Goal: Task Accomplishment & Management: Use online tool/utility

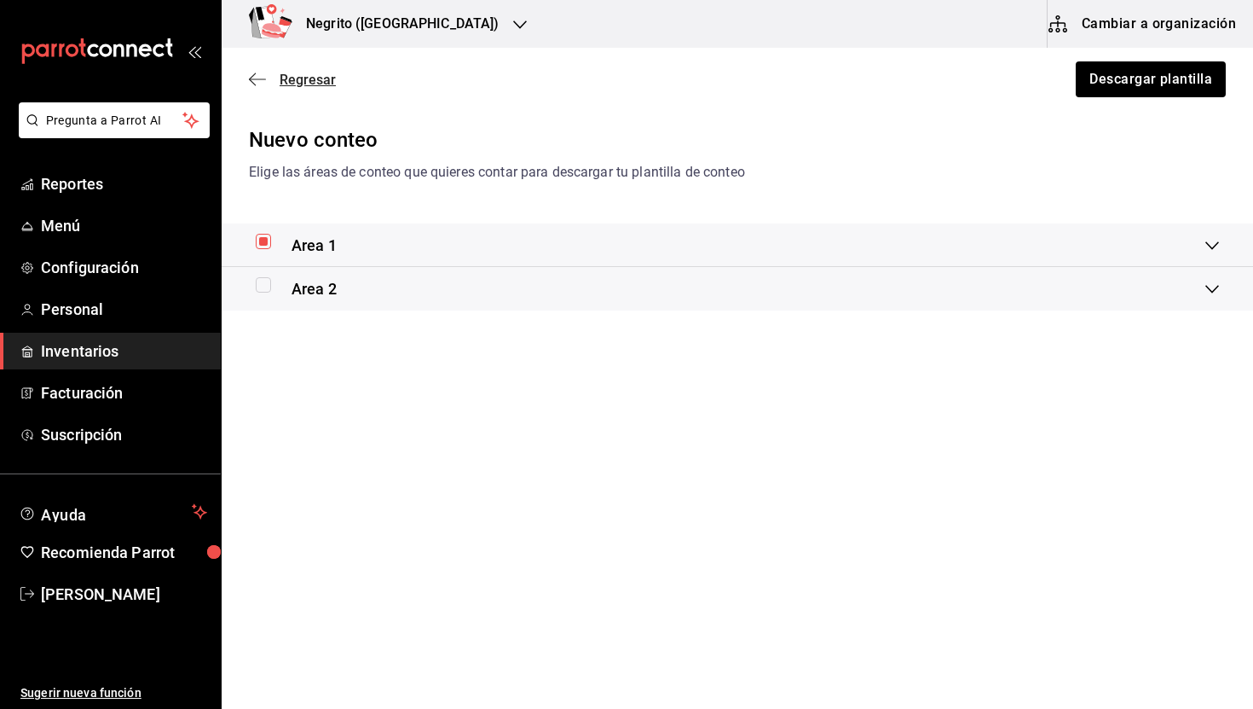
click at [312, 82] on span "Regresar" at bounding box center [308, 80] width 56 height 16
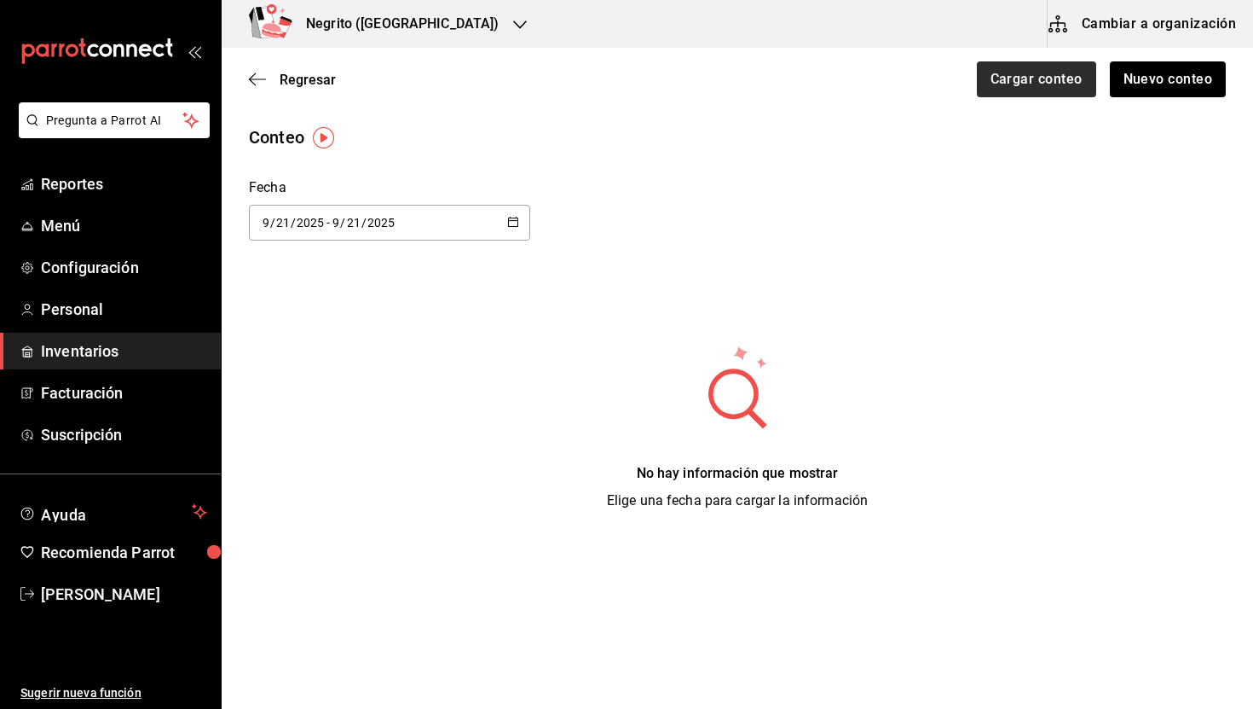
click at [1054, 90] on button "Cargar conteo" at bounding box center [1036, 79] width 119 height 36
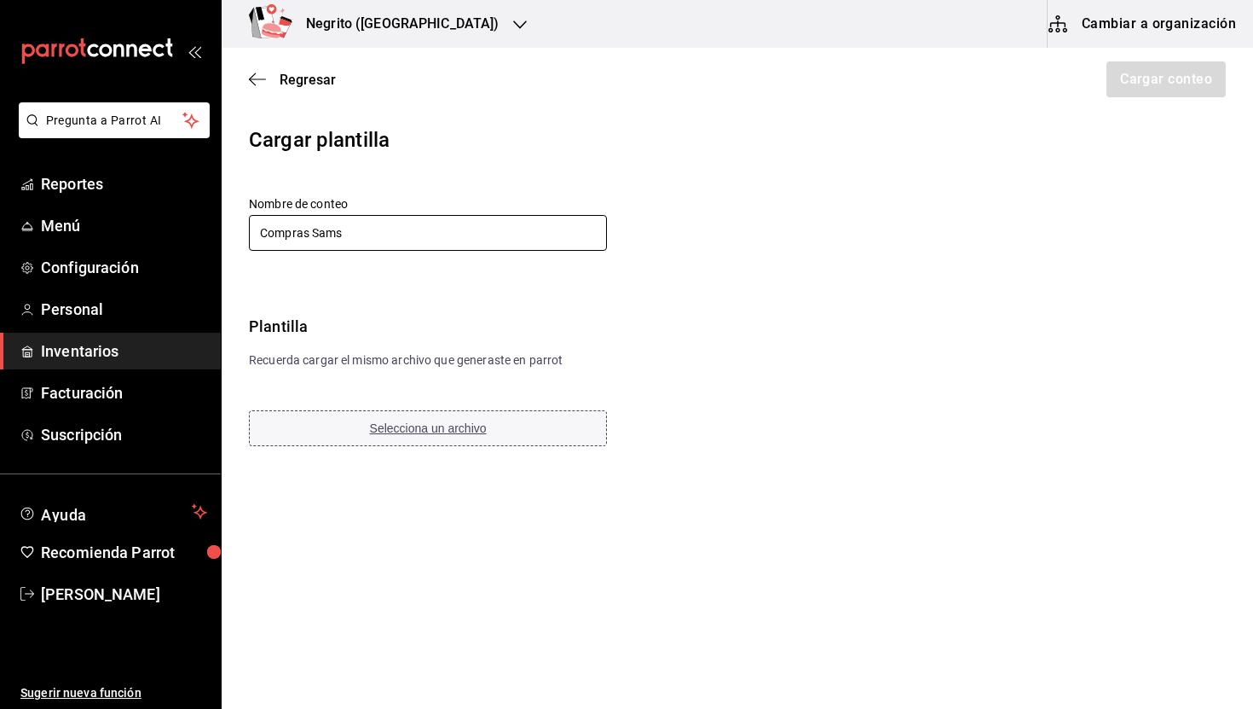
type input "Compras Sams"
click at [411, 421] on span "Selecciona un archivo" at bounding box center [428, 428] width 117 height 14
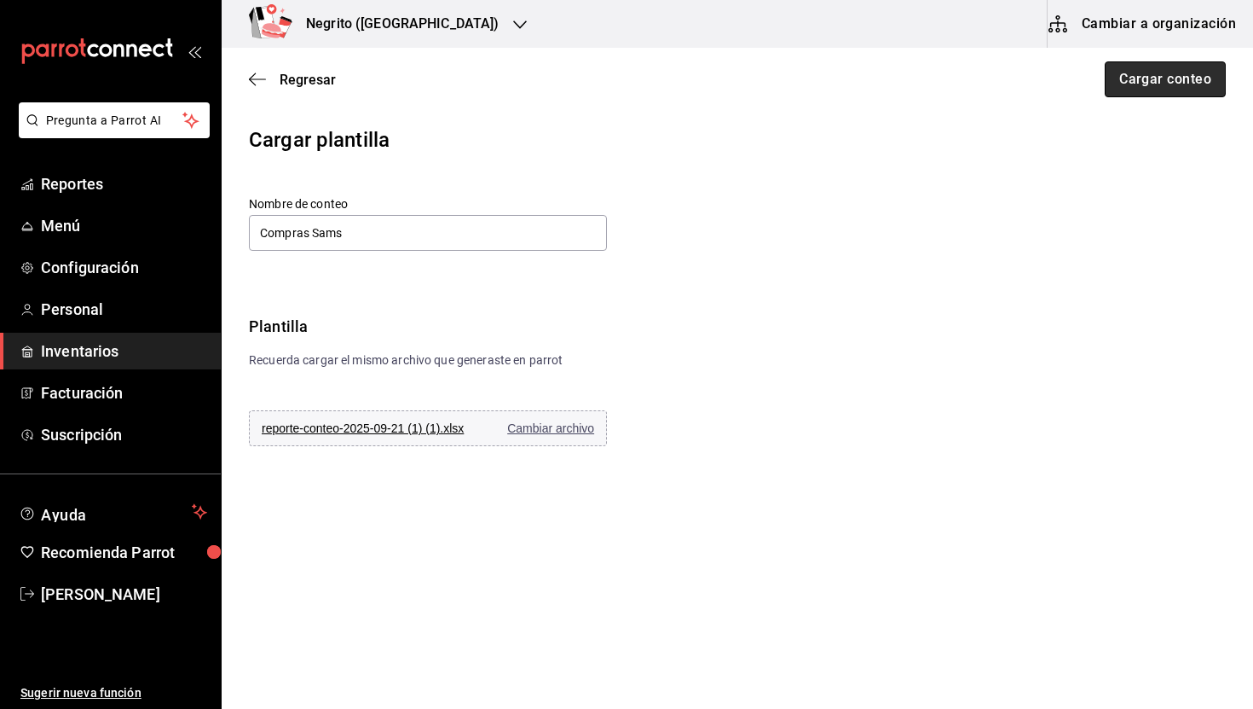
click at [1164, 80] on button "Cargar conteo" at bounding box center [1165, 79] width 121 height 36
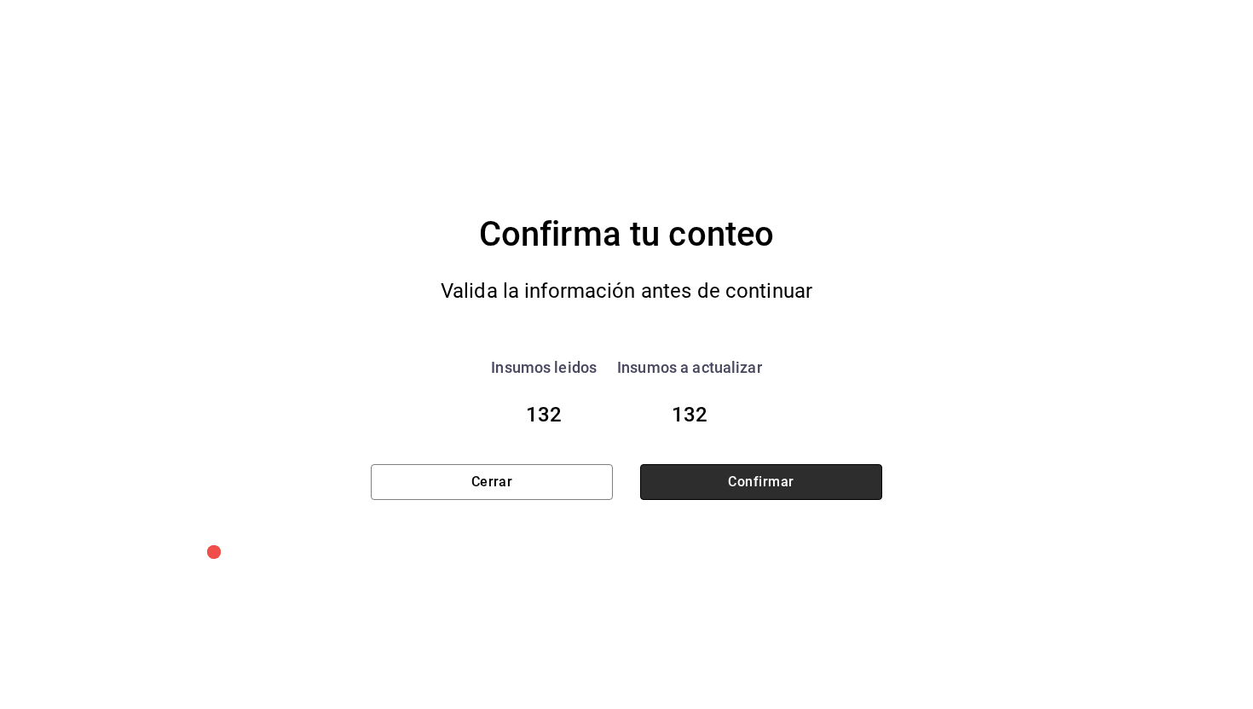
click at [819, 476] on button "Confirmar" at bounding box center [761, 482] width 242 height 36
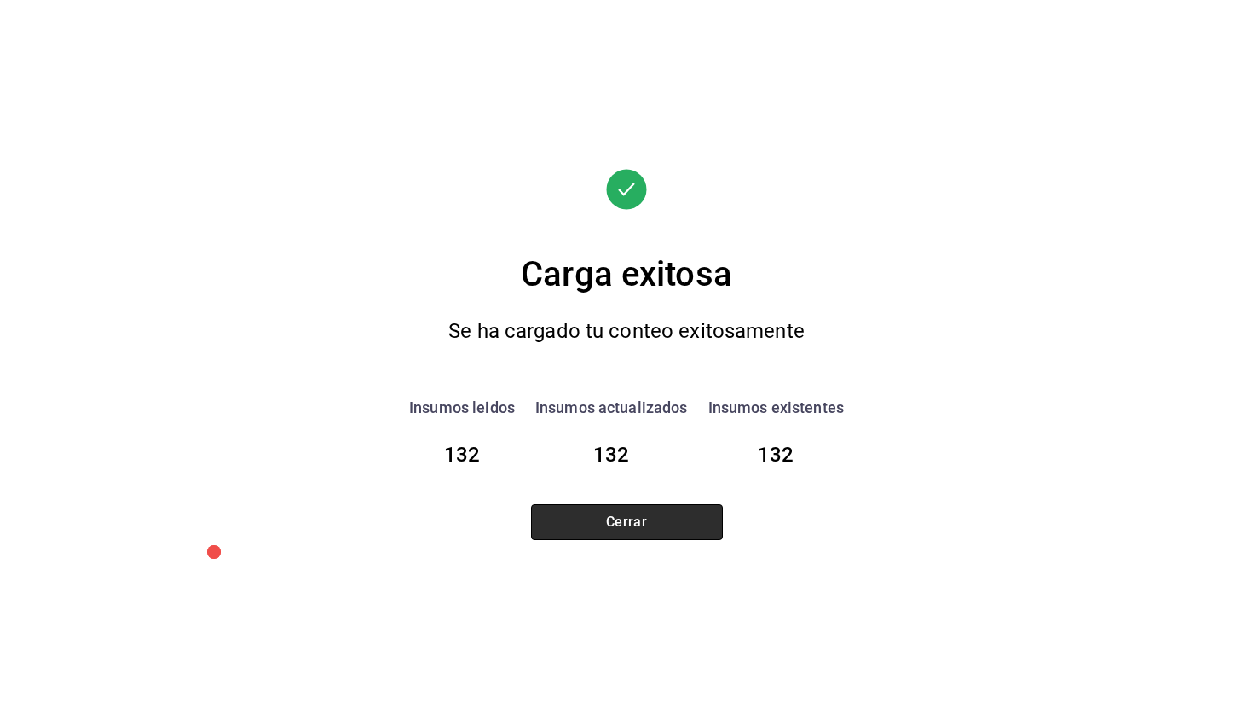
click at [684, 519] on button "Cerrar" at bounding box center [627, 522] width 192 height 36
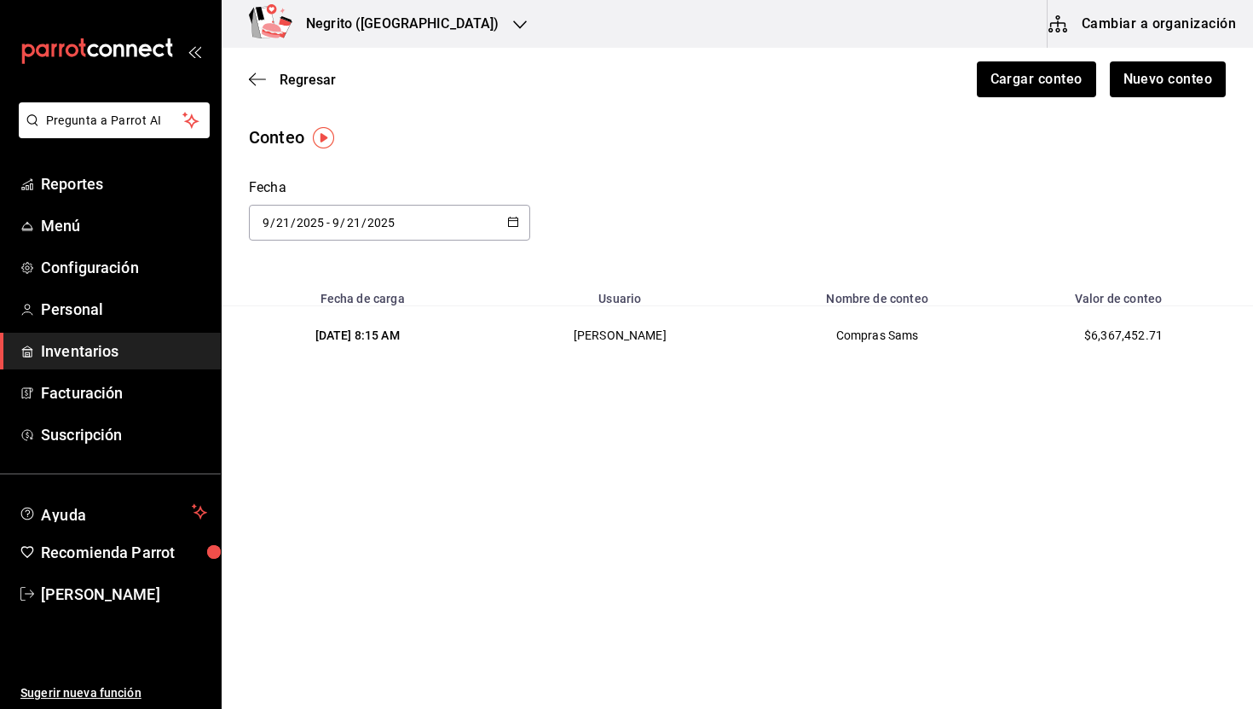
click at [91, 345] on span "Inventarios" at bounding box center [124, 350] width 166 height 23
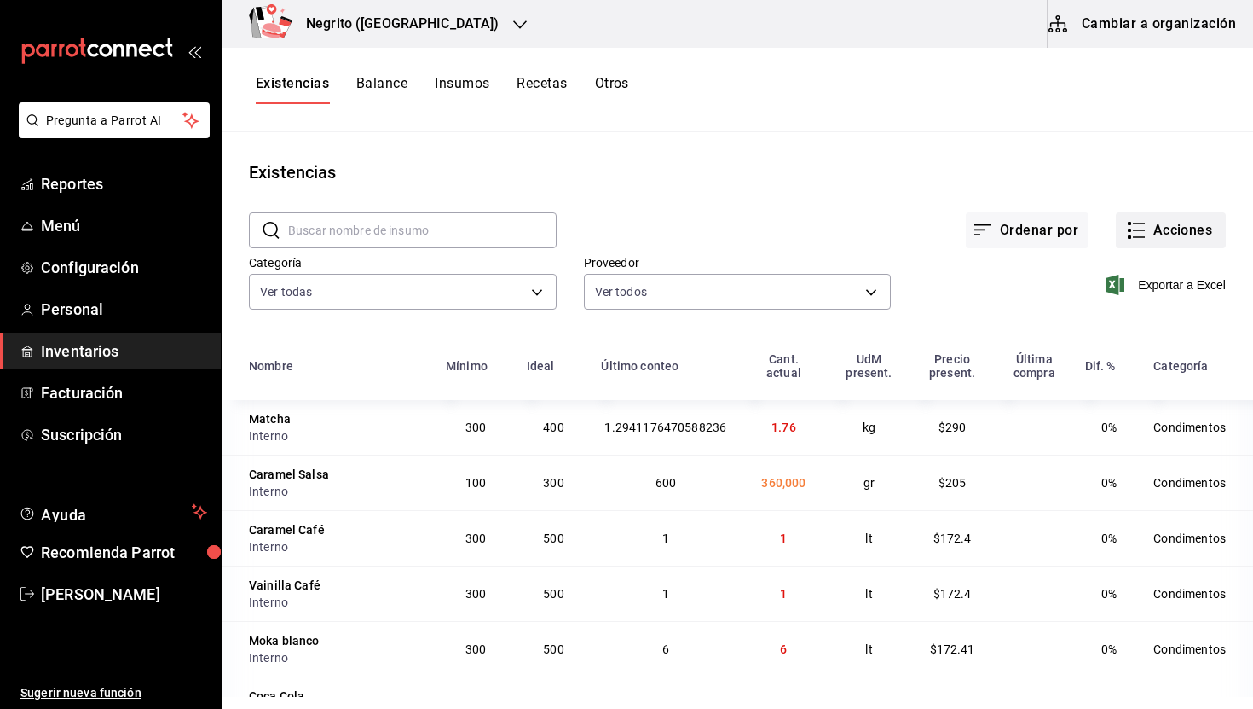
click at [1158, 233] on button "Acciones" at bounding box center [1171, 230] width 110 height 36
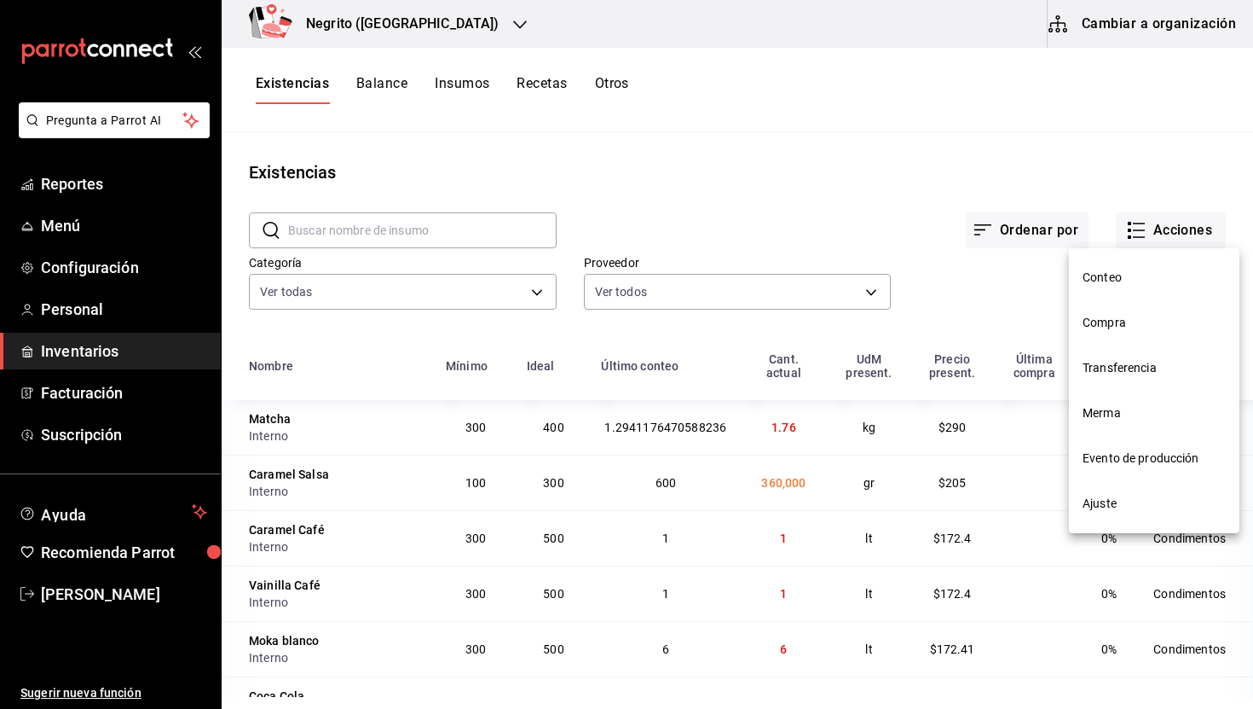
click at [1134, 269] on span "Conteo" at bounding box center [1154, 278] width 143 height 18
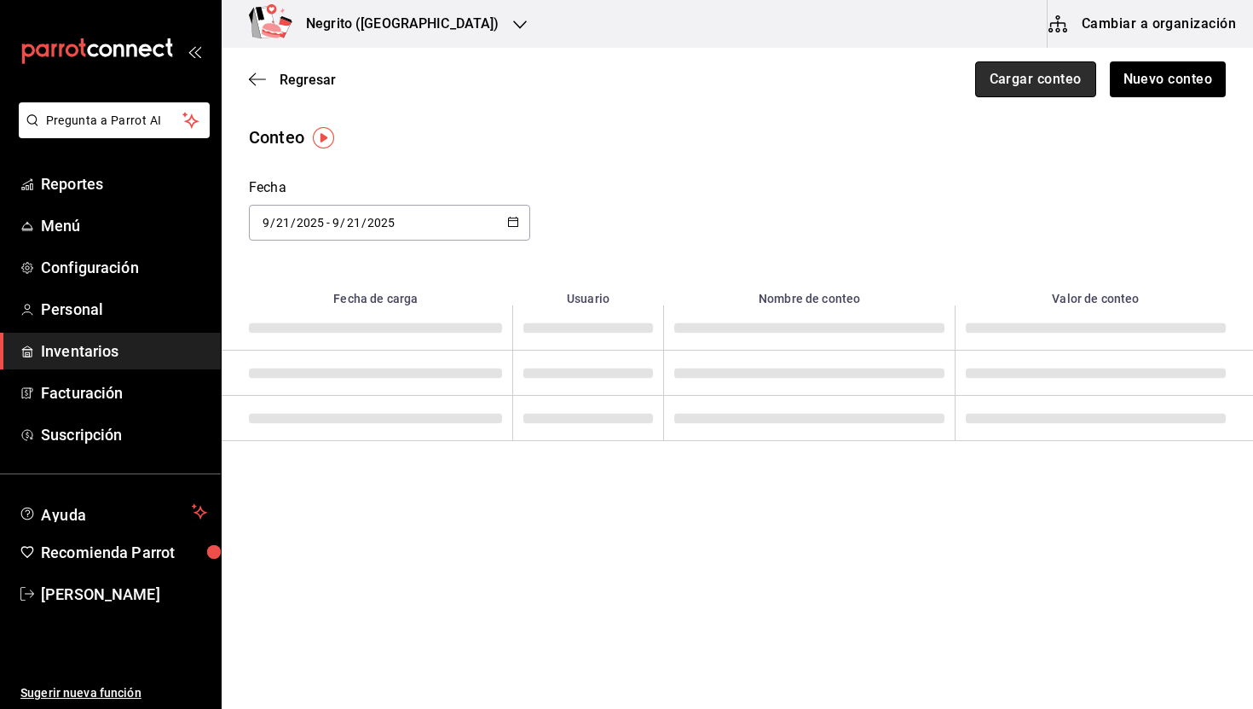
click at [1028, 81] on button "Cargar conteo" at bounding box center [1035, 79] width 121 height 36
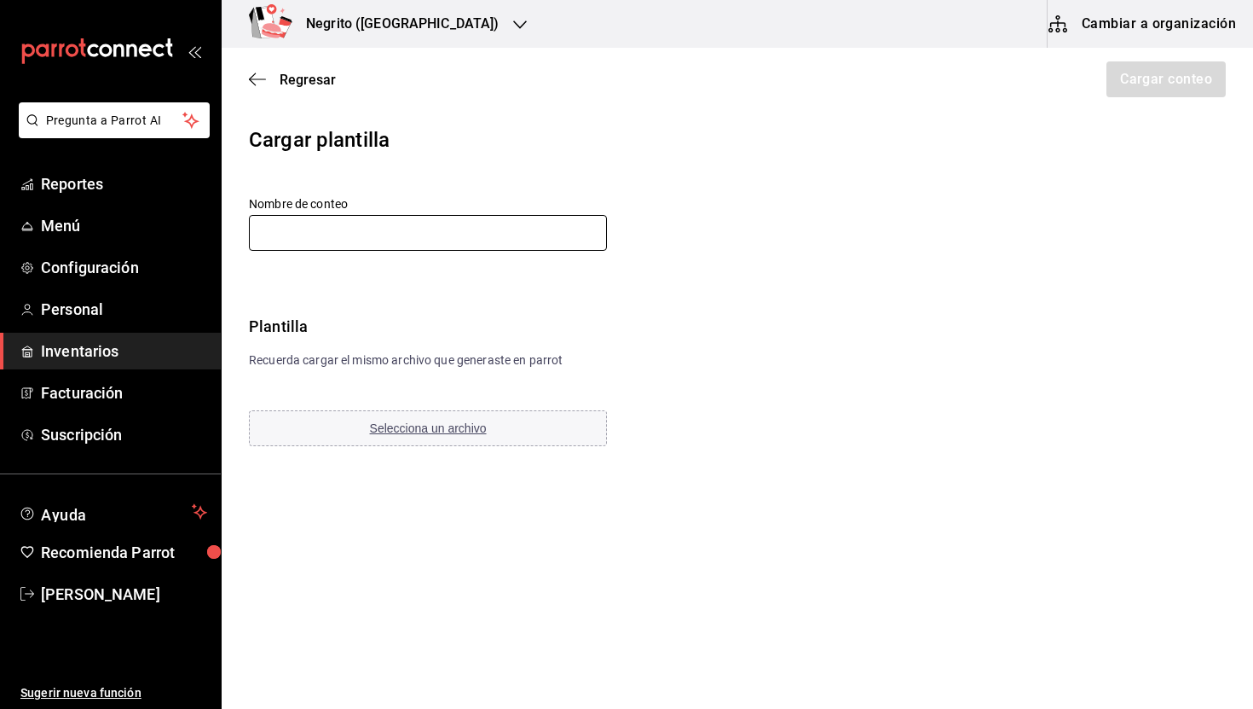
click at [331, 241] on input "text" at bounding box center [428, 233] width 358 height 36
type input "compras 2.0"
click at [454, 432] on span "Selecciona un archivo" at bounding box center [428, 428] width 117 height 14
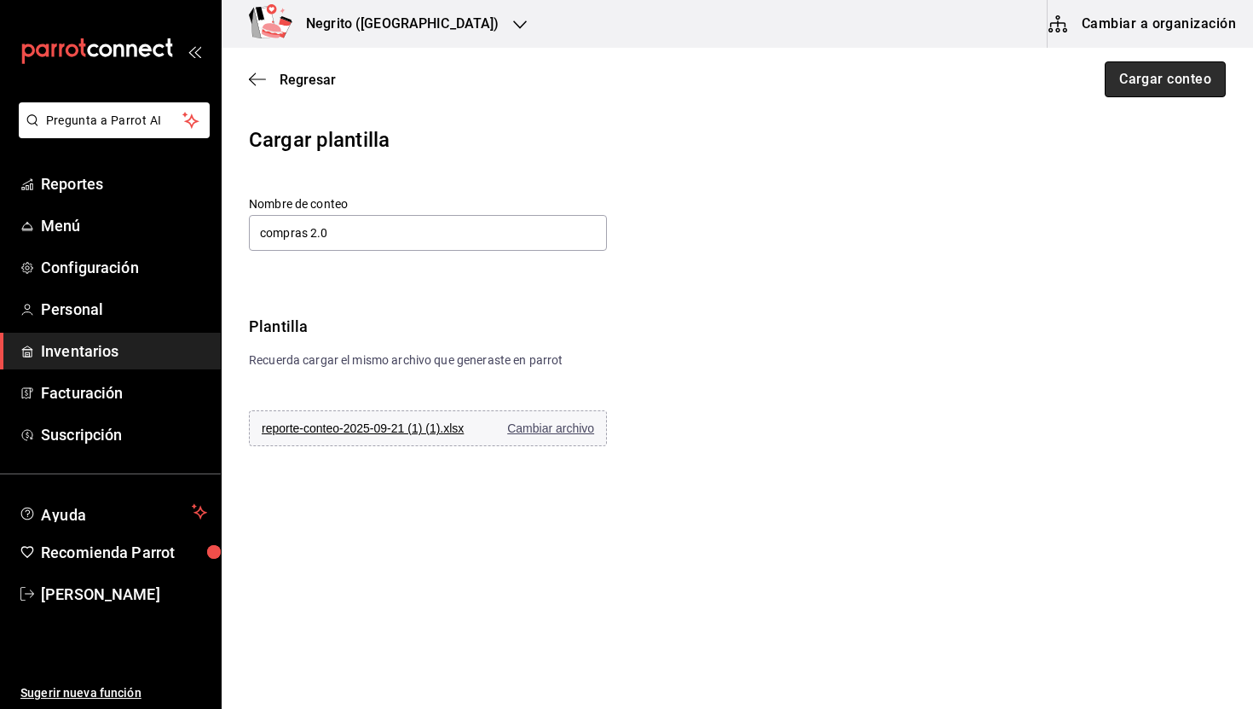
click at [1154, 75] on button "Cargar conteo" at bounding box center [1165, 79] width 121 height 36
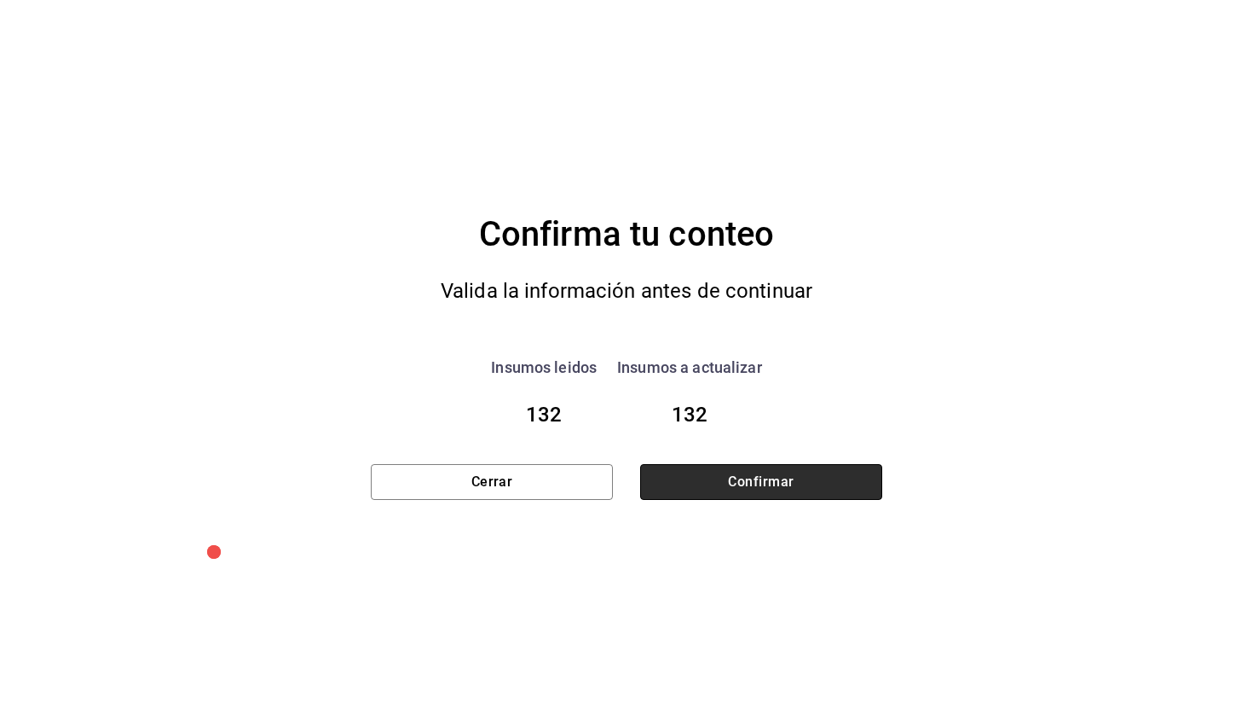
click at [828, 477] on button "Confirmar" at bounding box center [761, 482] width 242 height 36
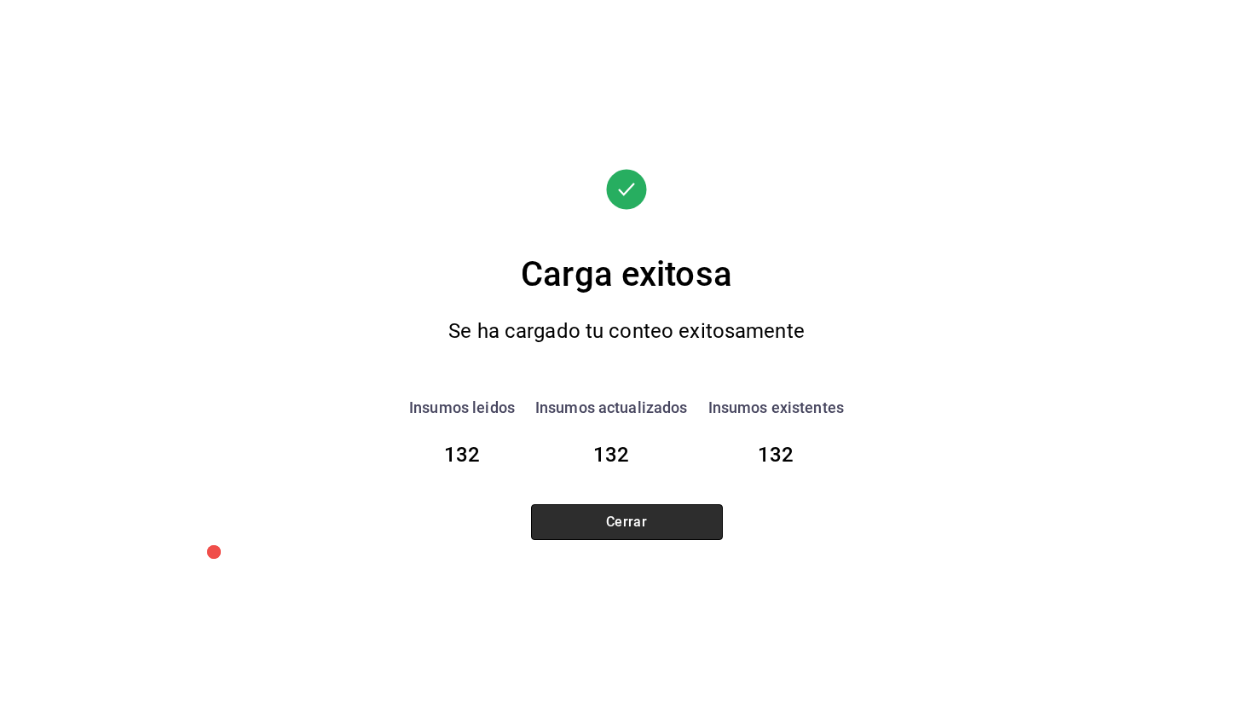
click at [657, 511] on button "Cerrar" at bounding box center [627, 522] width 192 height 36
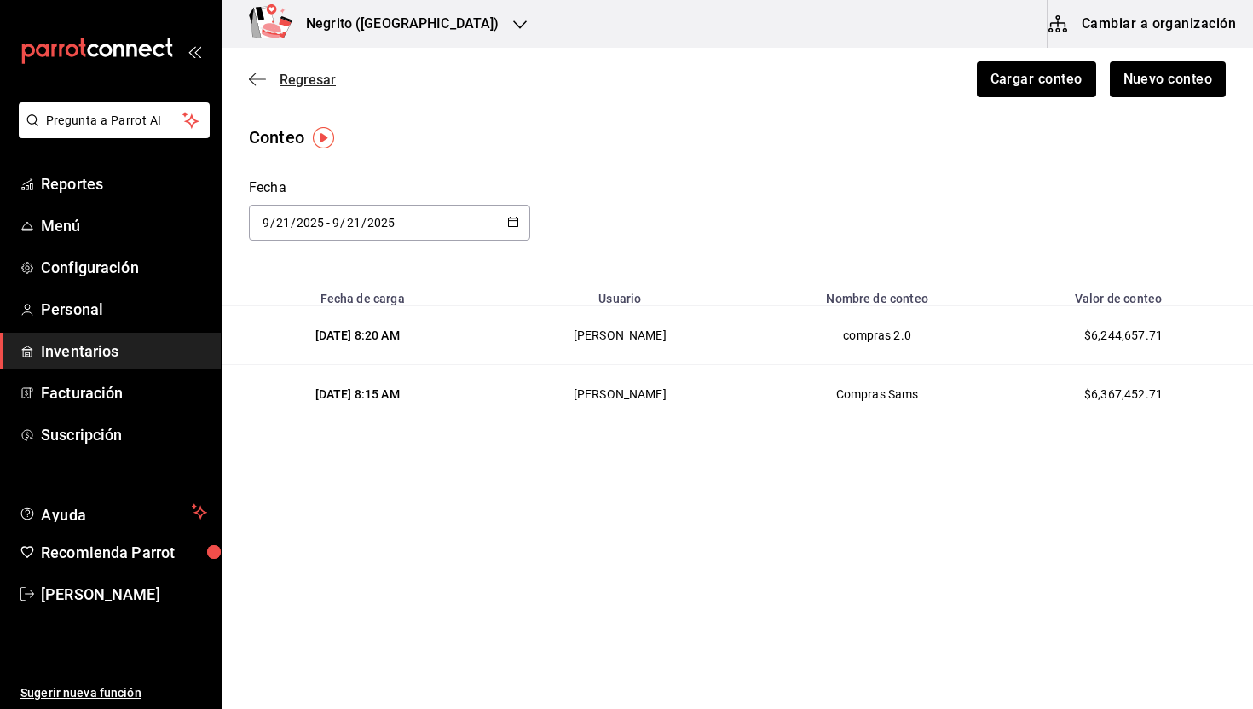
click at [322, 84] on span "Regresar" at bounding box center [308, 80] width 56 height 16
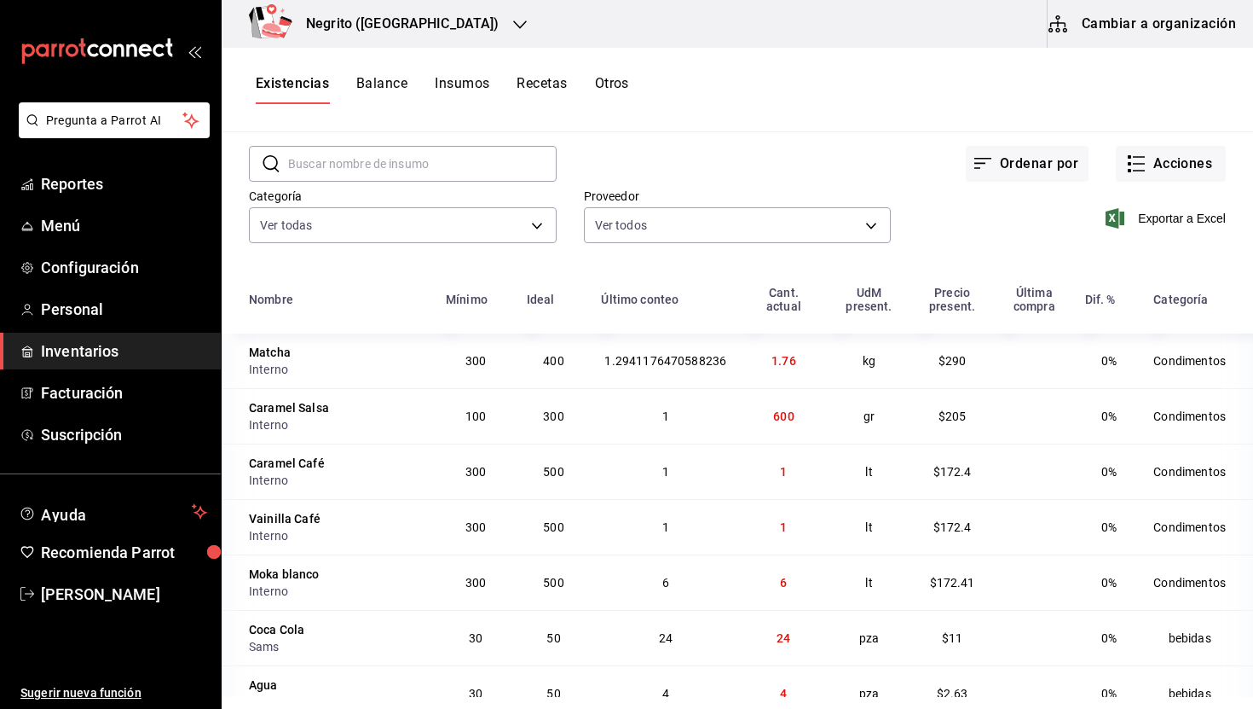
click at [431, 165] on input "text" at bounding box center [422, 164] width 269 height 34
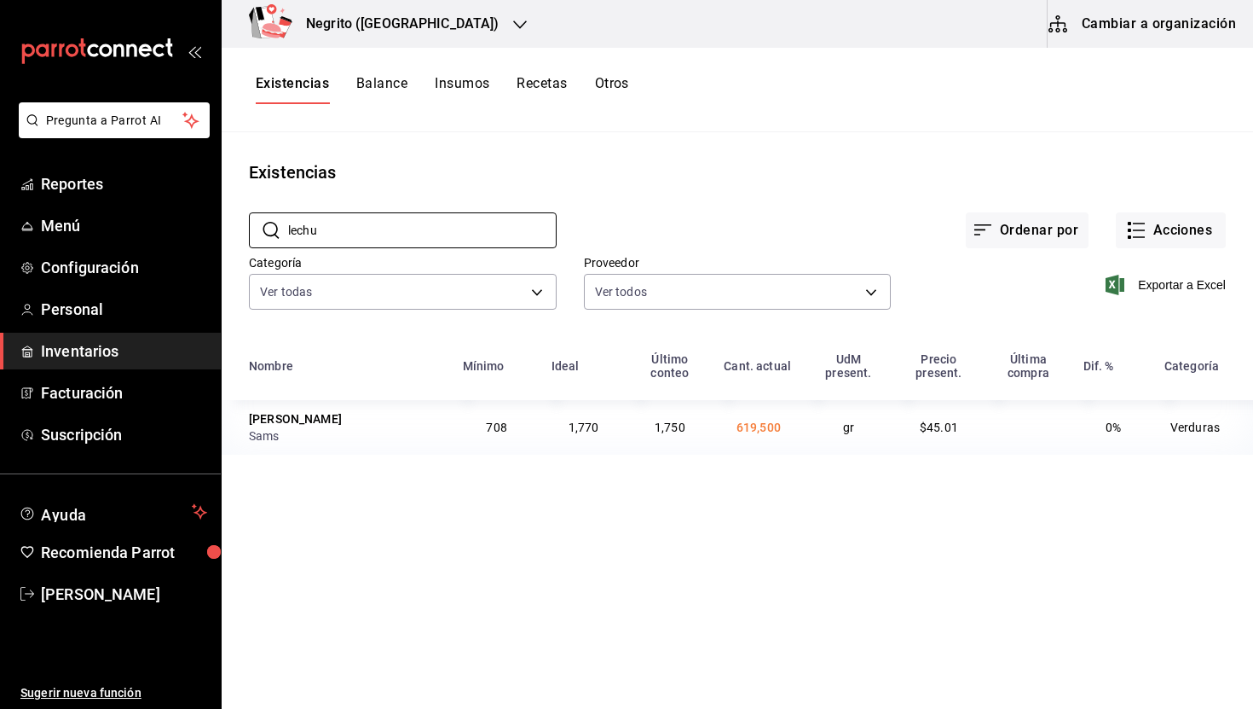
type input "lechu"
click at [1150, 234] on button "Acciones" at bounding box center [1171, 230] width 110 height 36
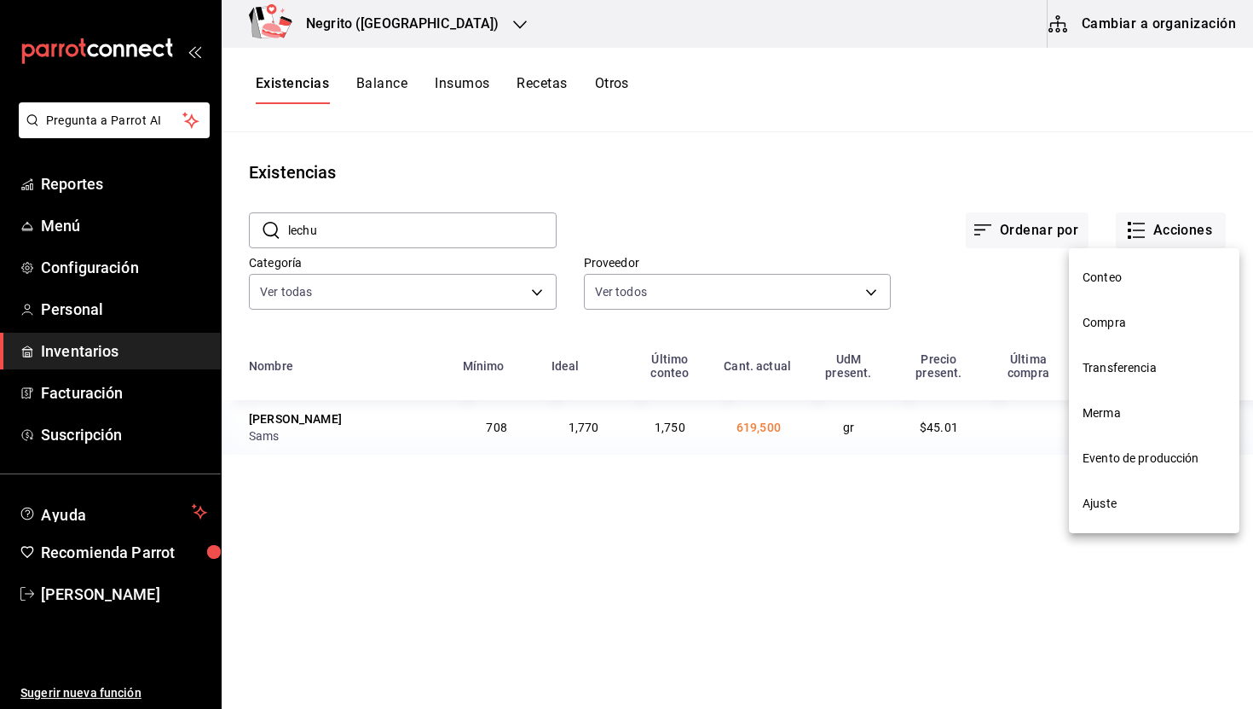
click at [1128, 275] on span "Conteo" at bounding box center [1154, 278] width 143 height 18
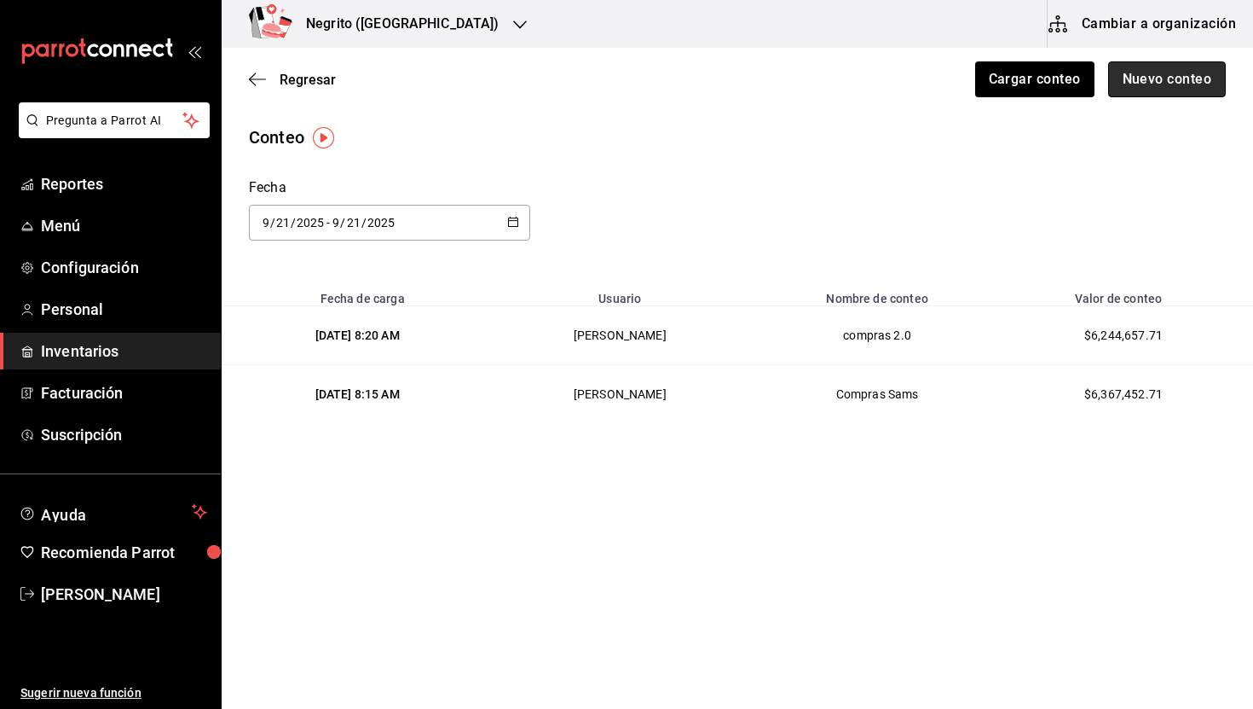
click at [1147, 87] on button "Nuevo conteo" at bounding box center [1167, 79] width 119 height 36
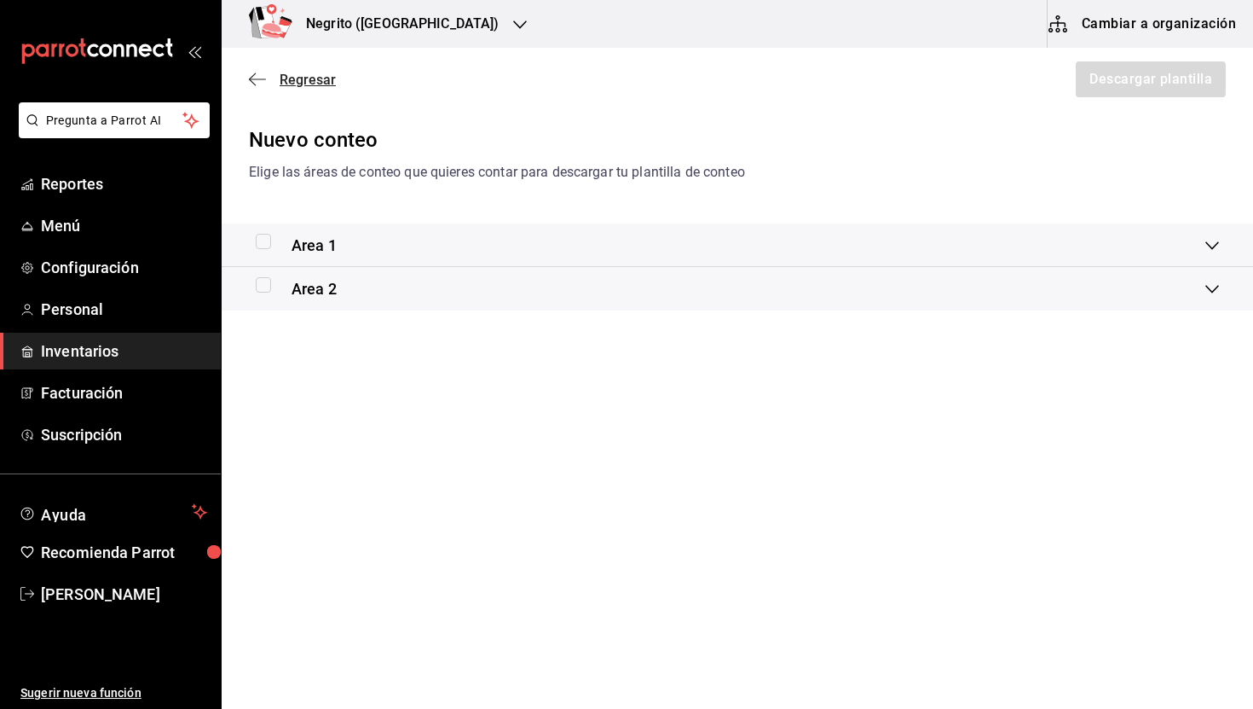
click at [281, 75] on span "Regresar" at bounding box center [308, 80] width 56 height 16
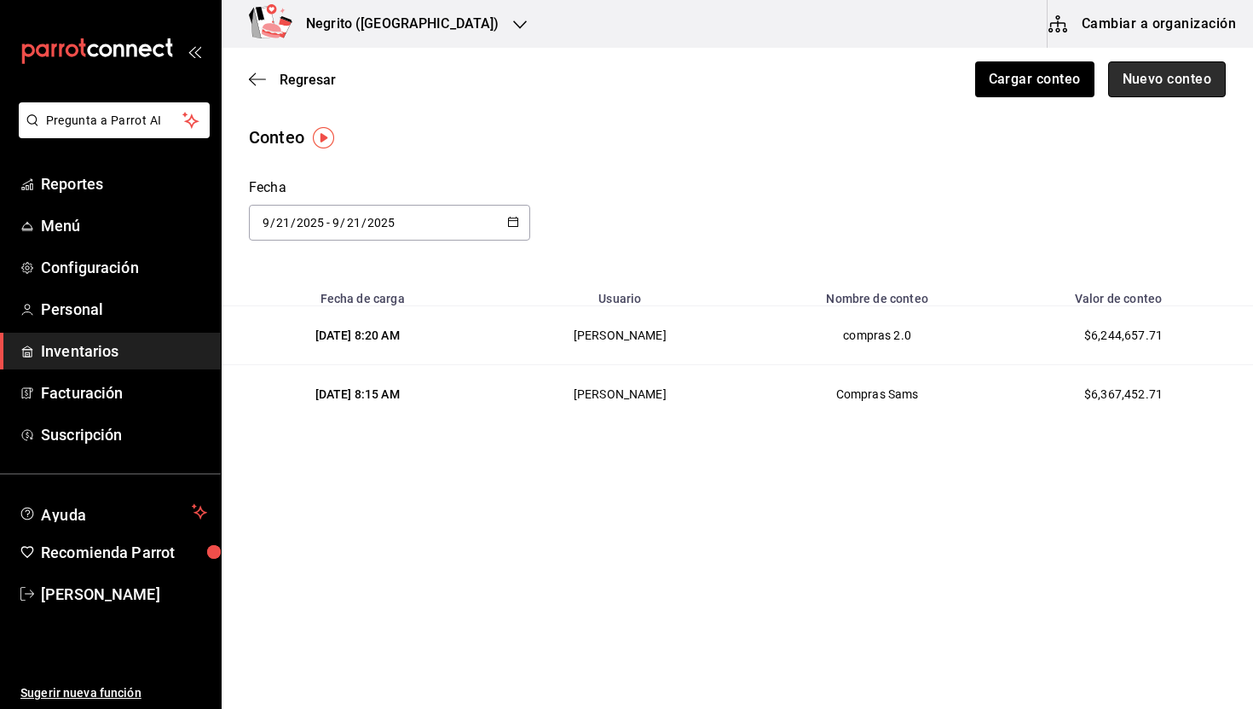
click at [1149, 79] on button "Nuevo conteo" at bounding box center [1167, 79] width 119 height 36
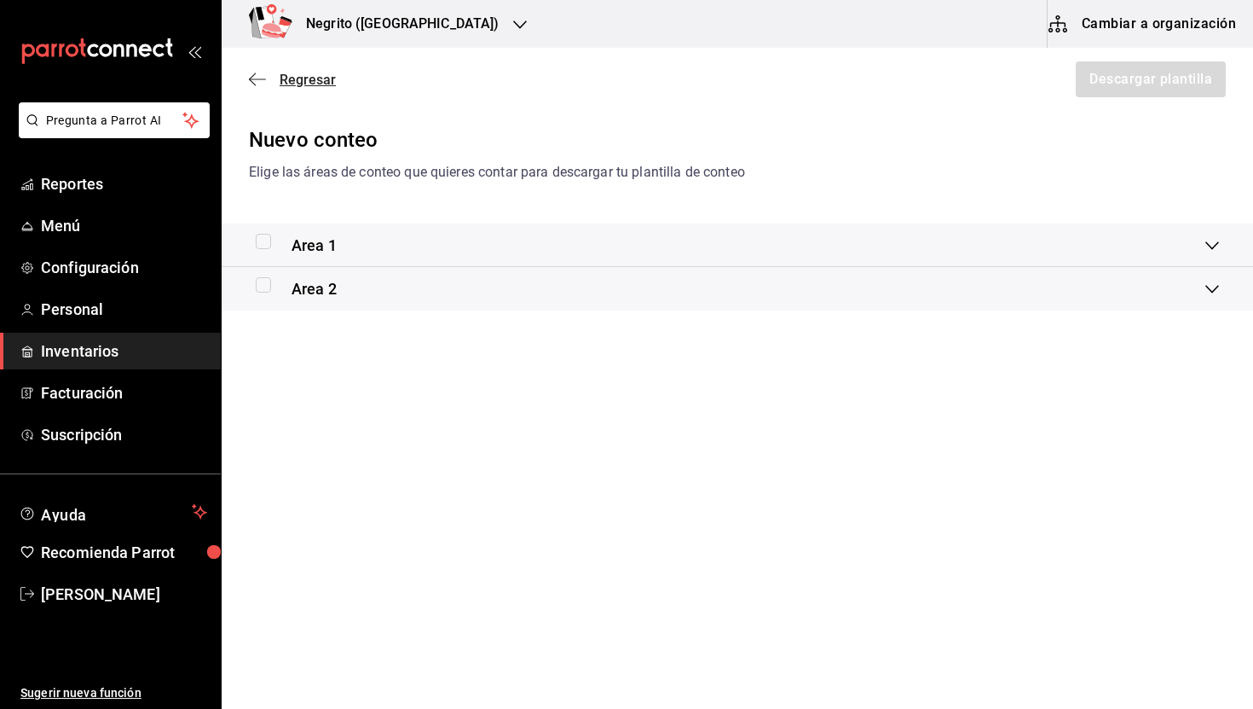
click at [318, 80] on span "Regresar" at bounding box center [308, 80] width 56 height 16
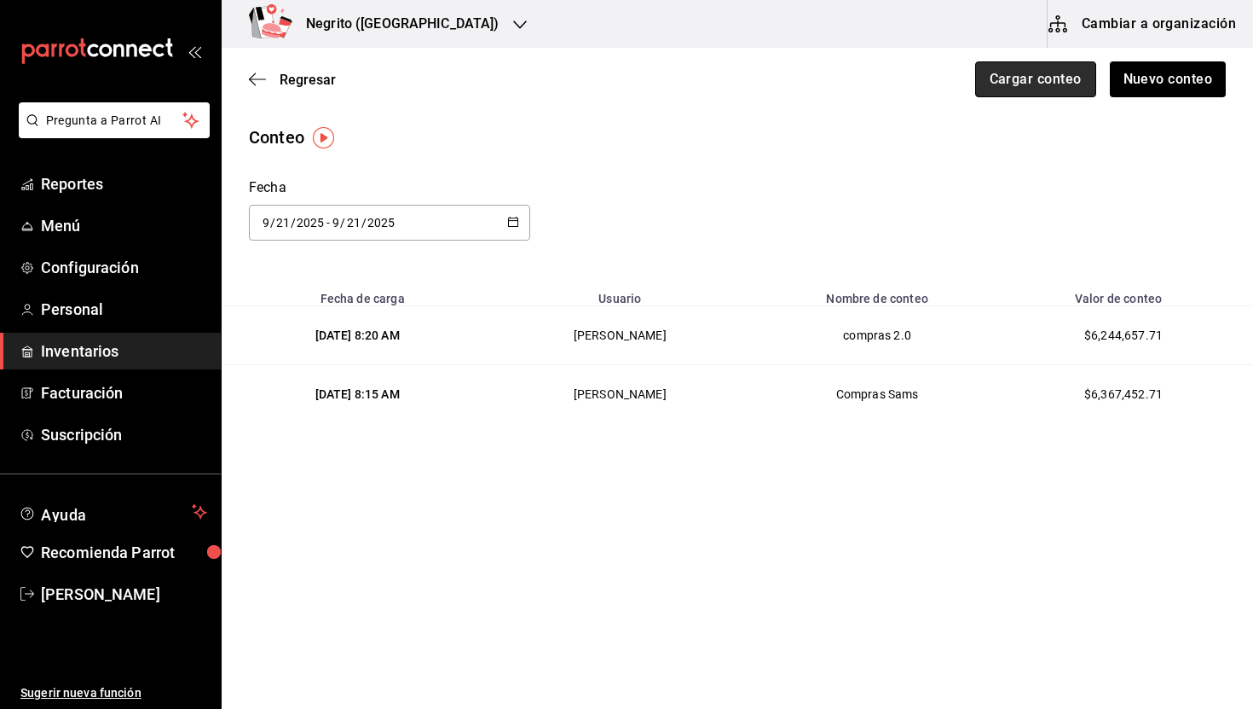
click at [1053, 81] on button "Cargar conteo" at bounding box center [1035, 79] width 121 height 36
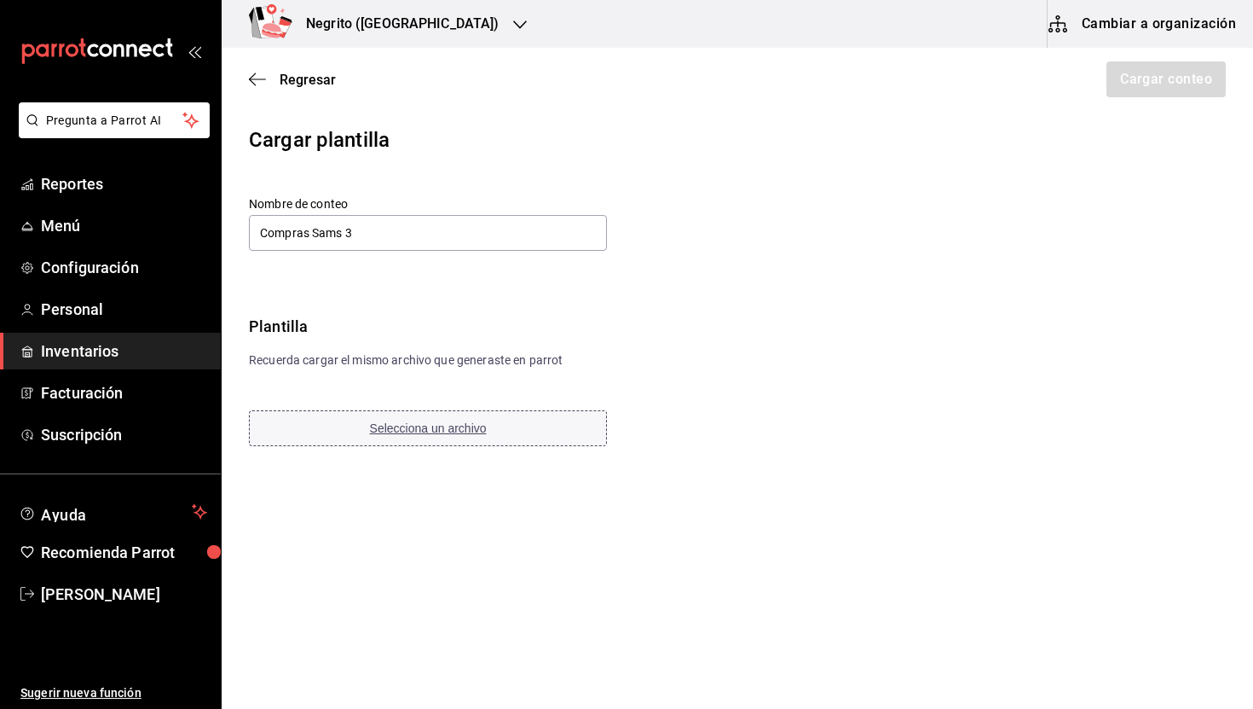
type input "Compras Sams 3"
click at [477, 433] on span "Selecciona un archivo" at bounding box center [428, 428] width 117 height 14
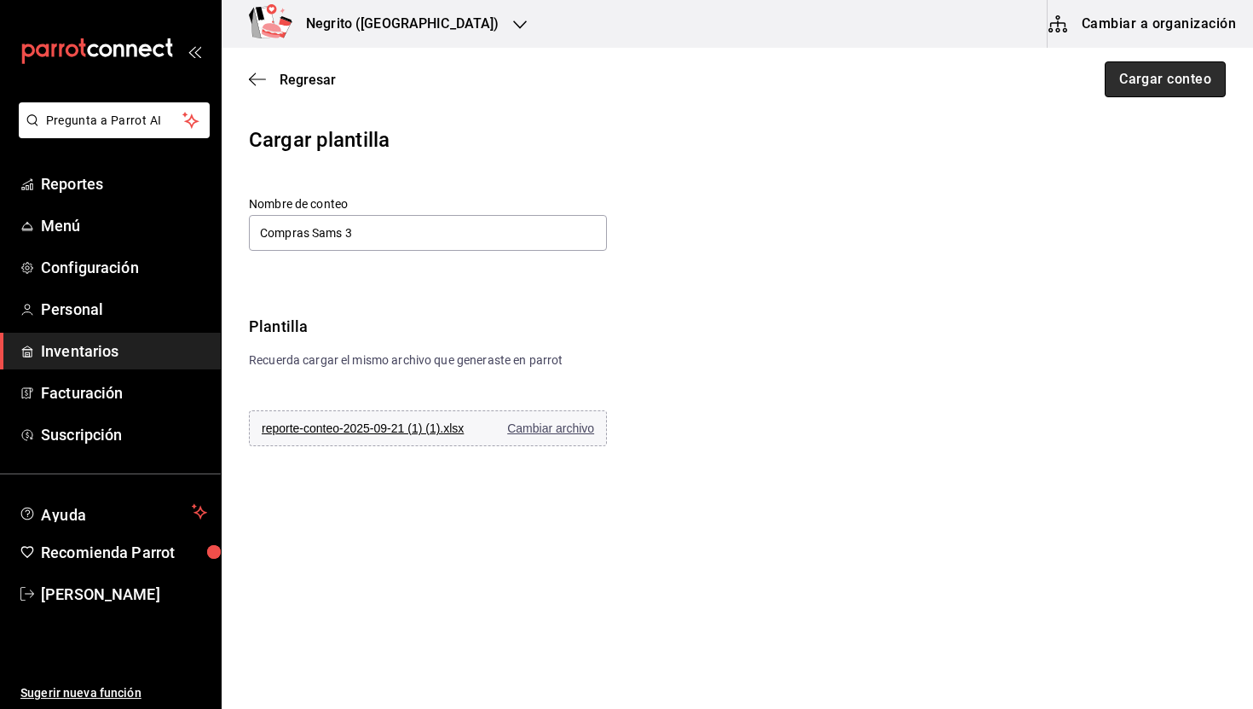
click at [1199, 73] on button "Cargar conteo" at bounding box center [1165, 79] width 121 height 36
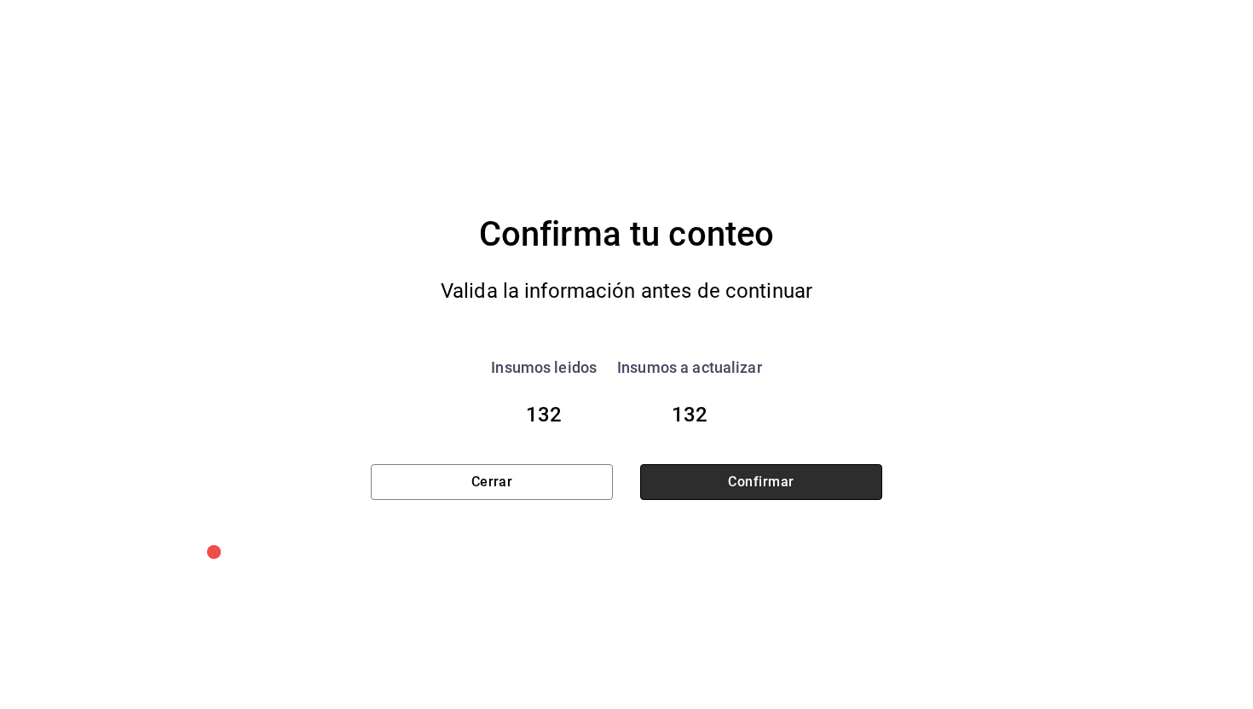
click at [791, 483] on button "Confirmar" at bounding box center [761, 482] width 242 height 36
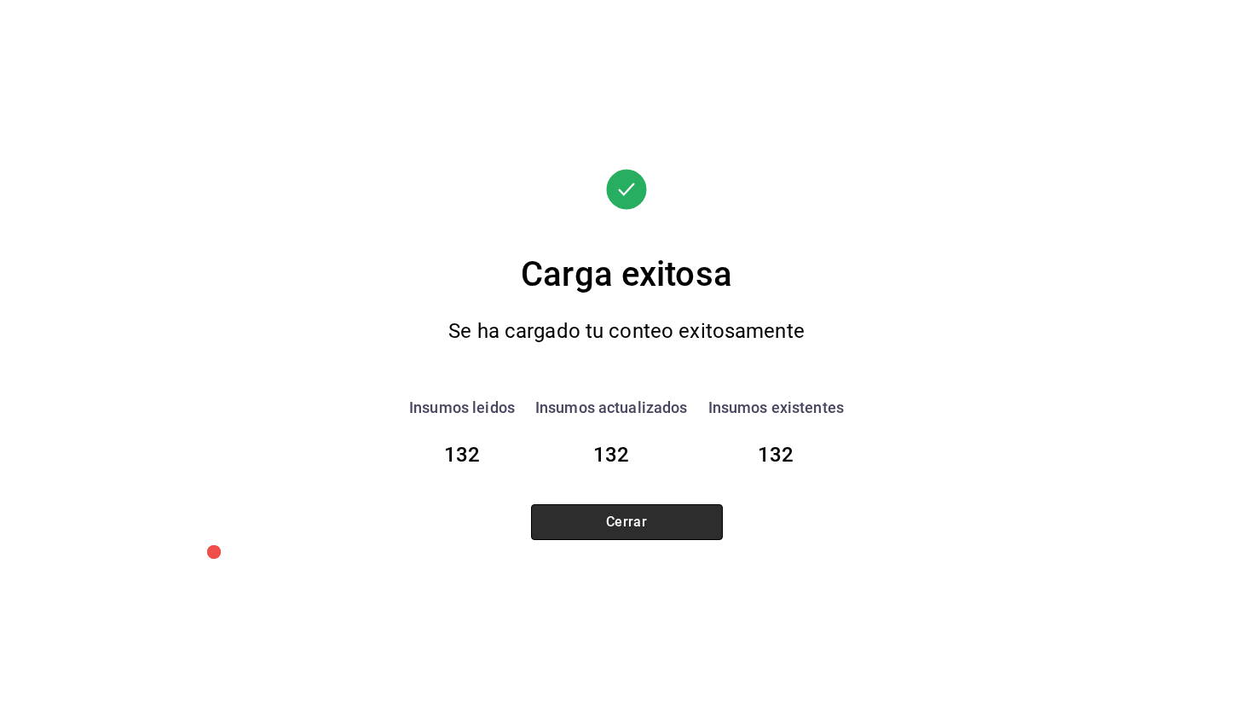
click at [652, 534] on button "Cerrar" at bounding box center [627, 522] width 192 height 36
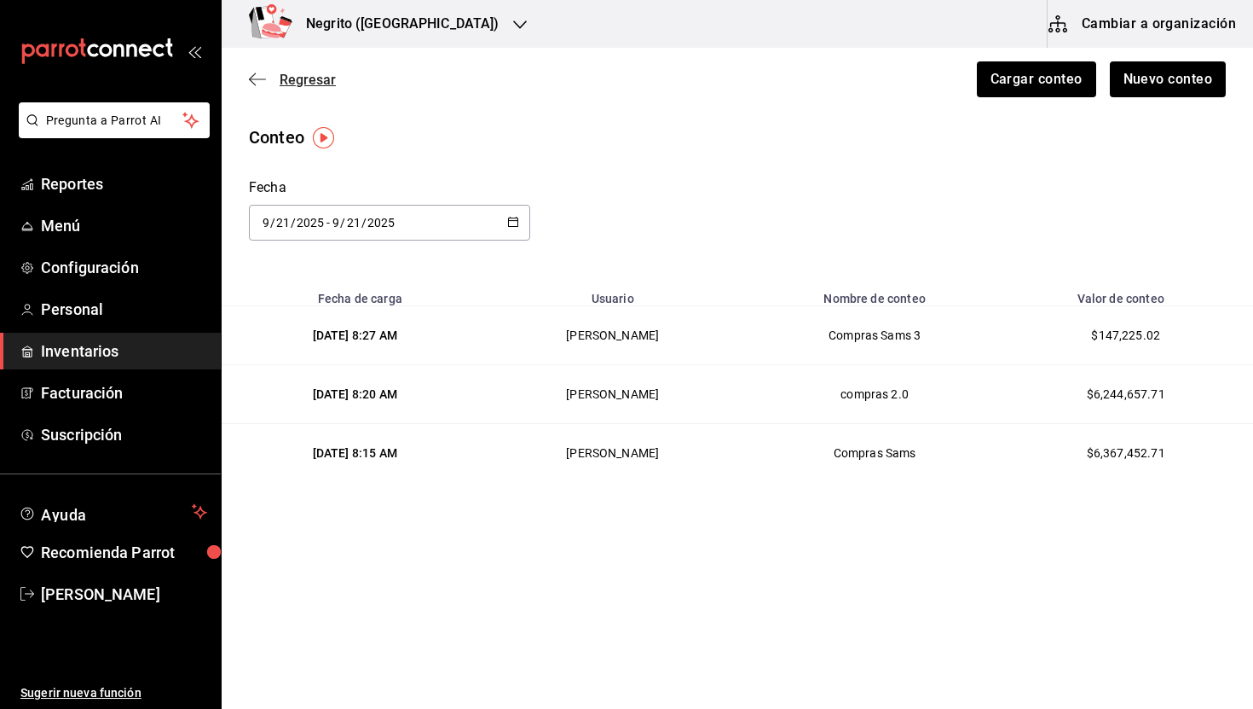
click at [321, 73] on span "Regresar" at bounding box center [308, 80] width 56 height 16
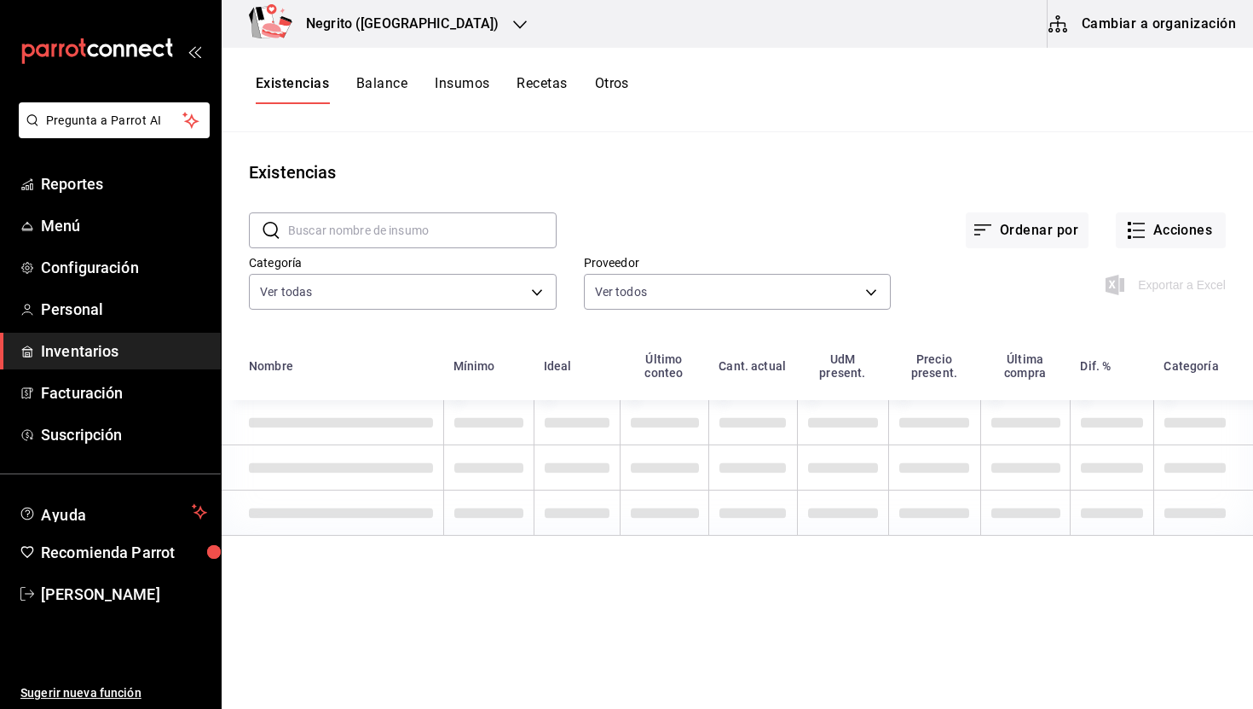
click at [450, 82] on button "Insumos" at bounding box center [462, 89] width 55 height 29
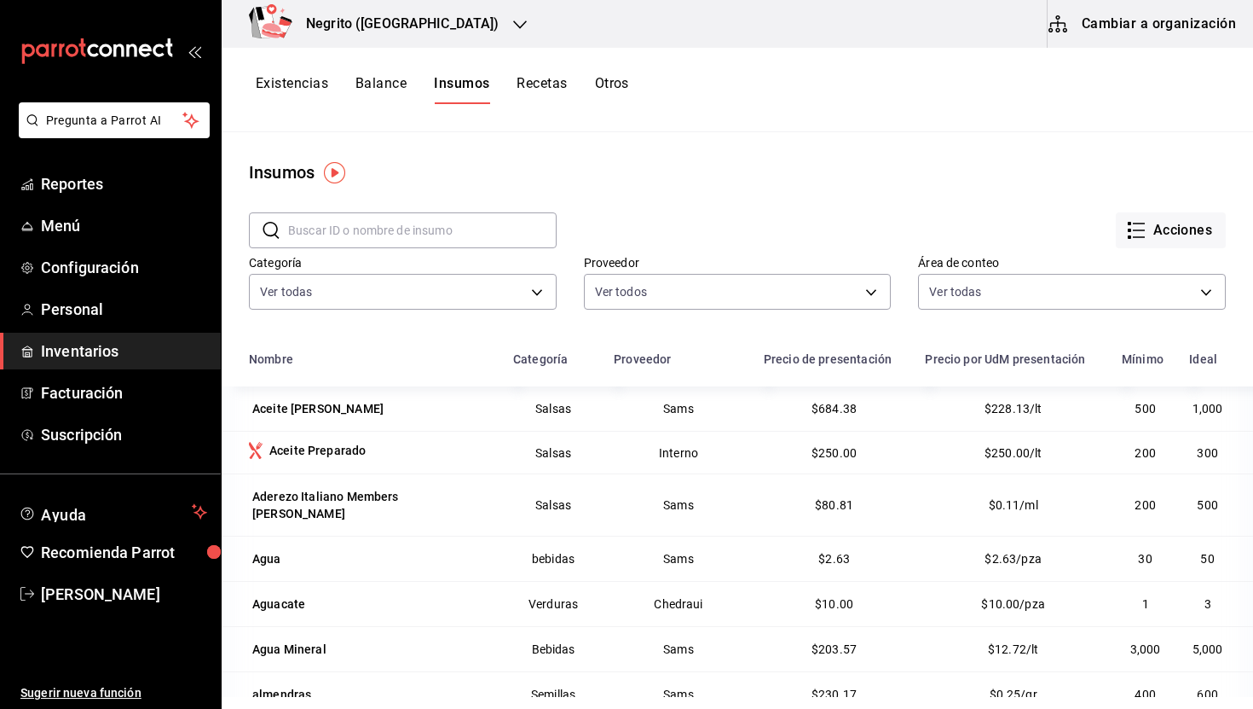
click at [292, 89] on button "Existencias" at bounding box center [292, 89] width 72 height 29
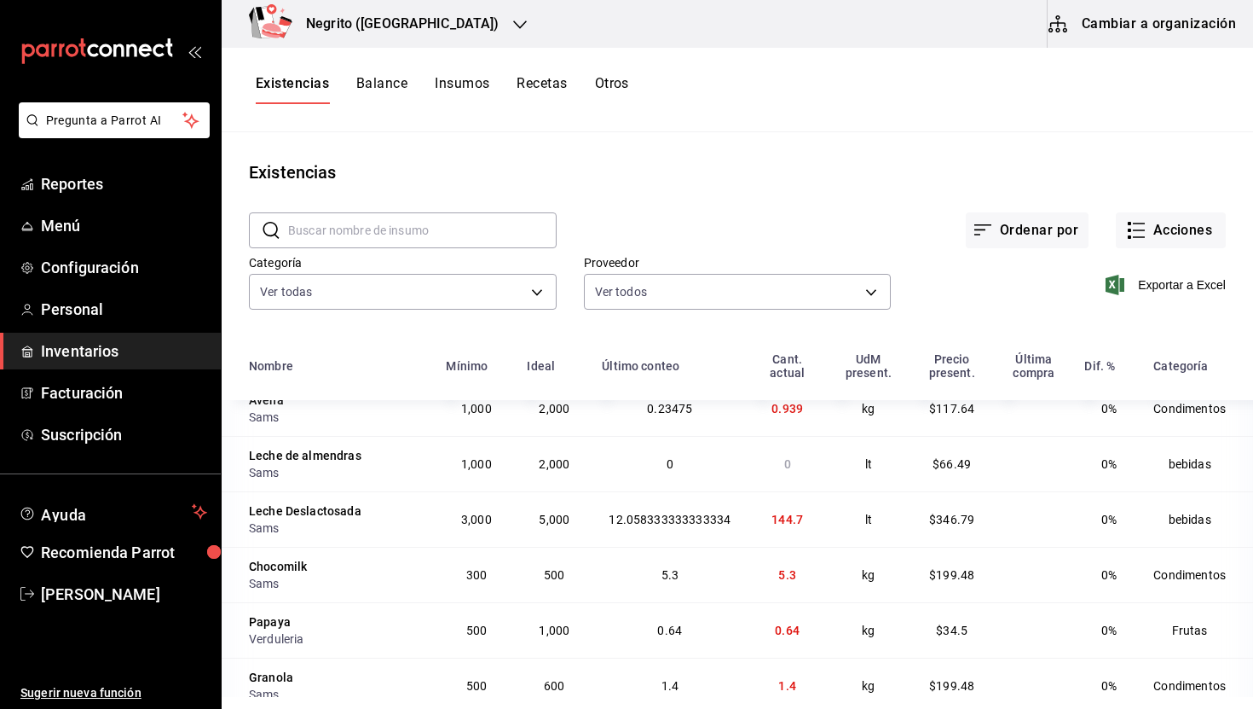
scroll to position [1185, 0]
click at [776, 532] on td "144.7" at bounding box center [787, 516] width 79 height 55
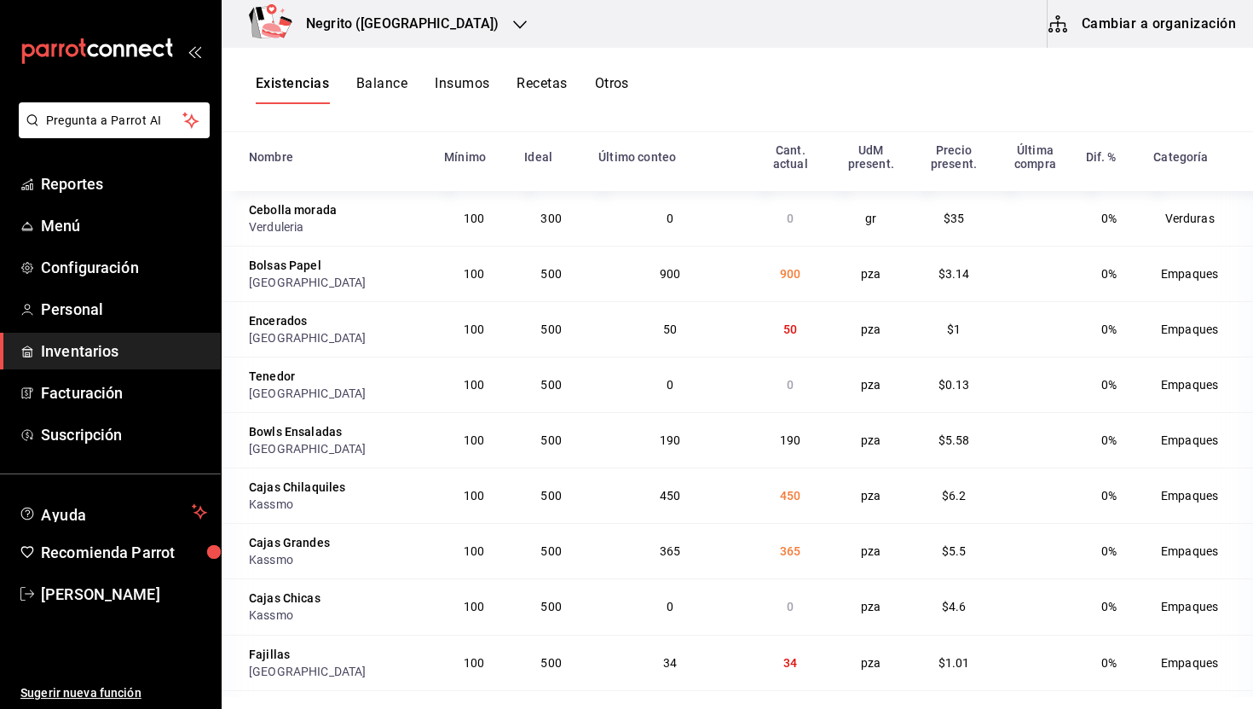
scroll to position [441, 0]
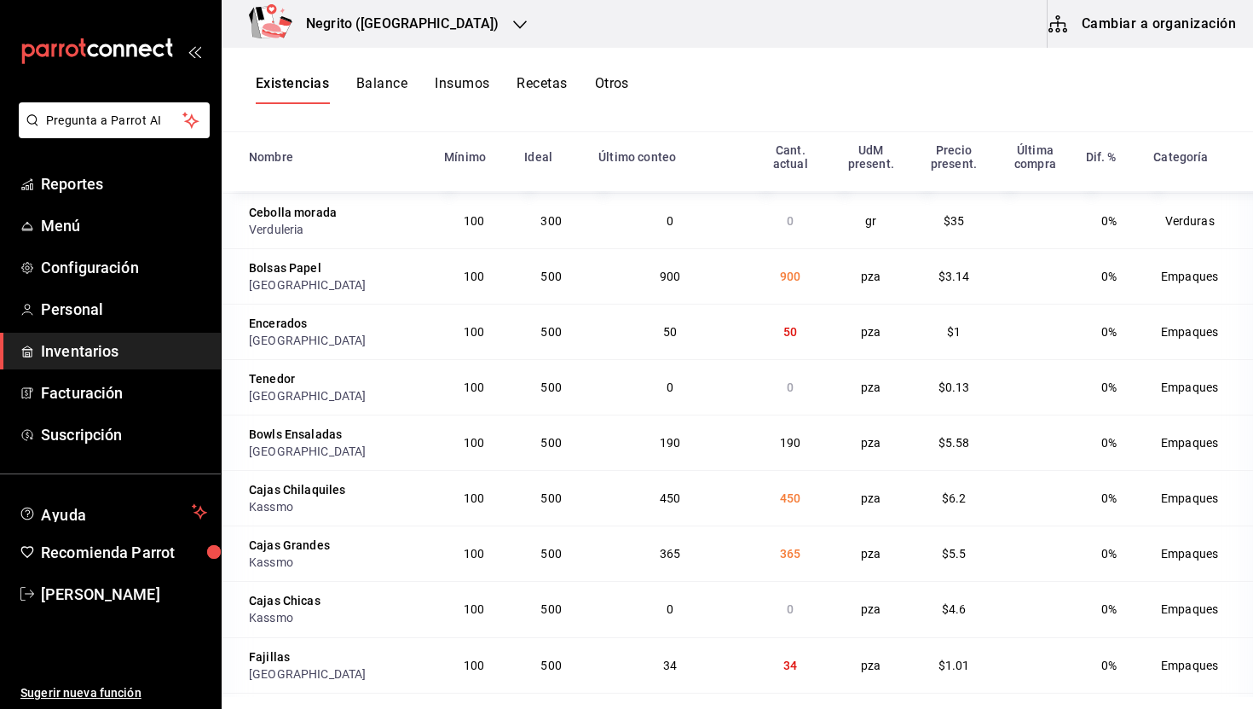
click at [735, 289] on td "900" at bounding box center [669, 275] width 163 height 55
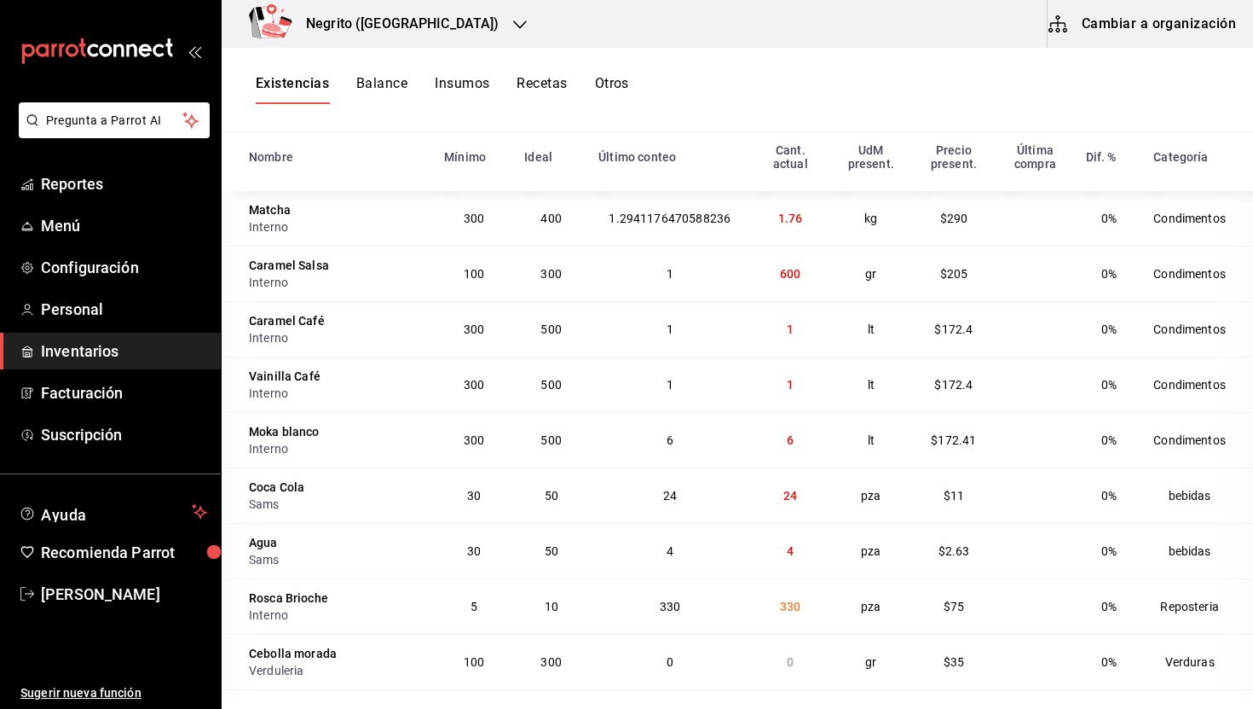
scroll to position [0, 0]
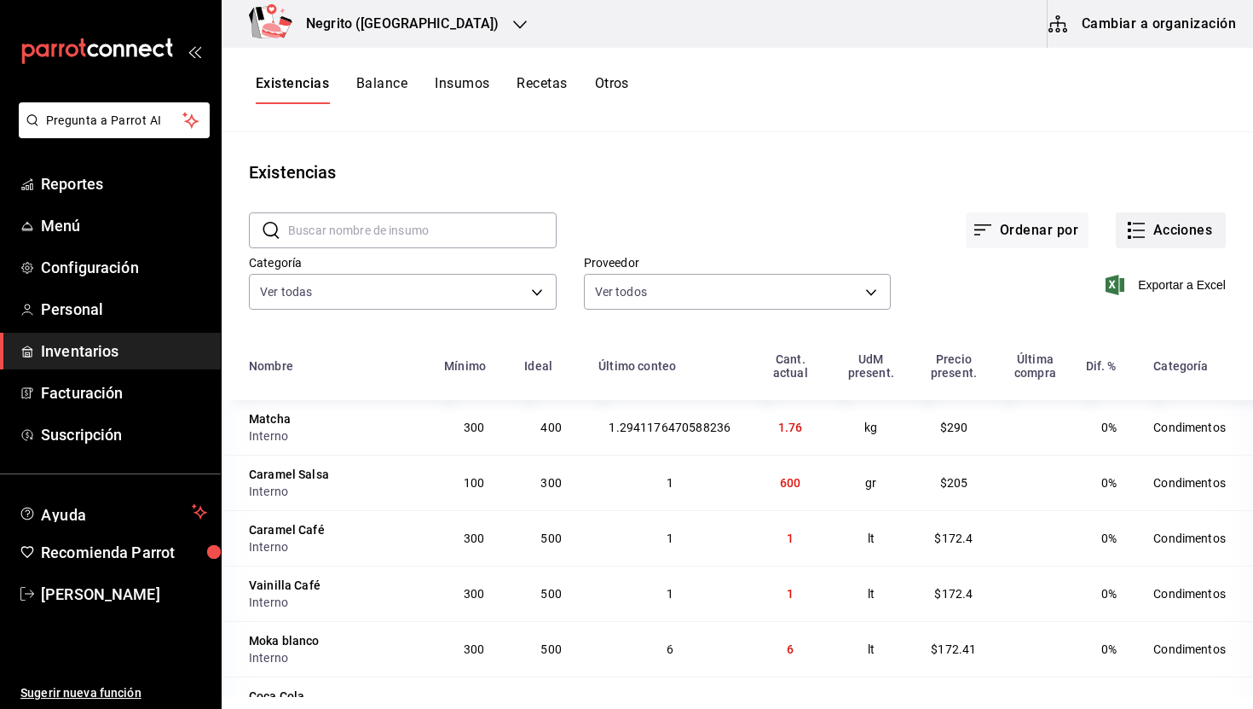
click at [1158, 223] on button "Acciones" at bounding box center [1171, 230] width 110 height 36
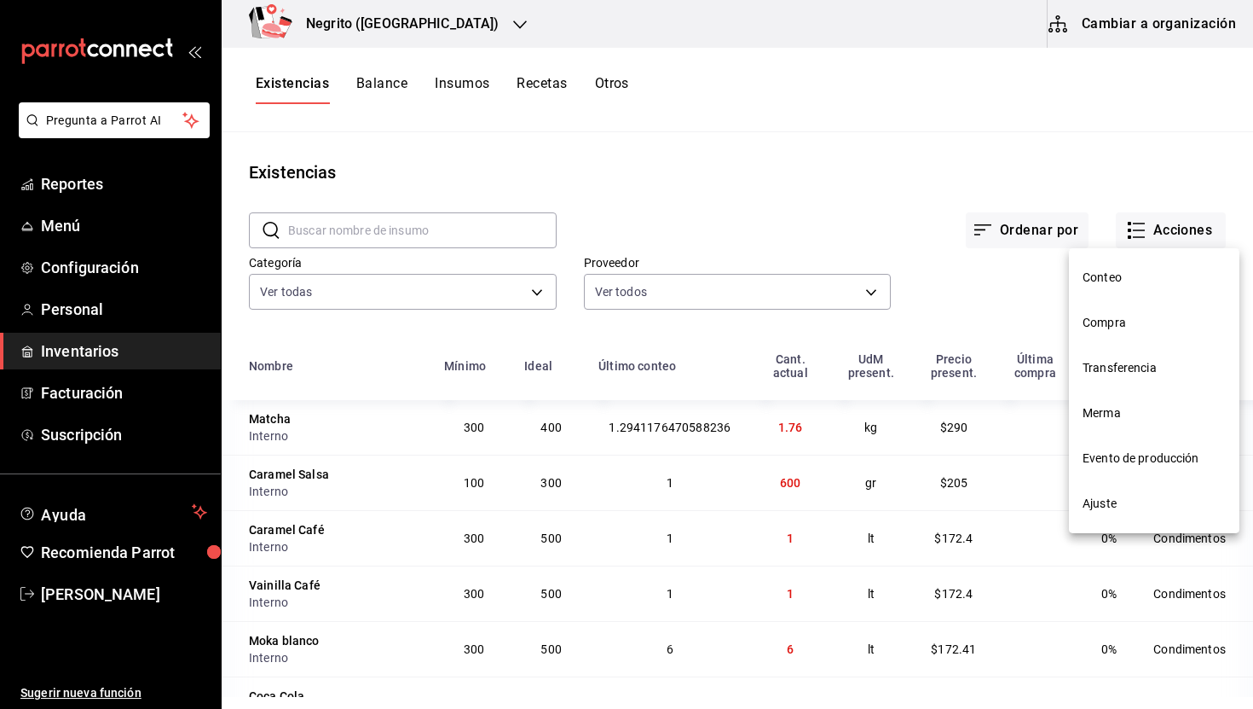
click at [1128, 274] on span "Conteo" at bounding box center [1154, 278] width 143 height 18
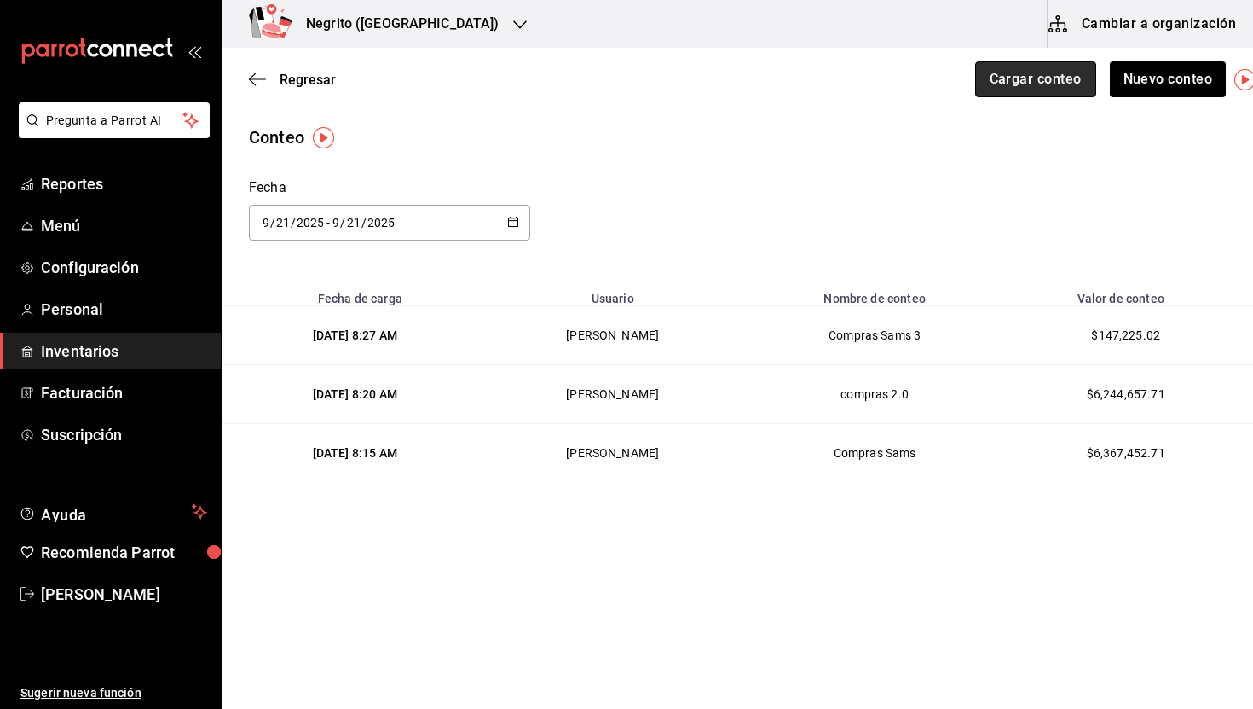
click at [1034, 84] on button "Cargar conteo" at bounding box center [1035, 79] width 121 height 36
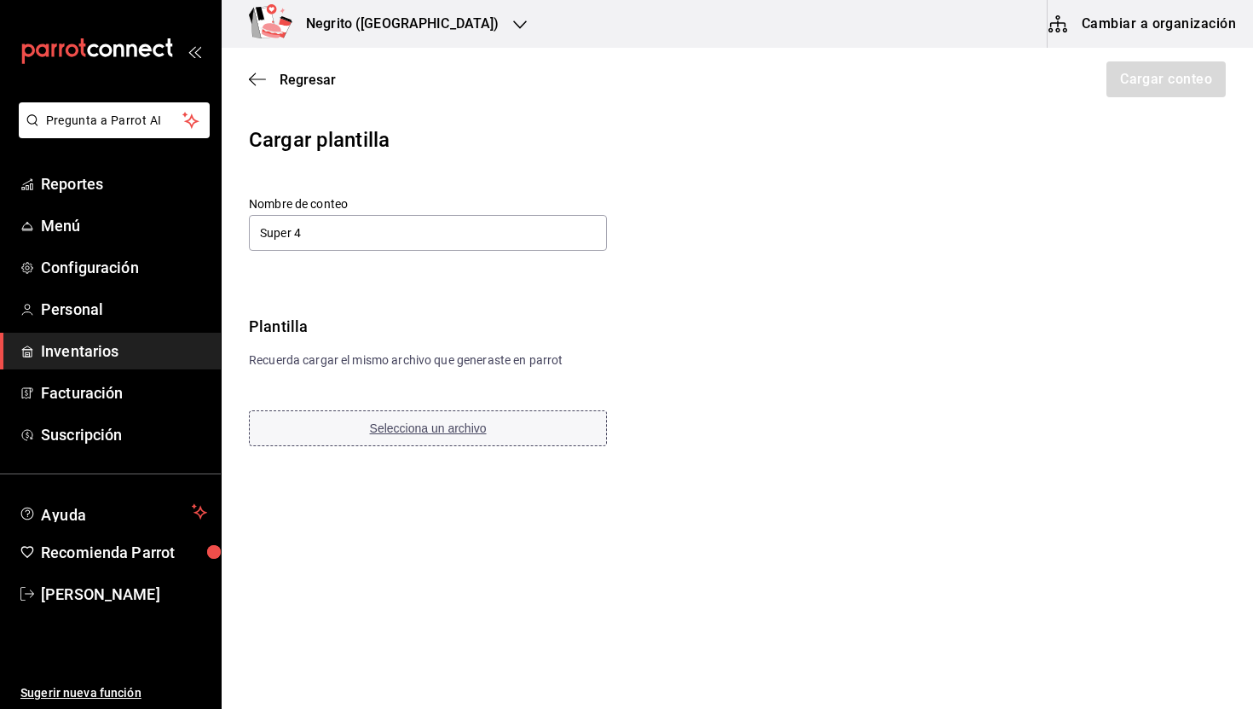
type input "Super 4"
click at [460, 438] on button "Selecciona un archivo" at bounding box center [428, 428] width 358 height 36
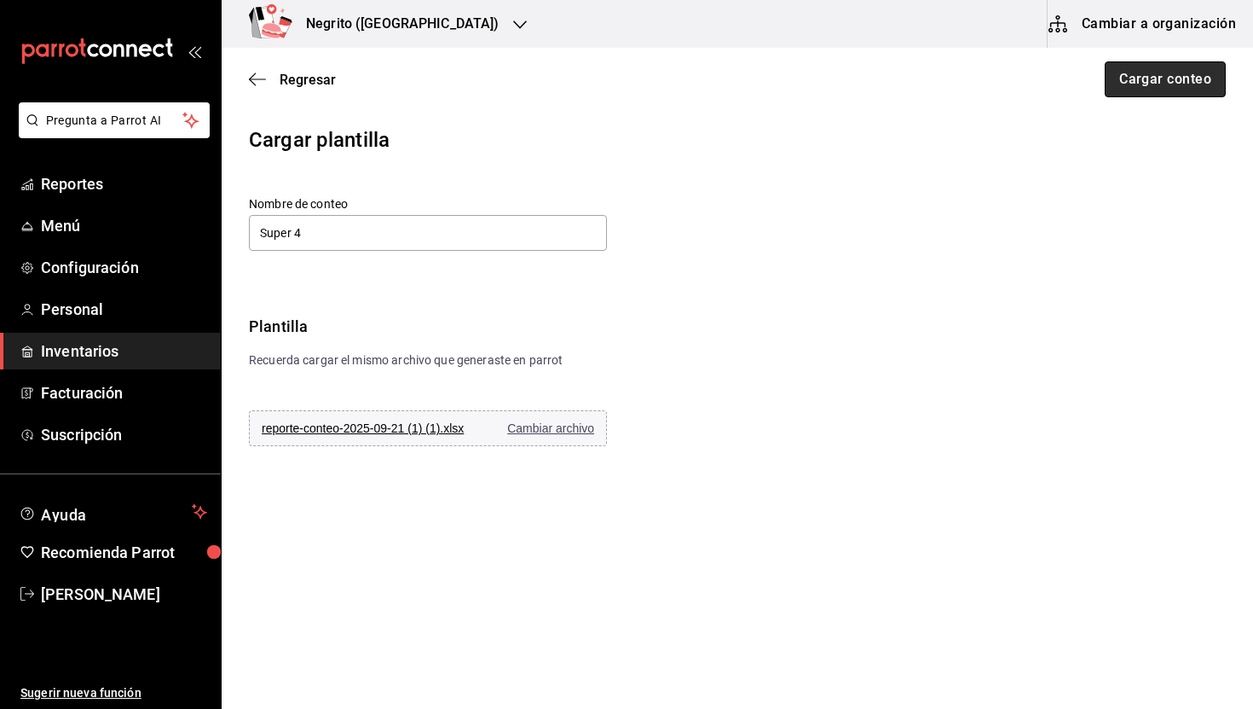
click at [1152, 78] on button "Cargar conteo" at bounding box center [1165, 79] width 121 height 36
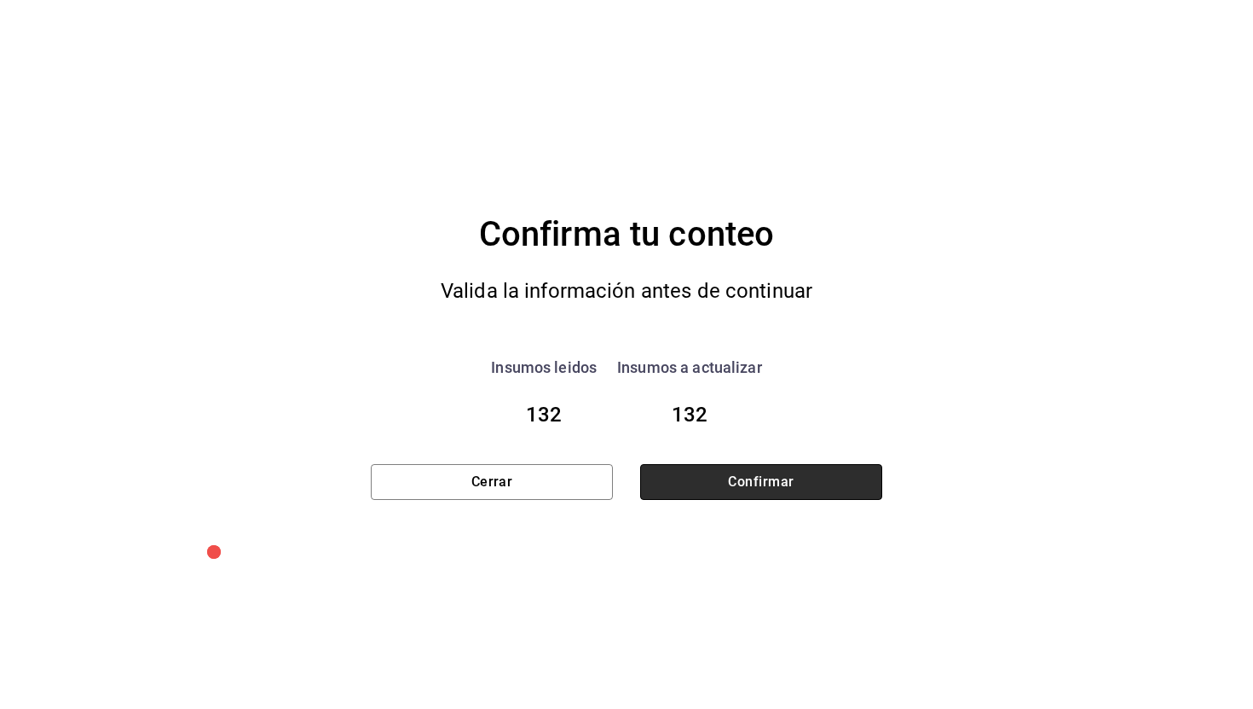
click at [772, 491] on button "Confirmar" at bounding box center [761, 482] width 242 height 36
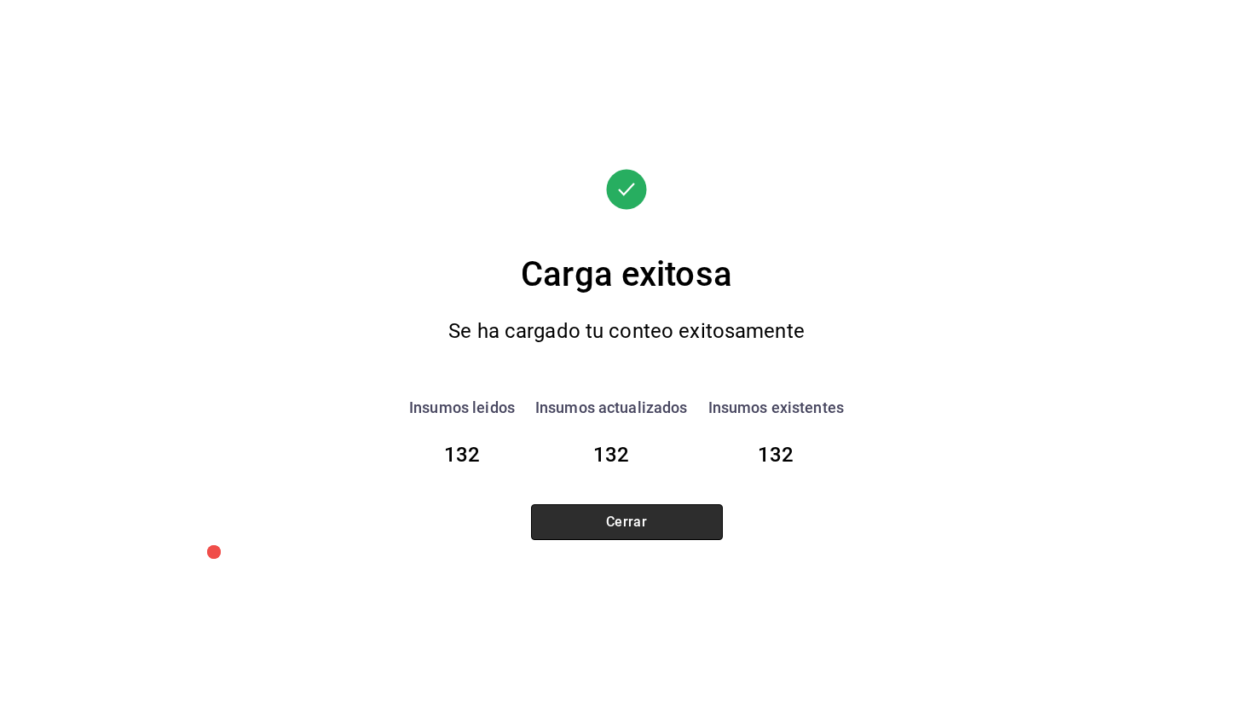
click at [663, 518] on button "Cerrar" at bounding box center [627, 522] width 192 height 36
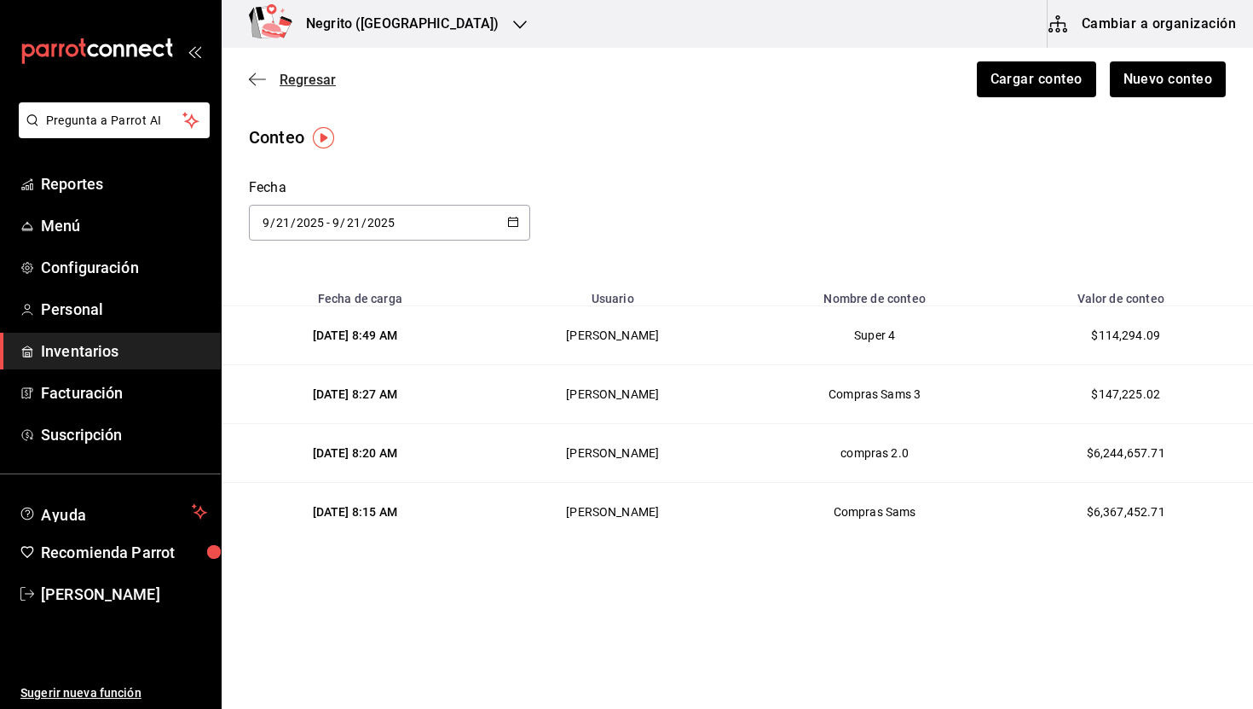
click at [309, 75] on span "Regresar" at bounding box center [308, 80] width 56 height 16
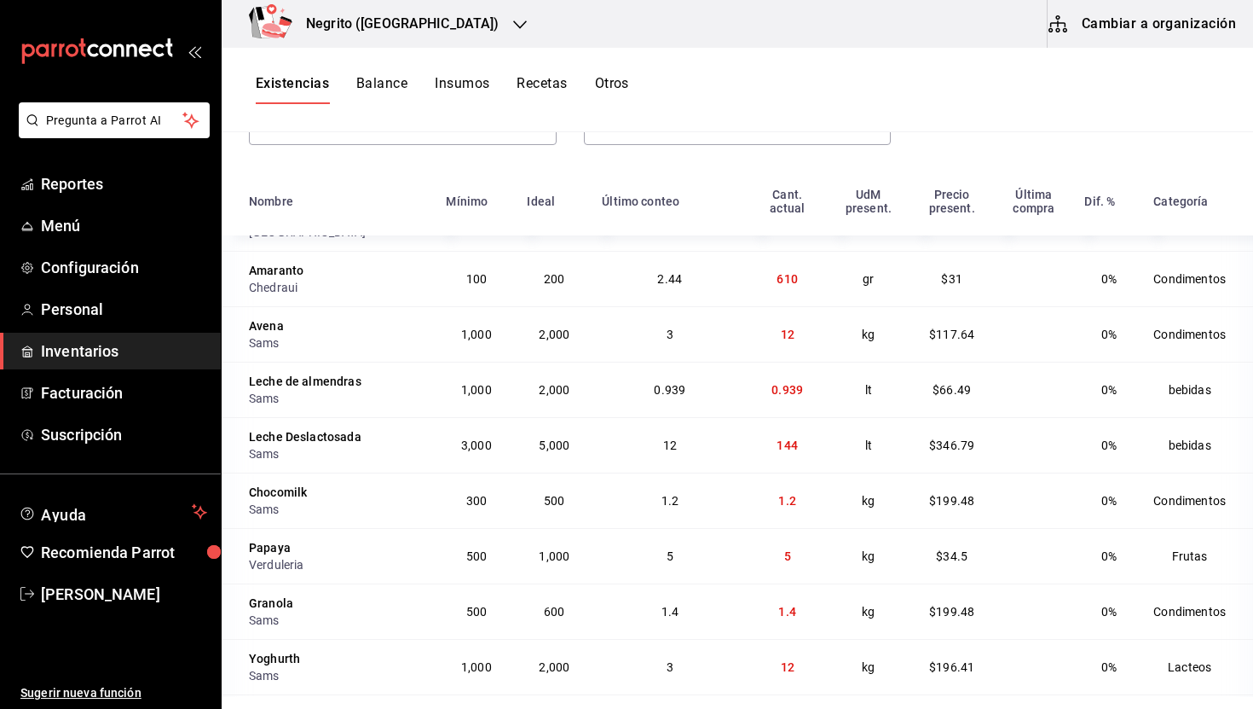
scroll to position [1095, 0]
drag, startPoint x: 791, startPoint y: 283, endPoint x: 762, endPoint y: 283, distance: 29.0
click at [762, 283] on td "610" at bounding box center [787, 276] width 79 height 55
click at [782, 333] on span "12" at bounding box center [788, 333] width 14 height 14
drag, startPoint x: 840, startPoint y: 339, endPoint x: 747, endPoint y: 337, distance: 93.0
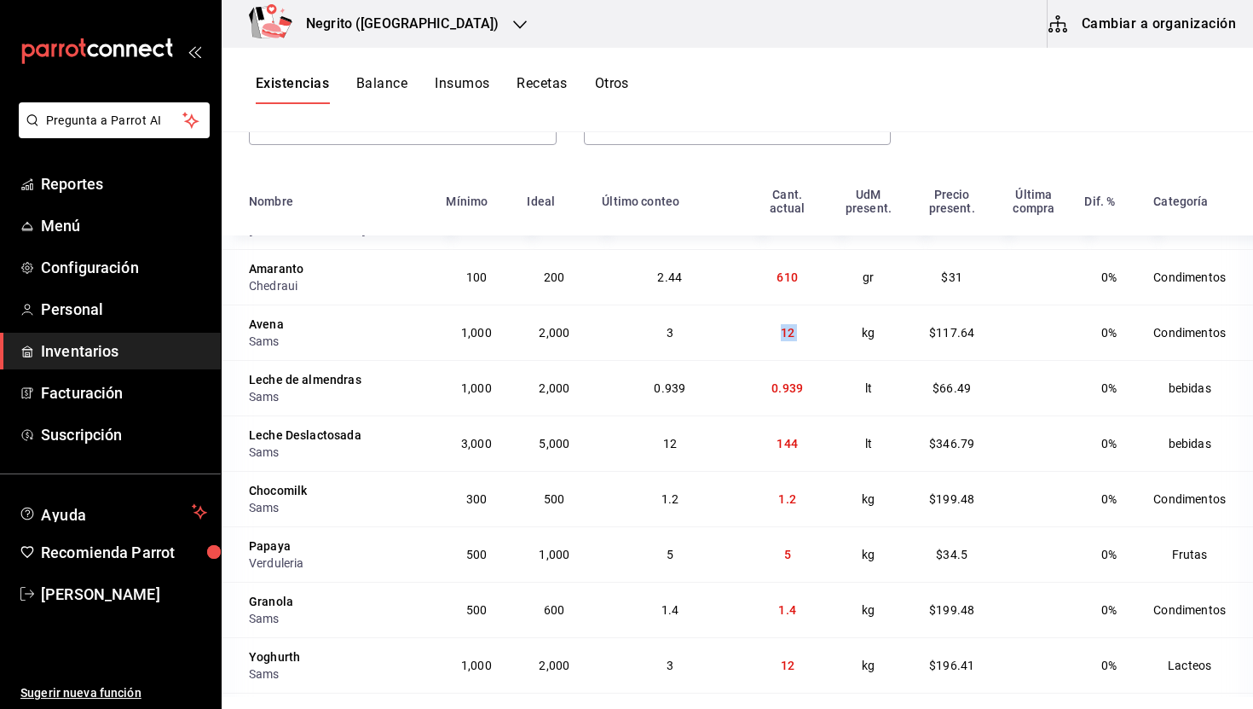
click at [747, 337] on tr "Avena Sams 1,000 2,000 3 12 kg $117.64 0% Condimentos" at bounding box center [738, 331] width 1032 height 55
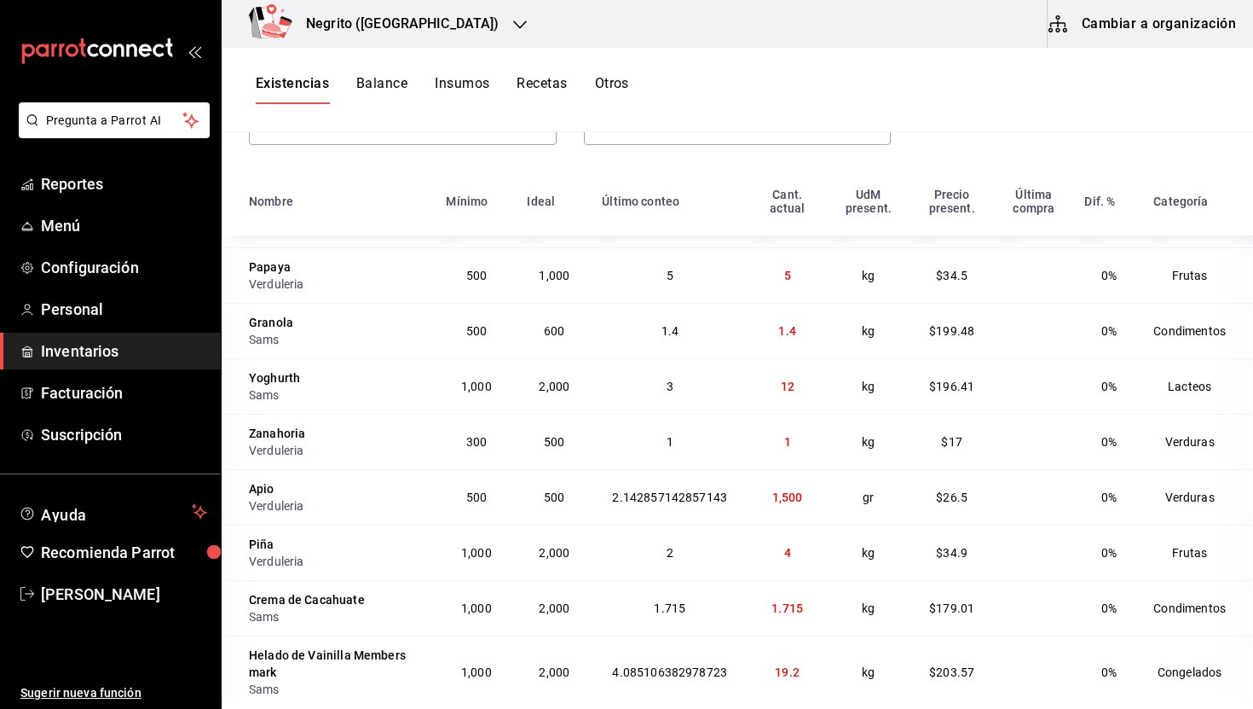
scroll to position [1375, 0]
drag, startPoint x: 862, startPoint y: 381, endPoint x: 727, endPoint y: 383, distance: 134.7
click at [727, 383] on tr "Yoghurth Sams 1,000 2,000 3 12 kg $196.41 0% Lacteos" at bounding box center [738, 383] width 1032 height 55
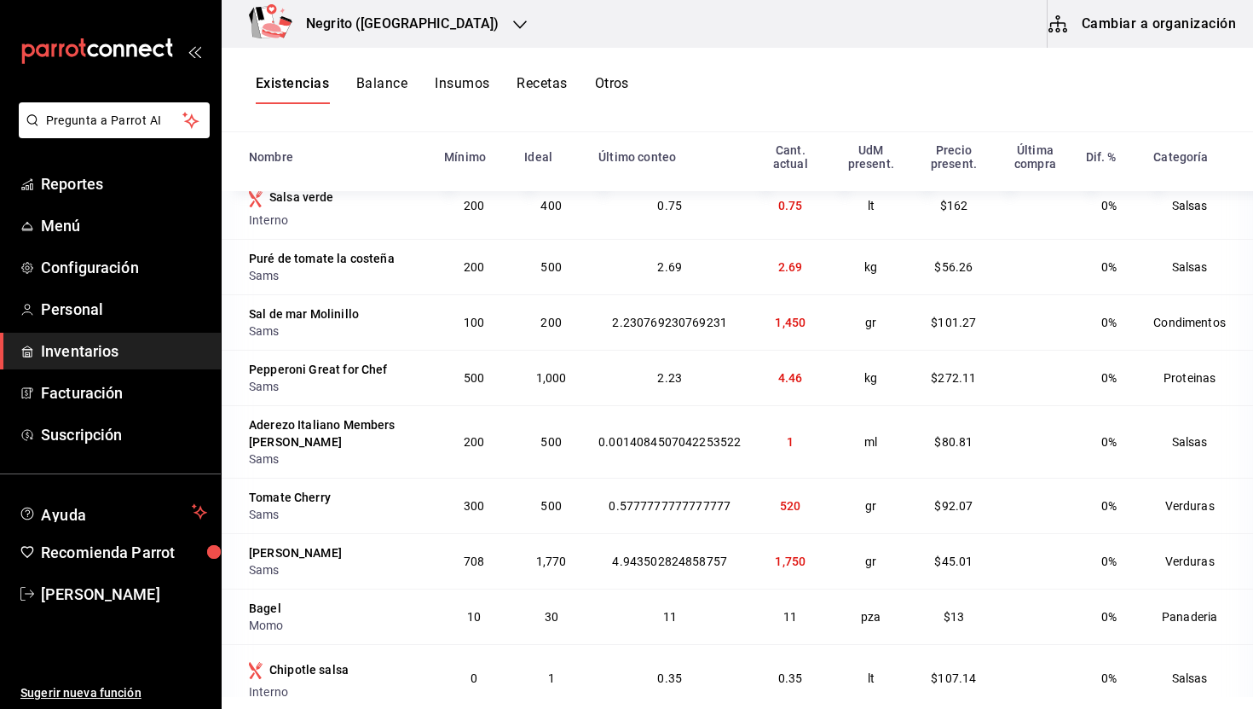
scroll to position [6902, 0]
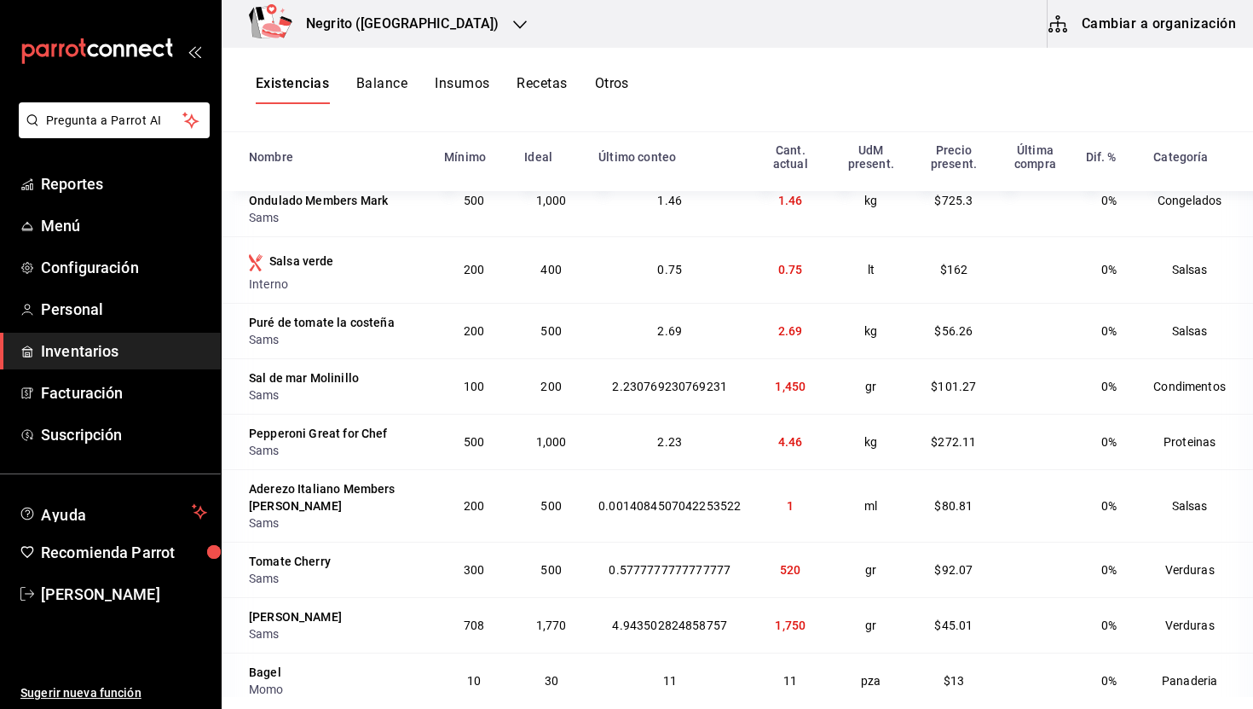
click at [797, 597] on td "1,750" at bounding box center [790, 624] width 78 height 55
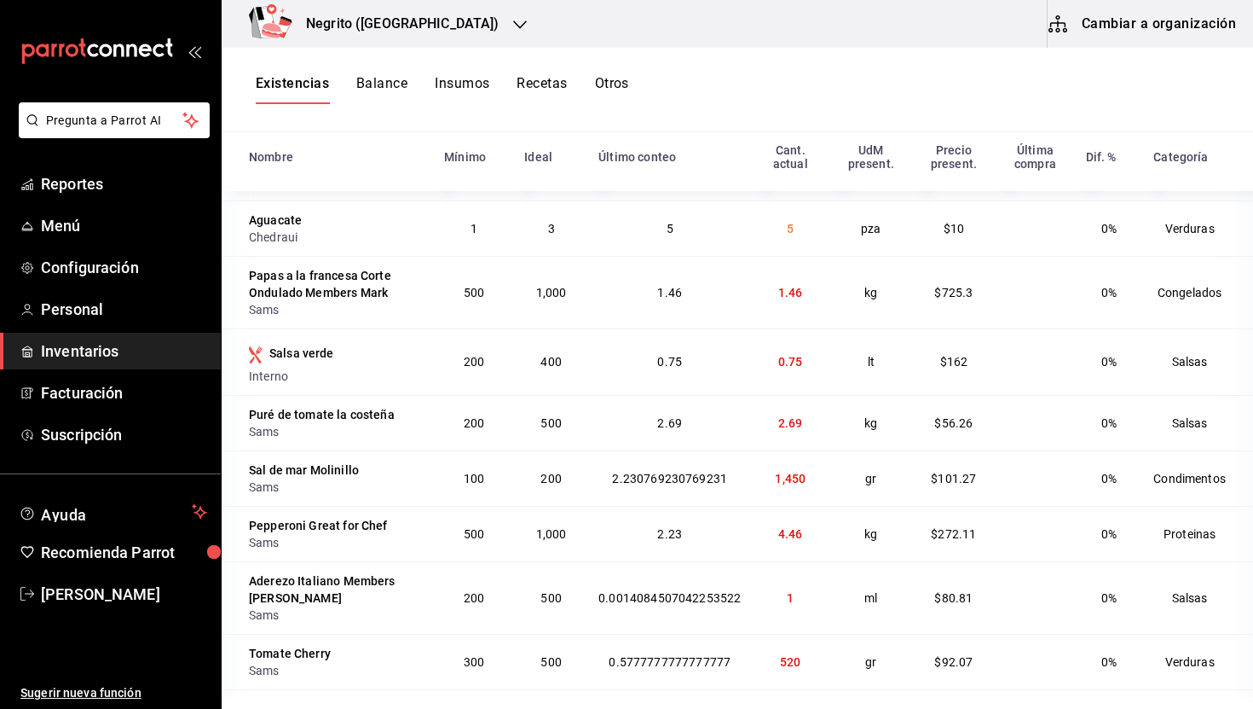
scroll to position [6808, 0]
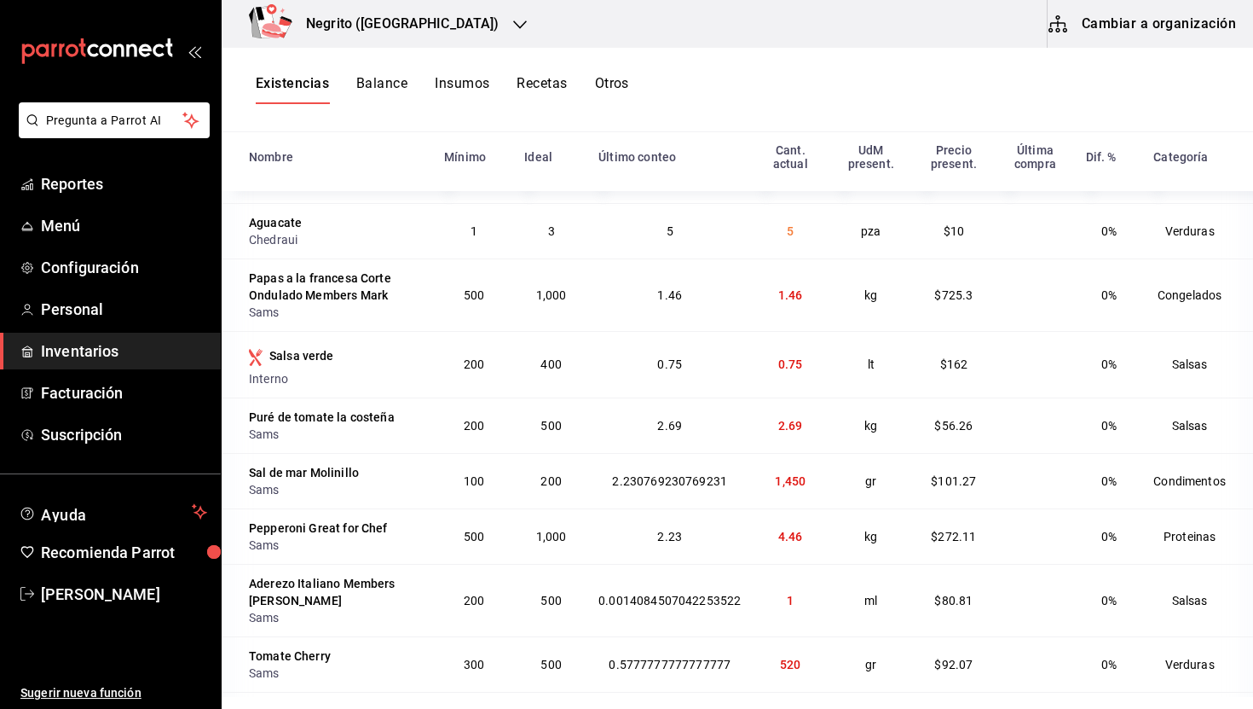
click at [816, 564] on td "1" at bounding box center [790, 600] width 78 height 72
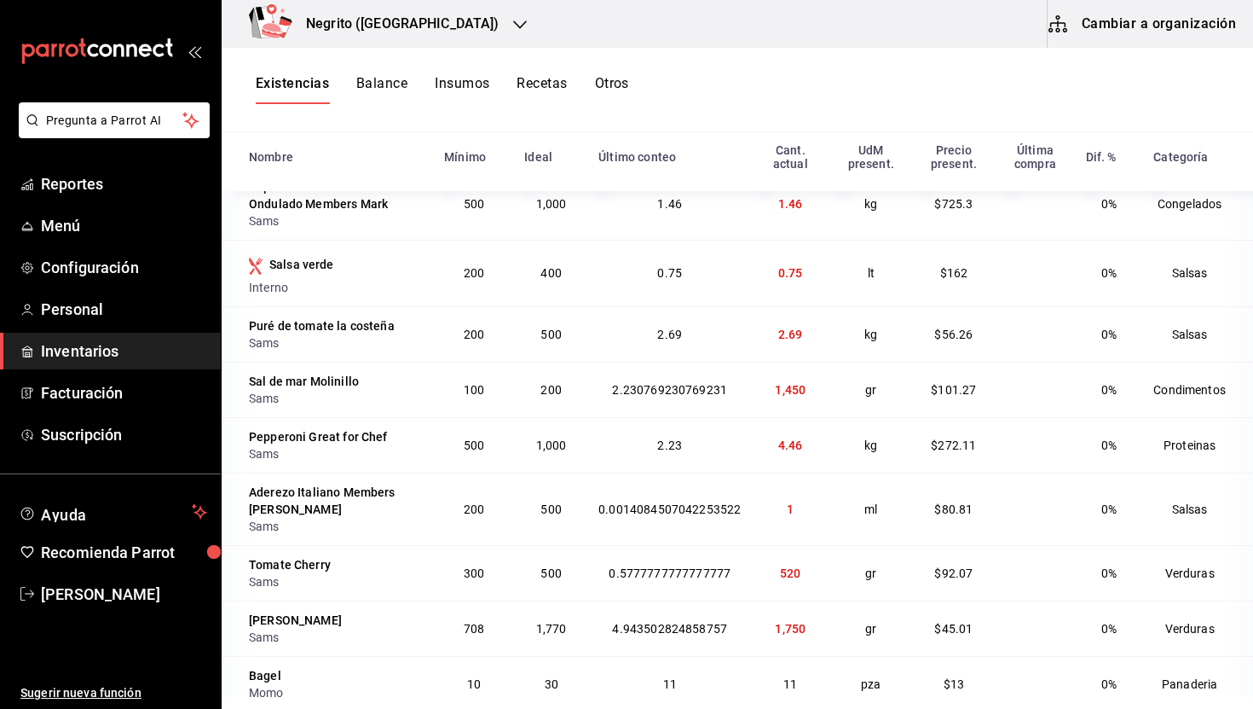
scroll to position [6714, 0]
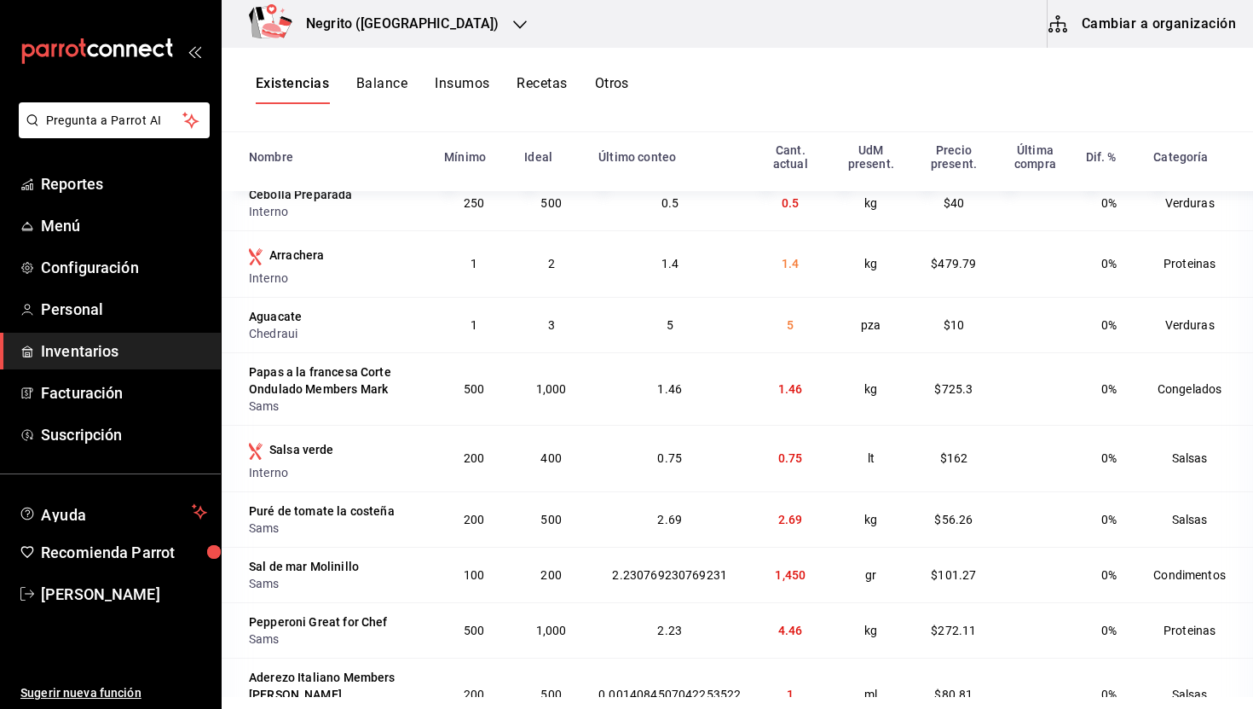
click at [778, 623] on span "4.46" at bounding box center [790, 630] width 25 height 14
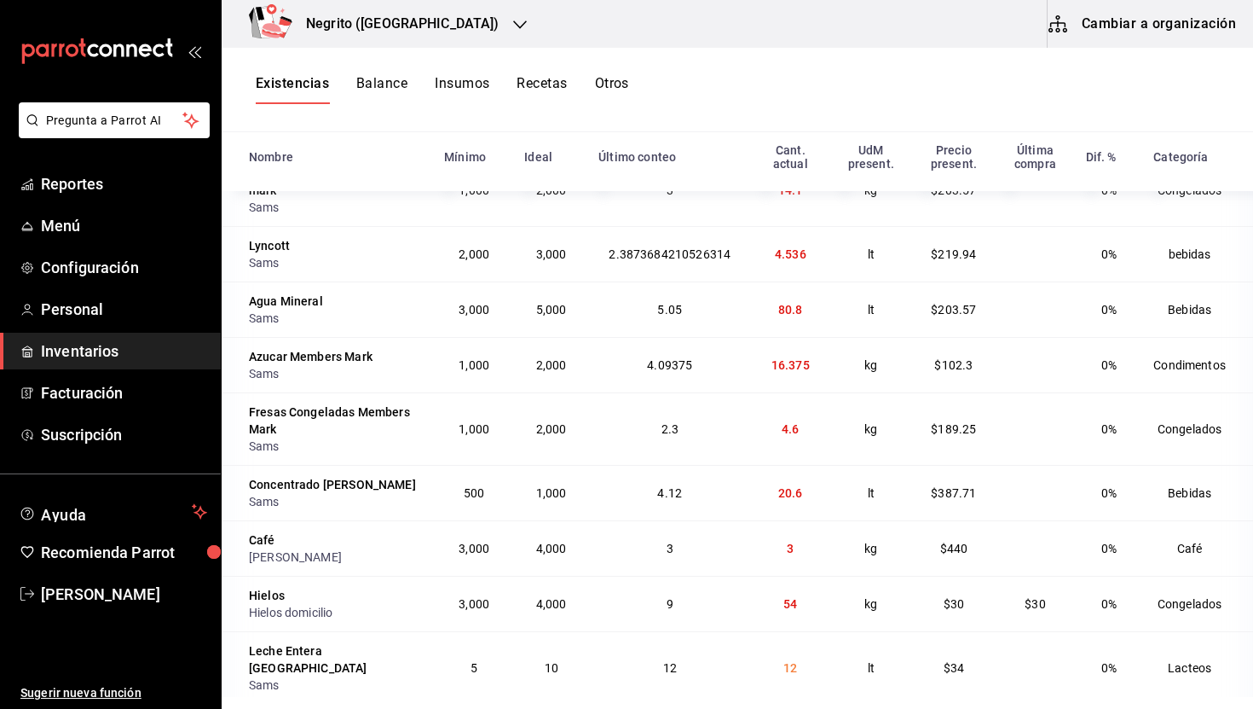
scroll to position [1987, 0]
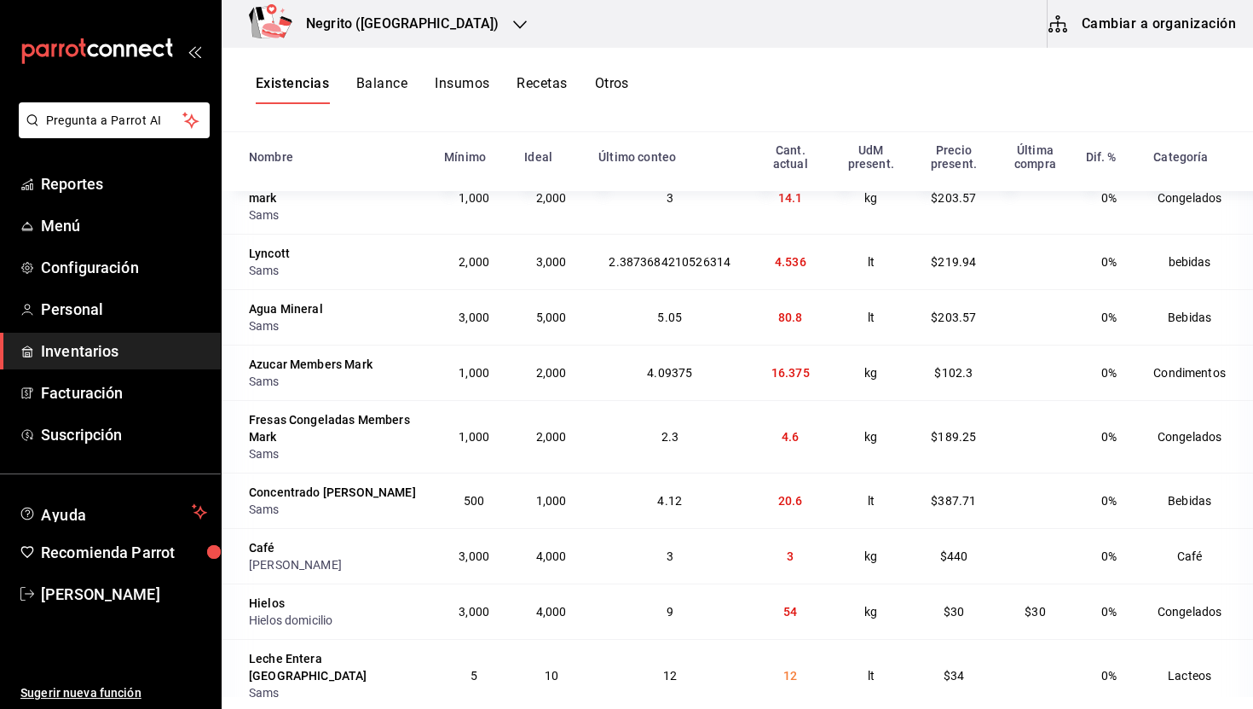
click at [668, 497] on span "4.12" at bounding box center [669, 501] width 25 height 14
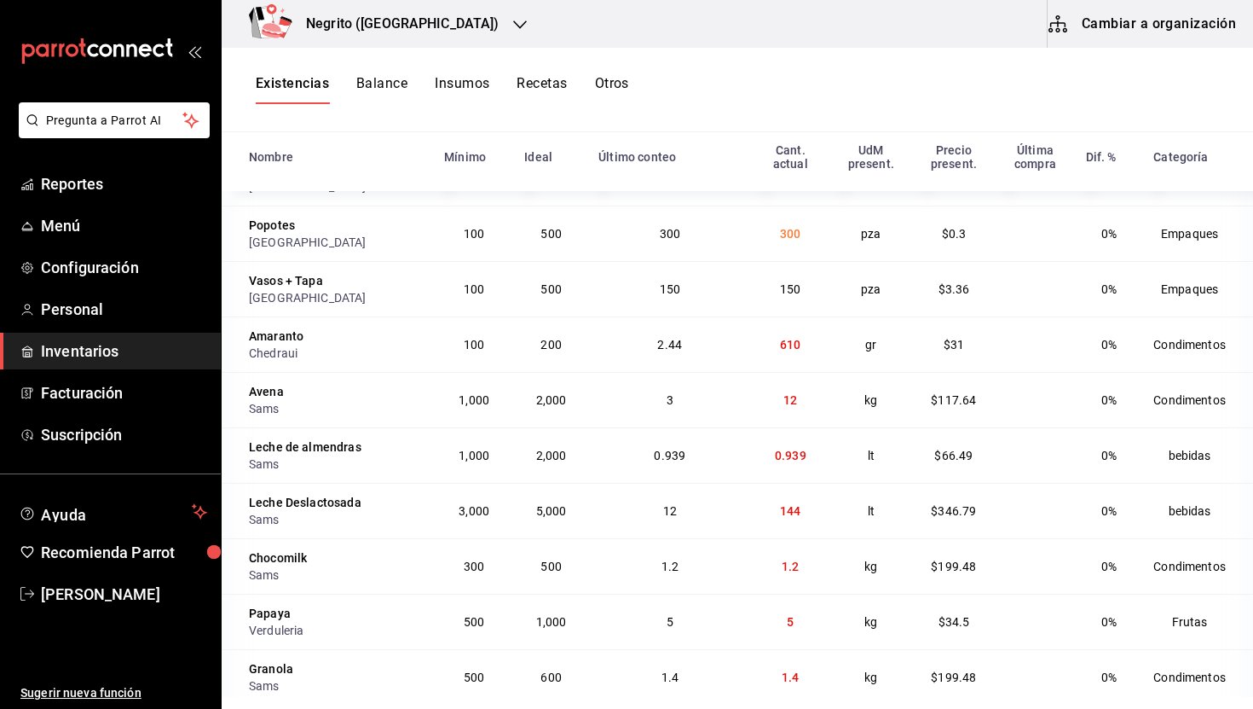
scroll to position [999, 0]
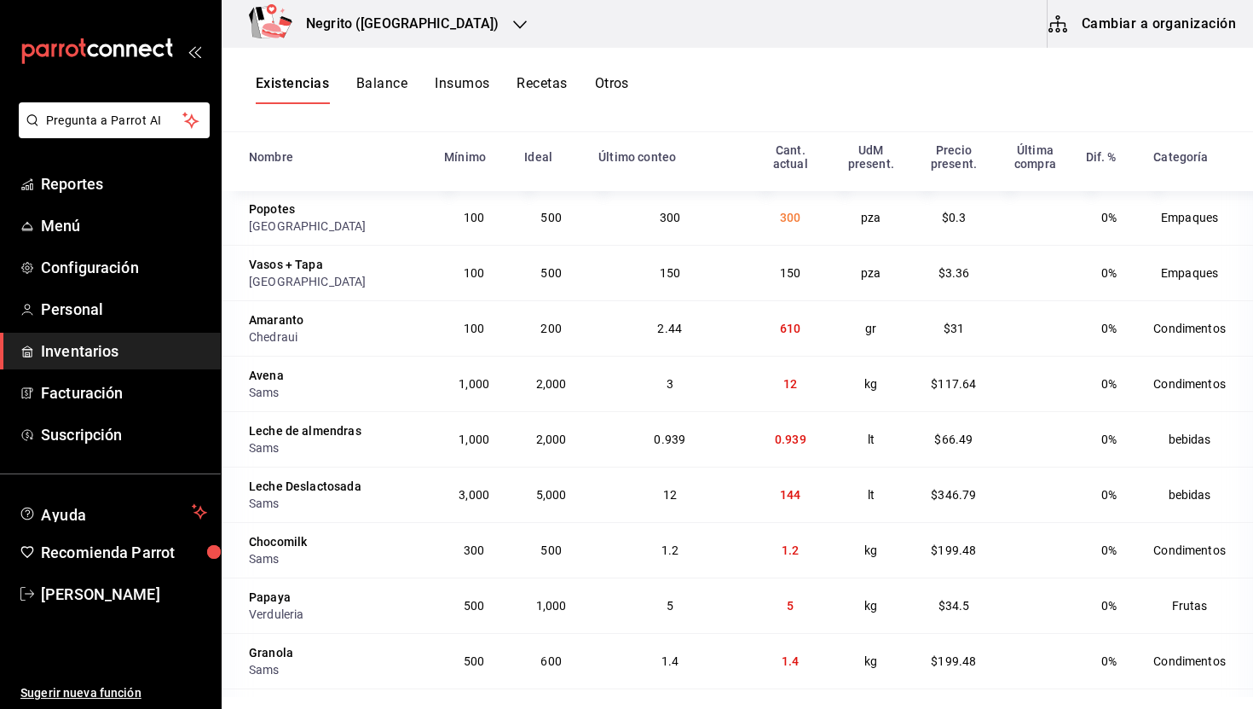
click at [784, 331] on span "610" at bounding box center [790, 328] width 20 height 14
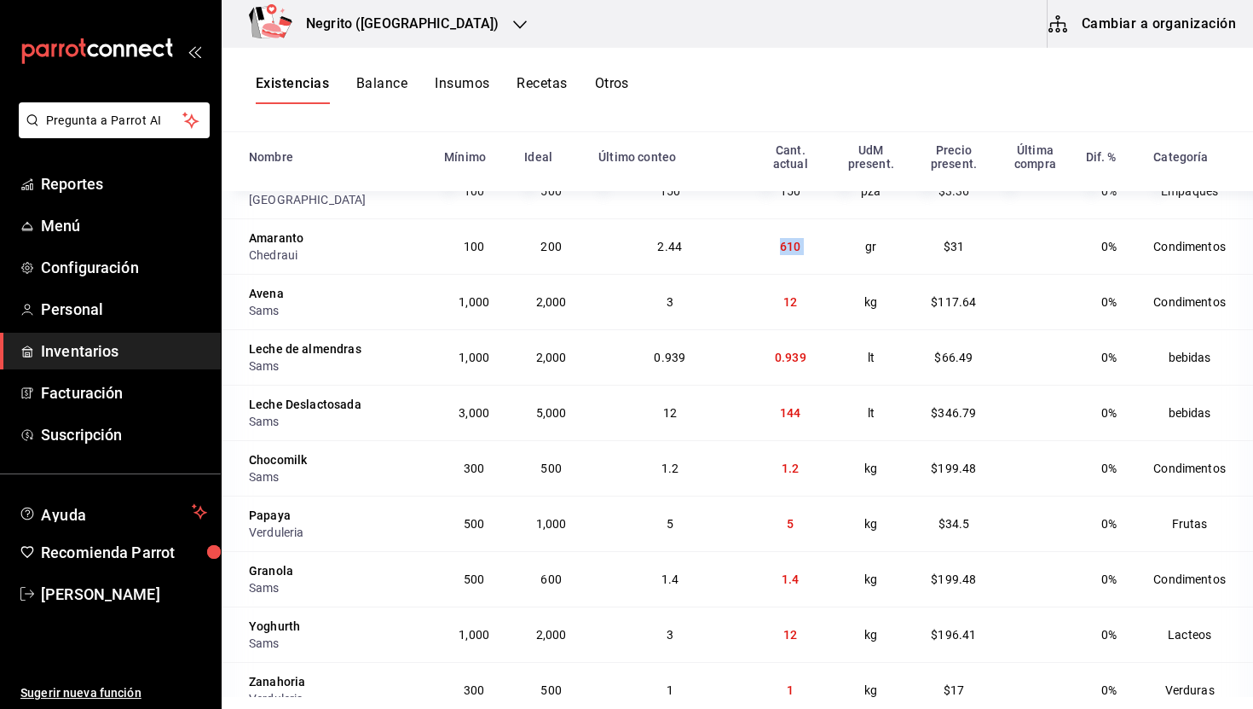
scroll to position [1089, 0]
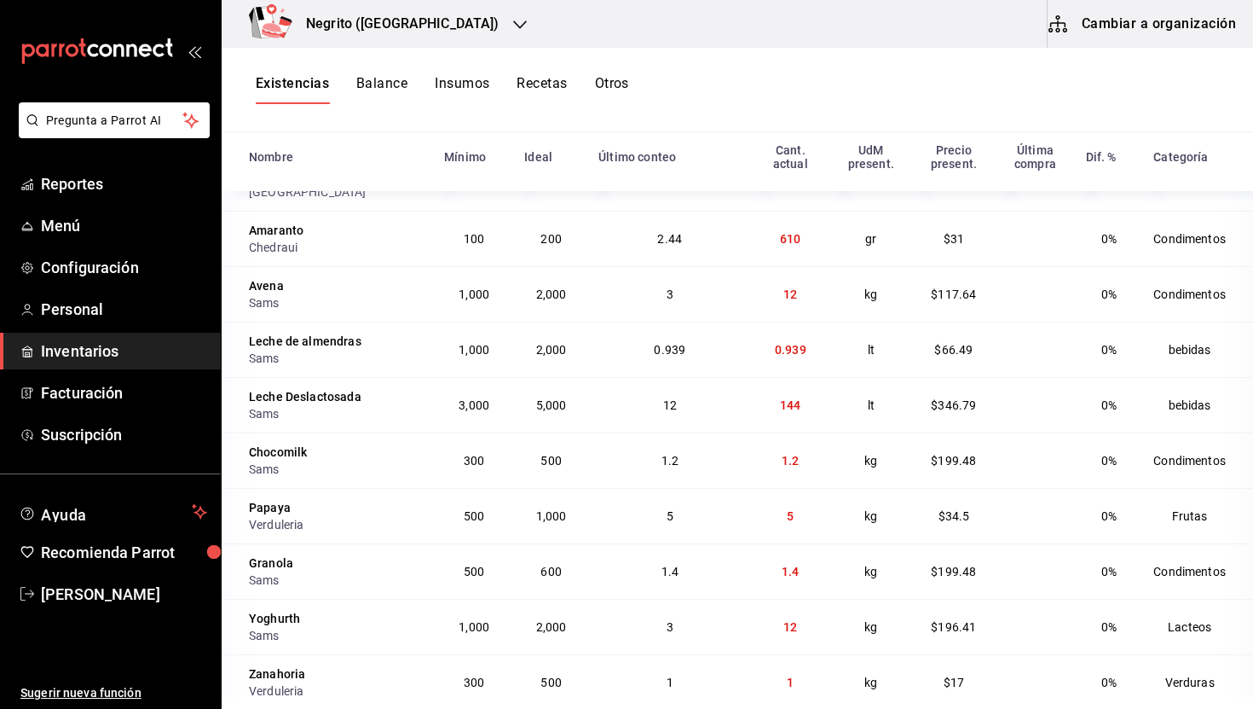
click at [803, 296] on td "12" at bounding box center [790, 293] width 78 height 55
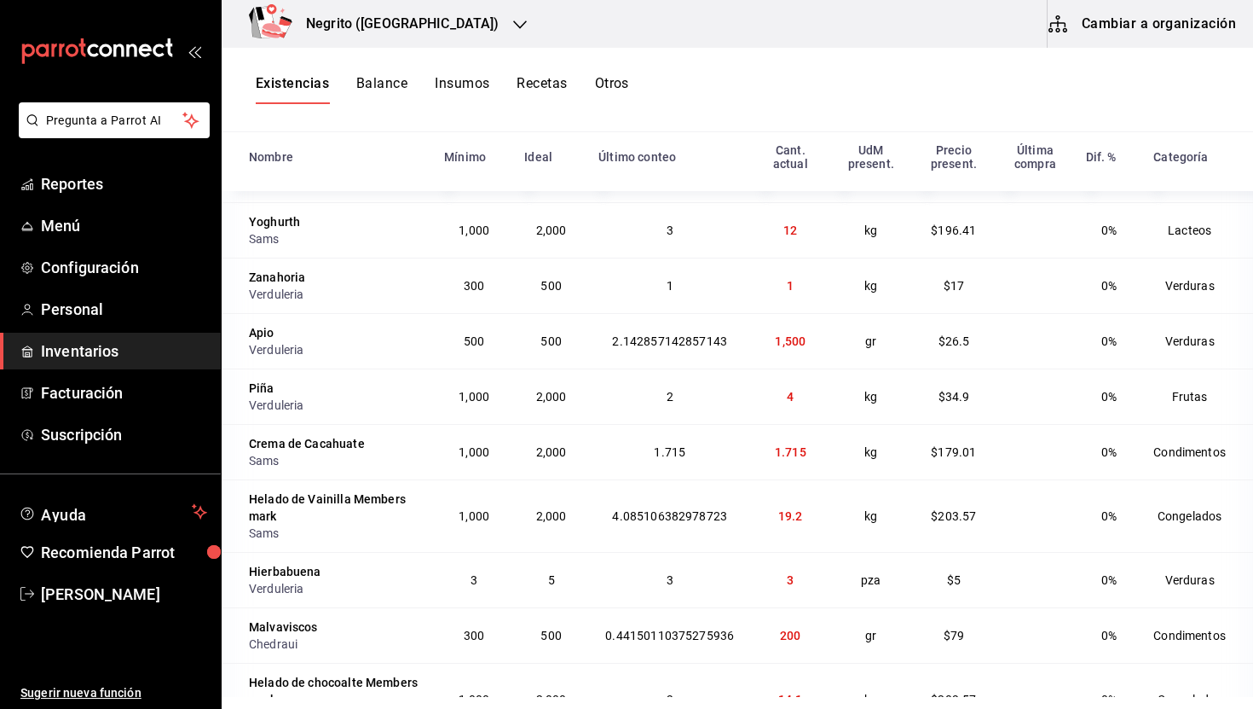
scroll to position [1493, 0]
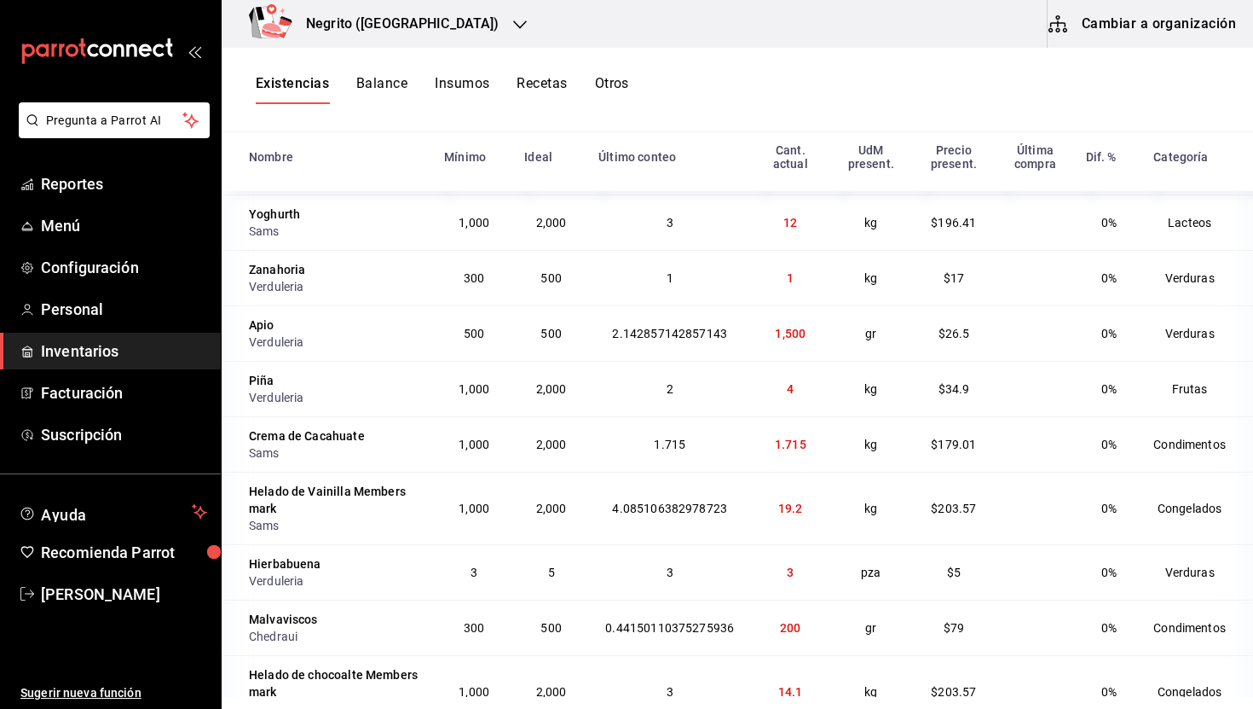
click at [771, 220] on td "12" at bounding box center [790, 221] width 78 height 55
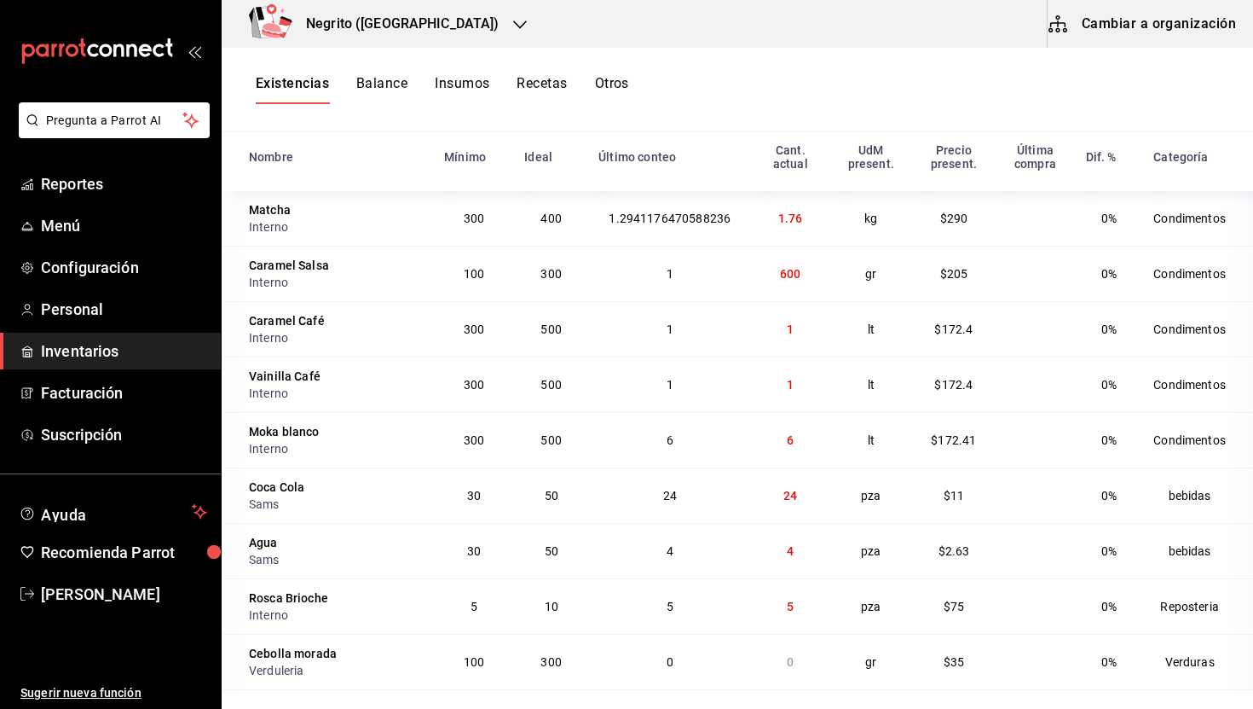
scroll to position [0, 0]
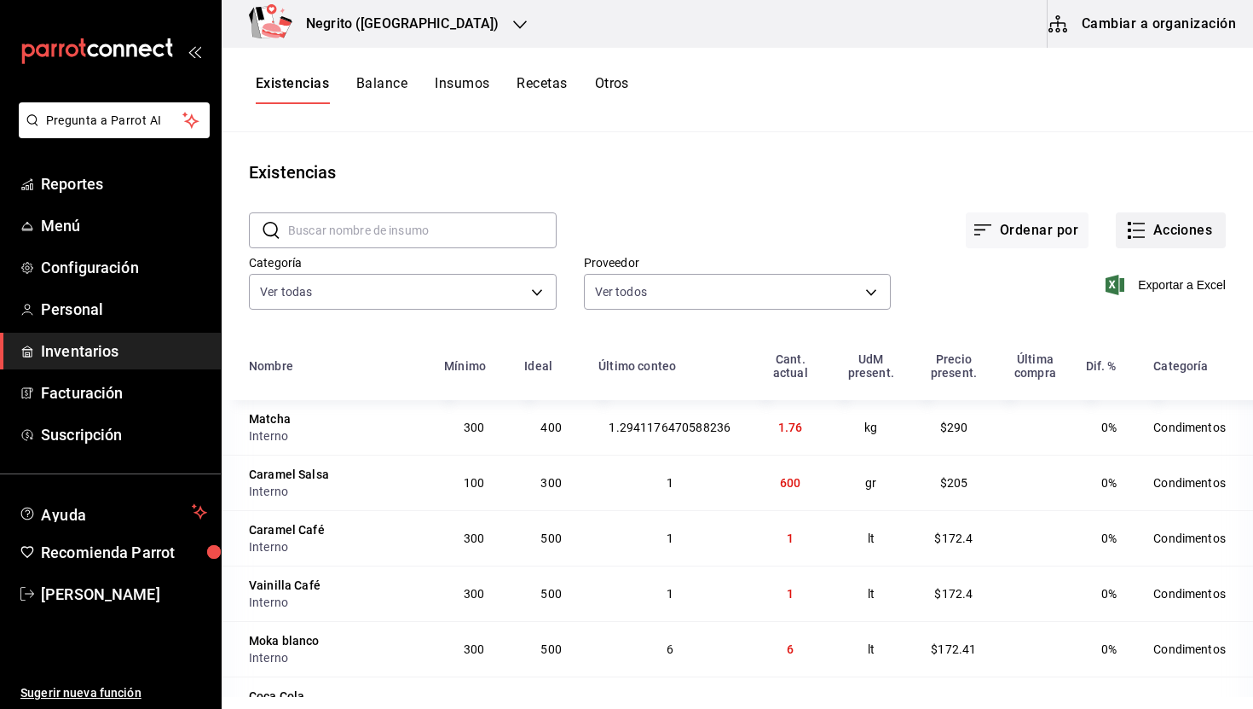
click at [1175, 241] on button "Acciones" at bounding box center [1171, 230] width 110 height 36
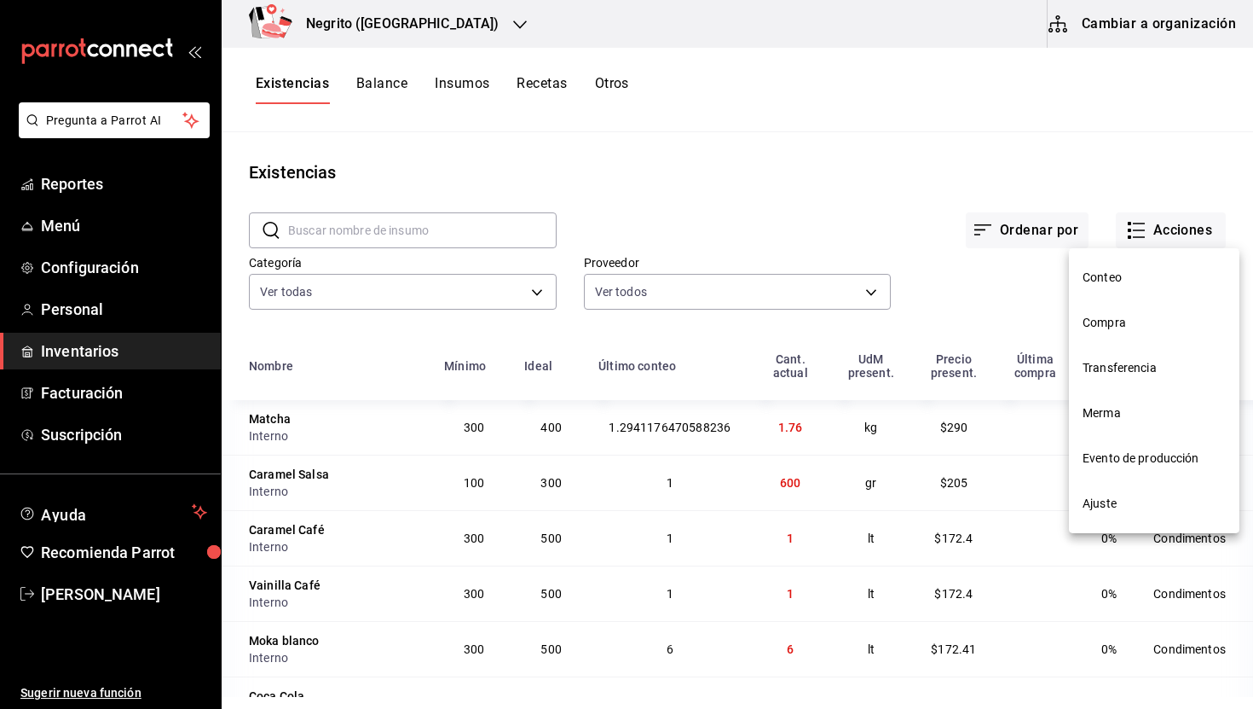
click at [1132, 285] on span "Conteo" at bounding box center [1154, 278] width 143 height 18
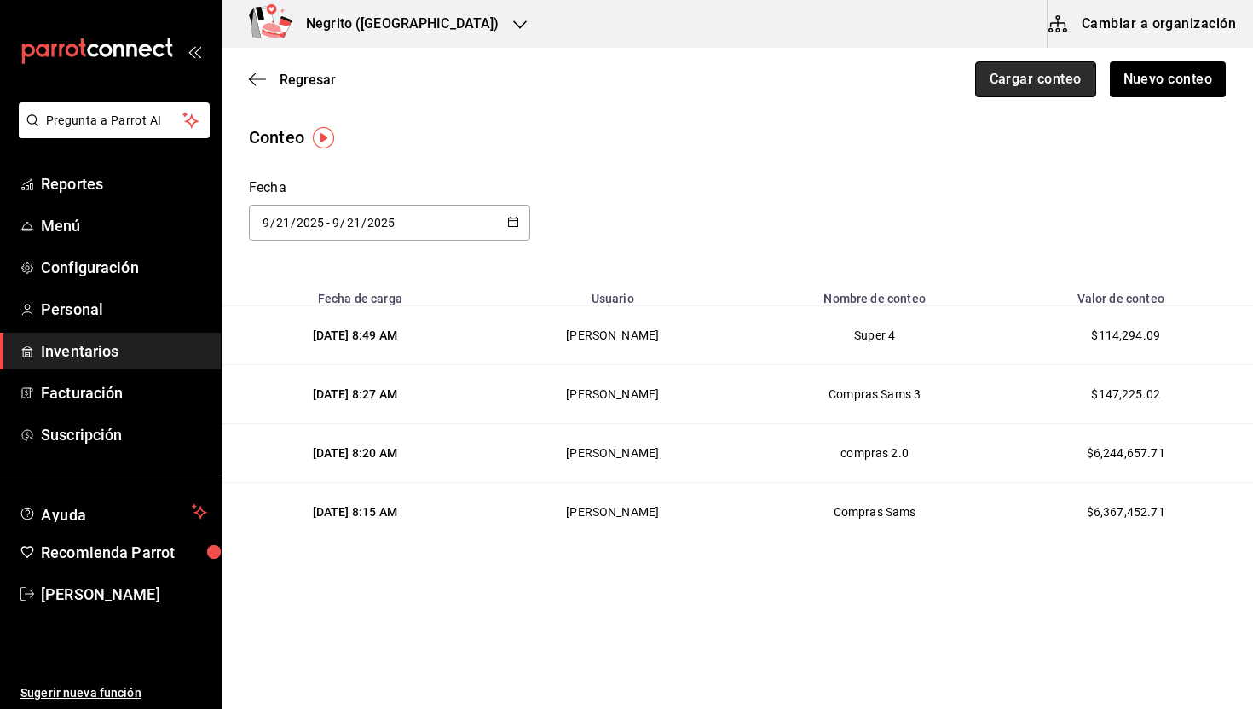
click at [1061, 72] on button "Cargar conteo" at bounding box center [1035, 79] width 121 height 36
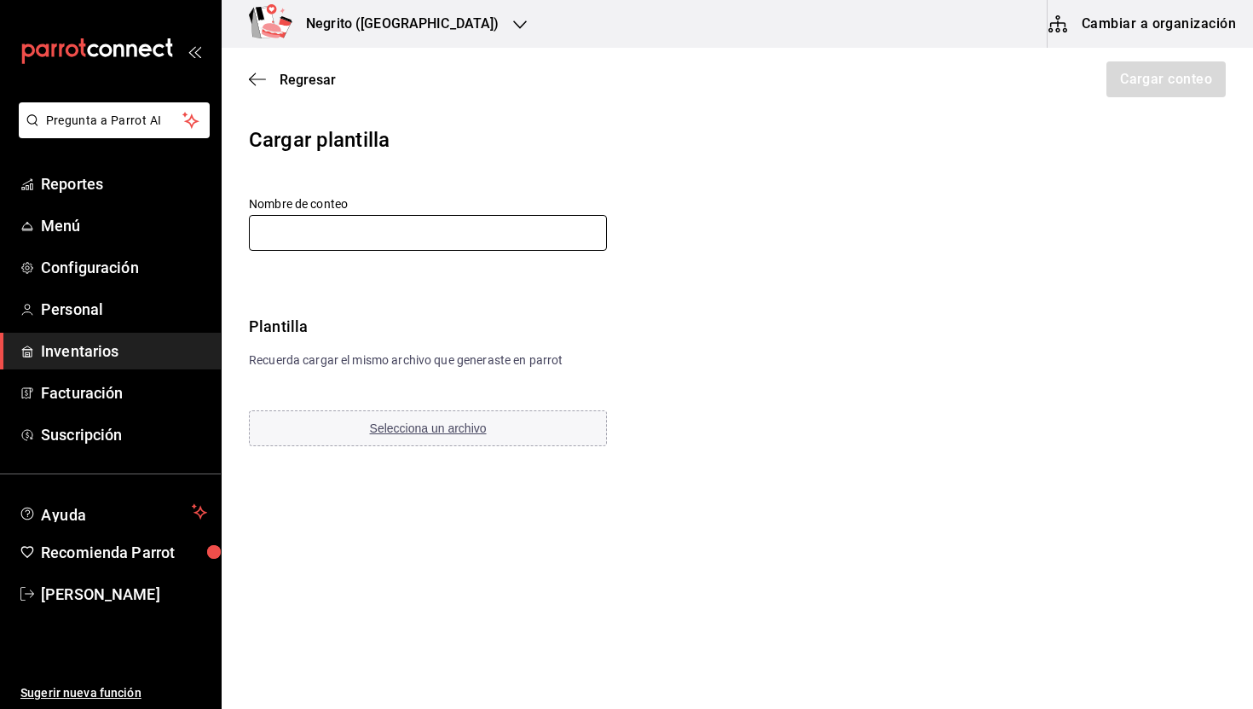
click at [412, 238] on input "text" at bounding box center [428, 233] width 358 height 36
type input "Compras! final"
click at [472, 431] on span "Selecciona un archivo" at bounding box center [428, 428] width 117 height 14
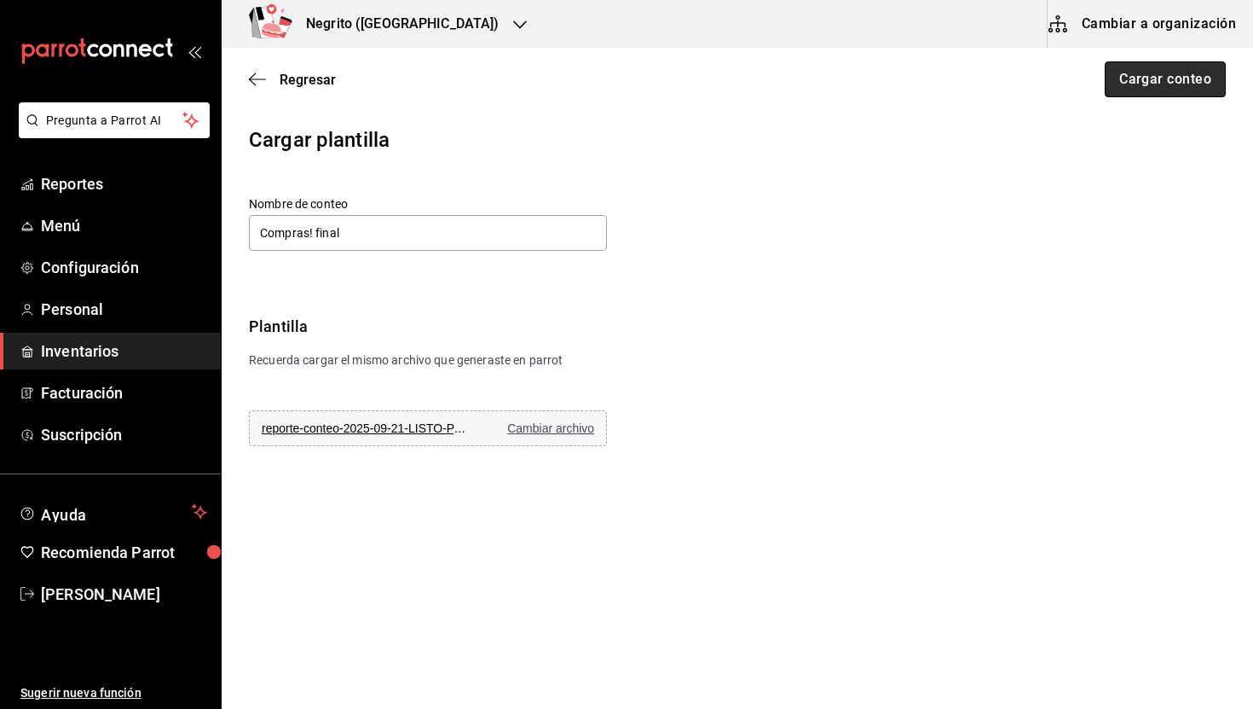
click at [1160, 79] on button "Cargar conteo" at bounding box center [1165, 79] width 121 height 36
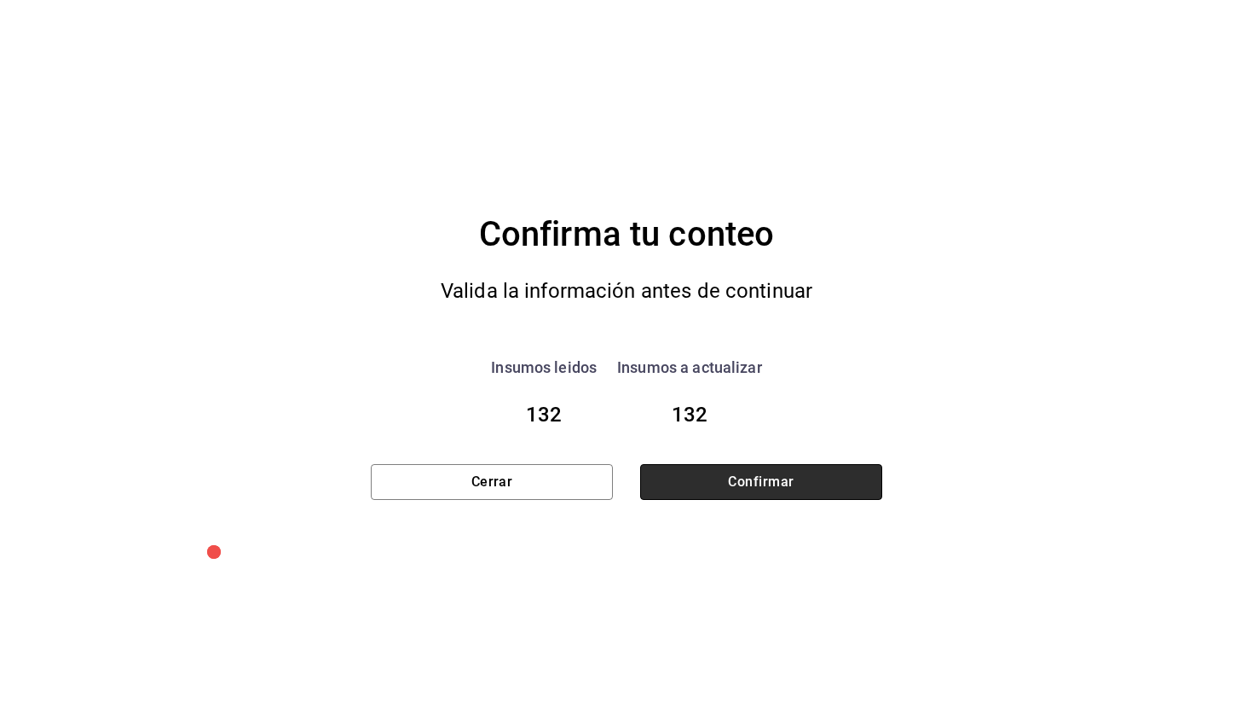
click at [844, 484] on button "Confirmar" at bounding box center [761, 482] width 242 height 36
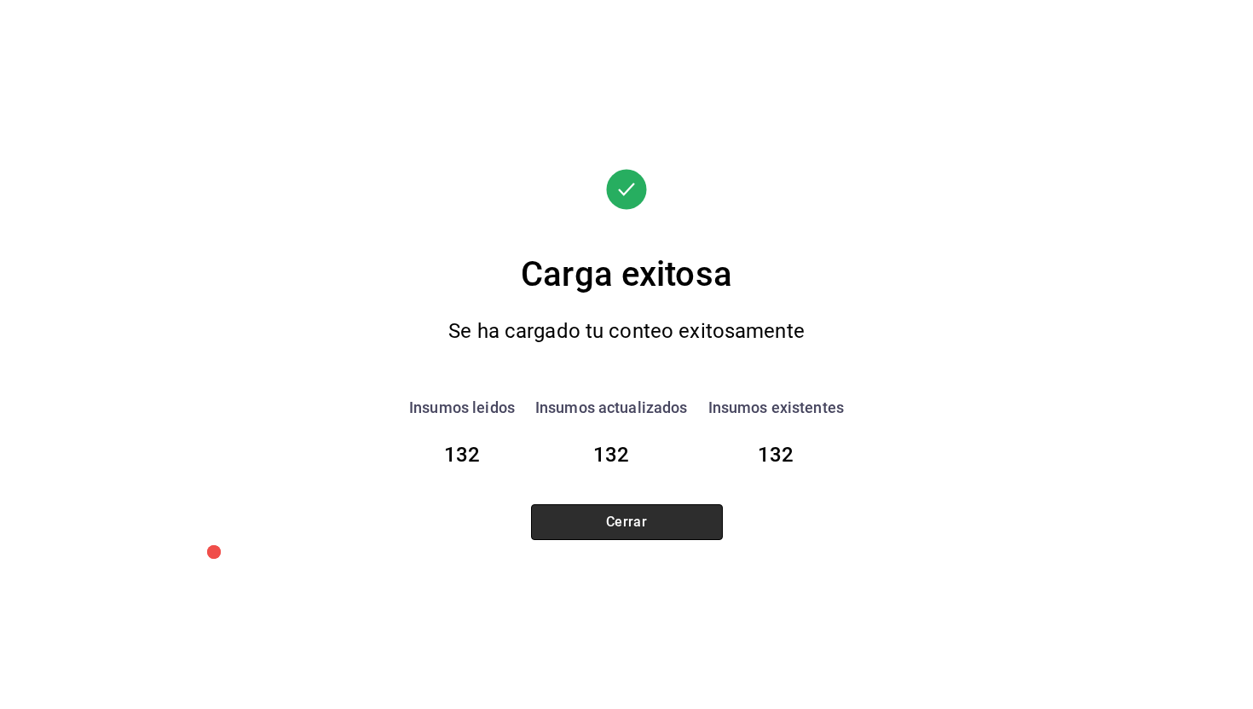
click at [709, 515] on button "Cerrar" at bounding box center [627, 522] width 192 height 36
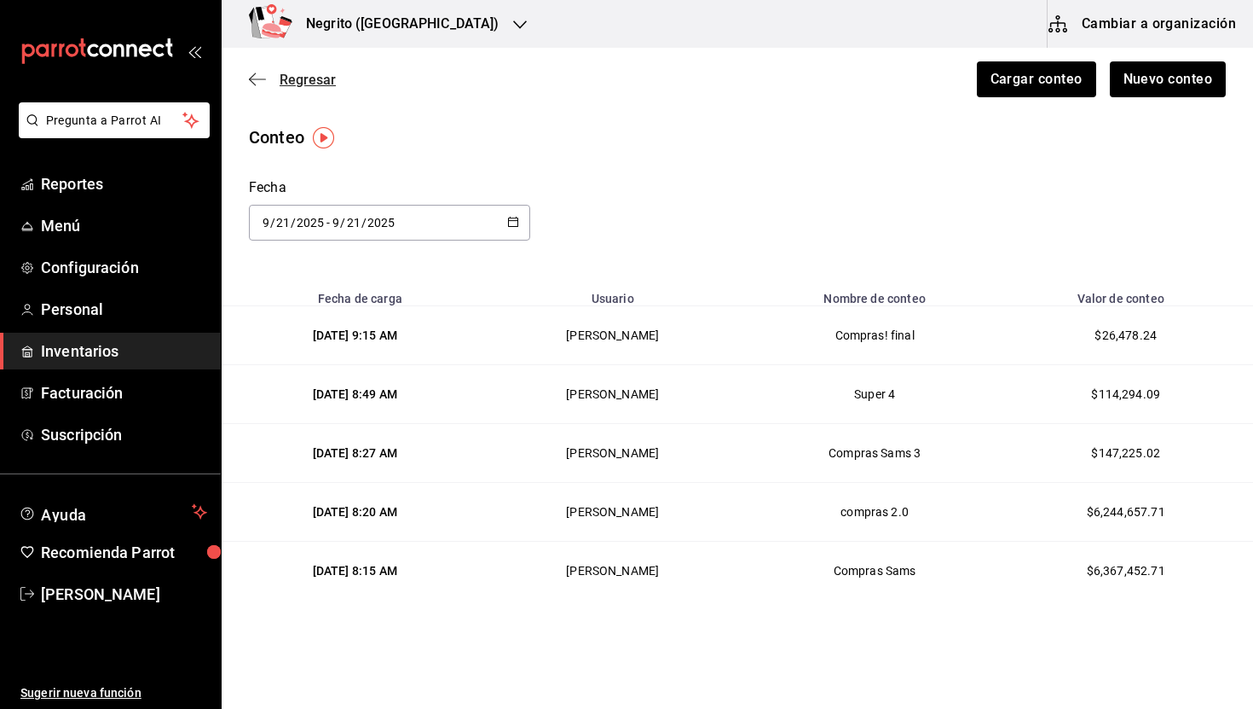
click at [310, 85] on span "Regresar" at bounding box center [308, 80] width 56 height 16
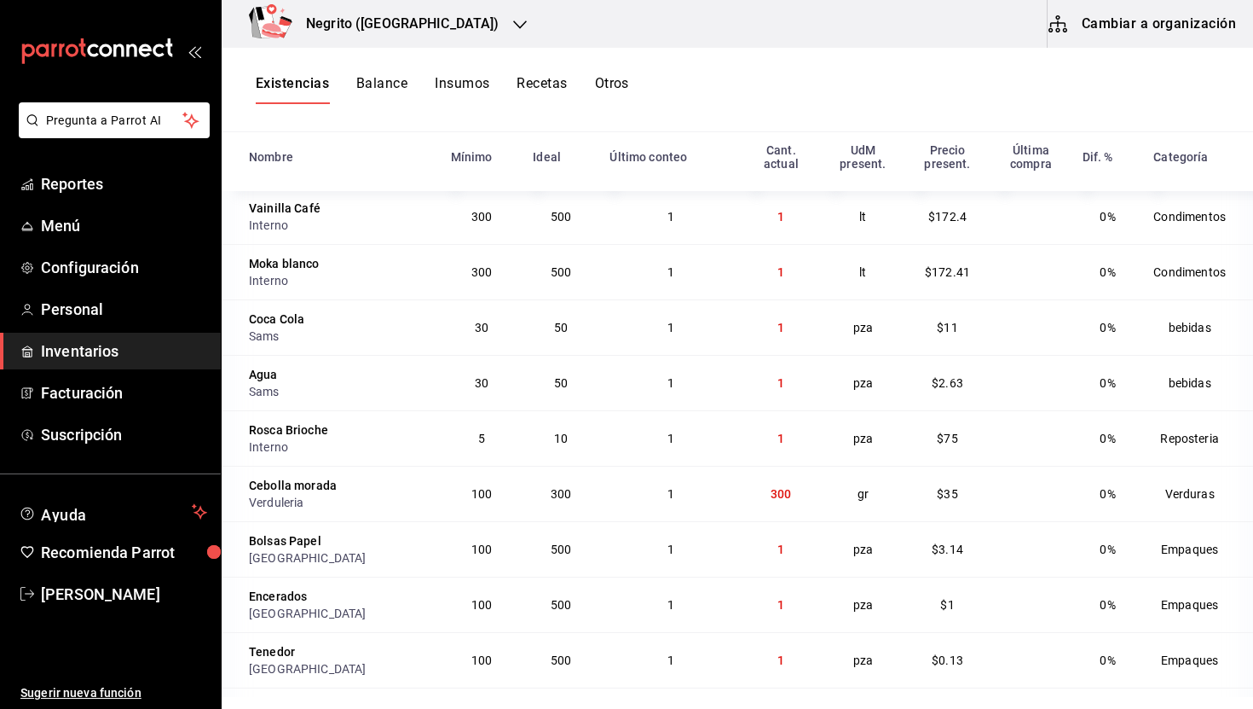
scroll to position [243, 0]
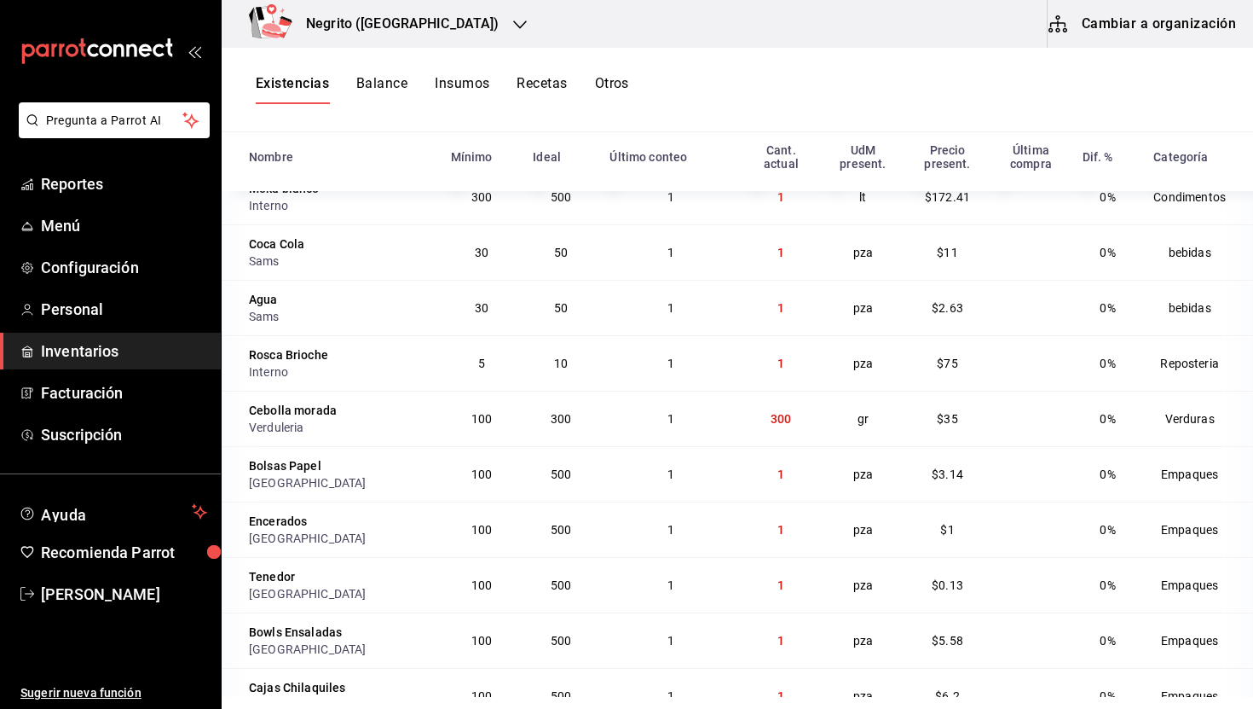
click at [821, 277] on td "pza" at bounding box center [863, 251] width 84 height 55
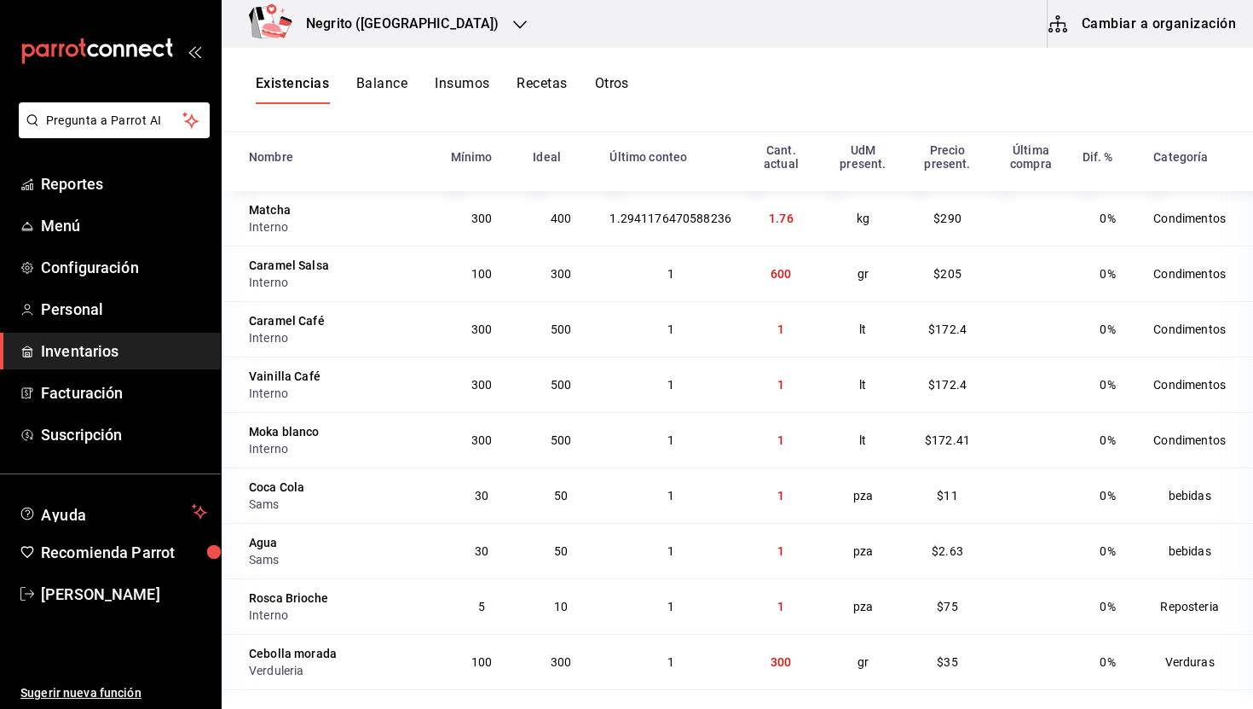
scroll to position [0, 0]
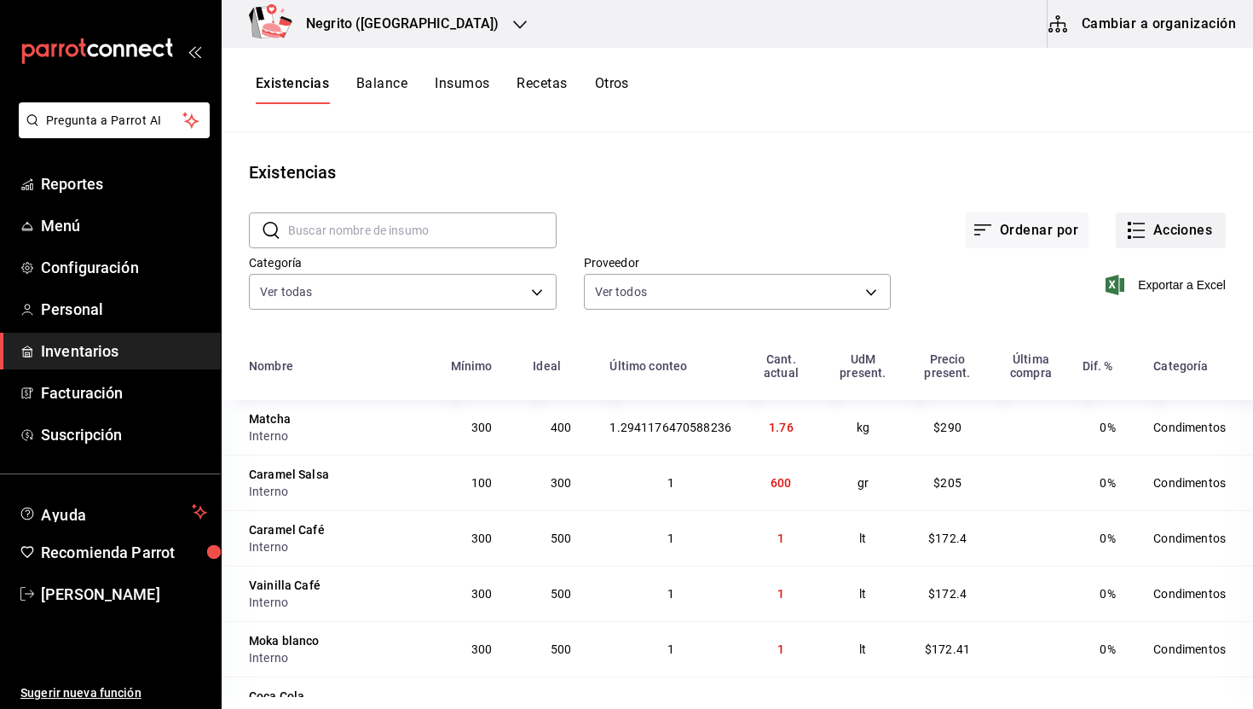
click at [1151, 230] on button "Acciones" at bounding box center [1171, 230] width 110 height 36
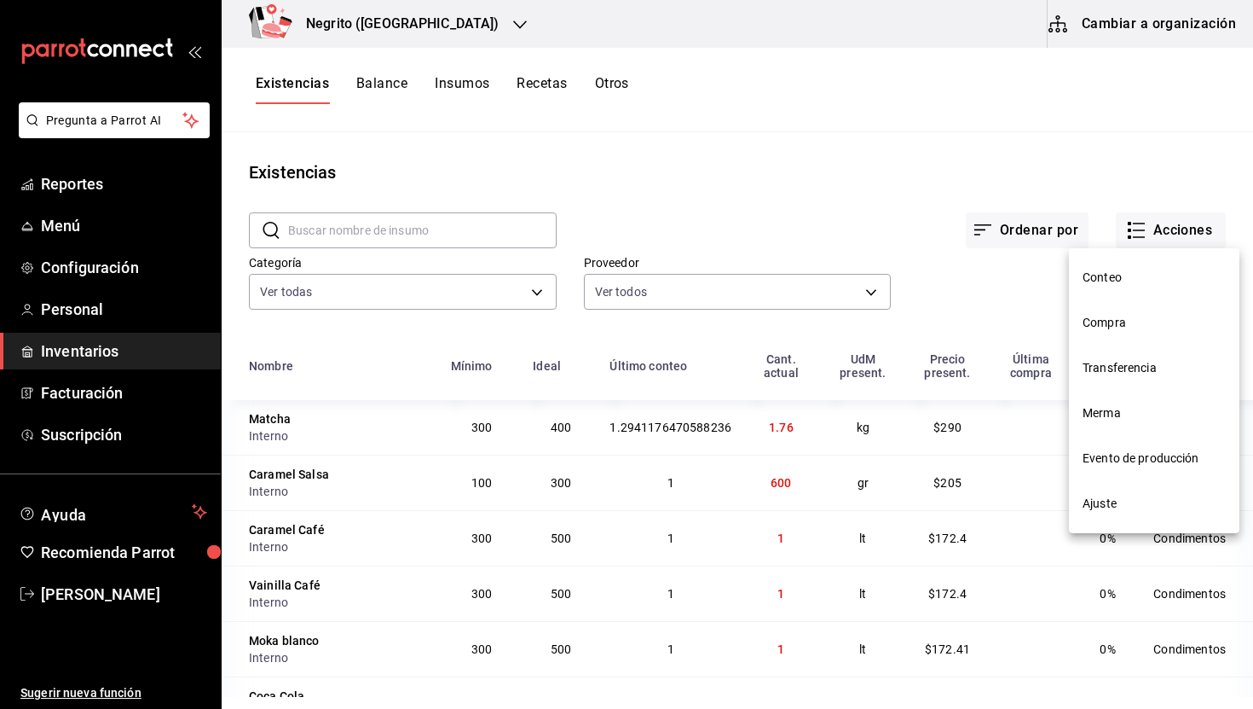
click at [1125, 278] on span "Conteo" at bounding box center [1154, 278] width 143 height 18
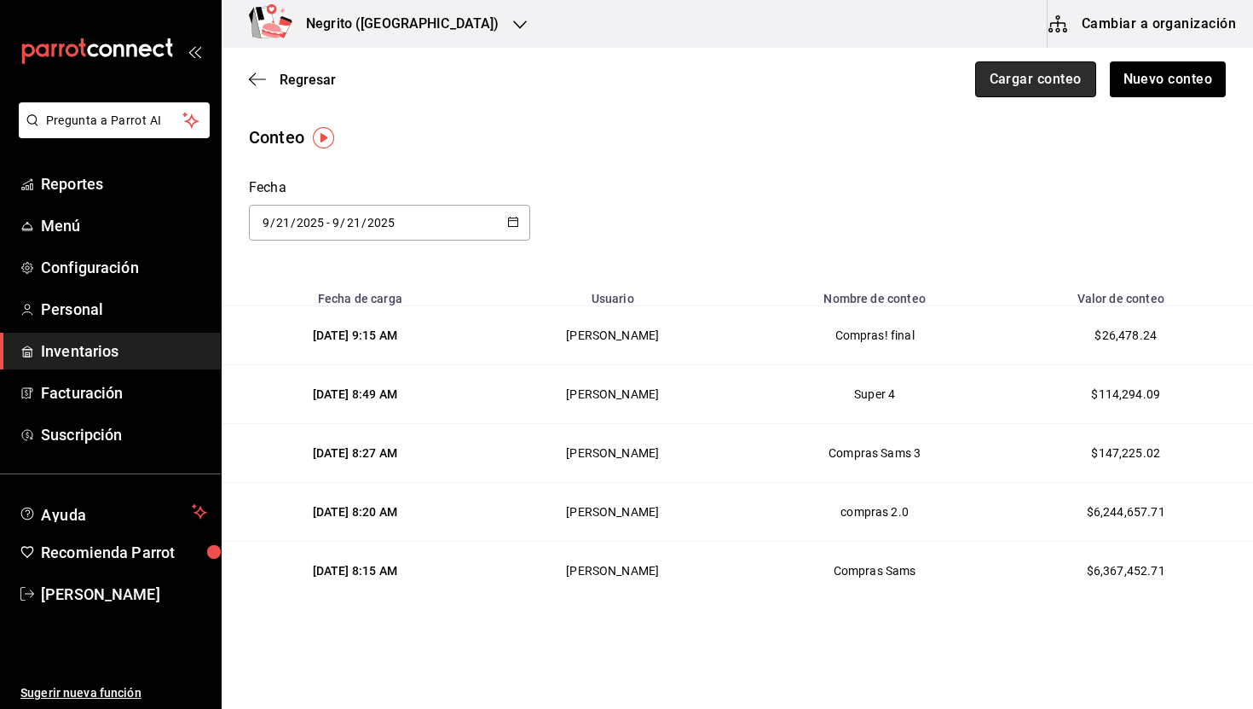
click at [1065, 88] on button "Cargar conteo" at bounding box center [1035, 79] width 121 height 36
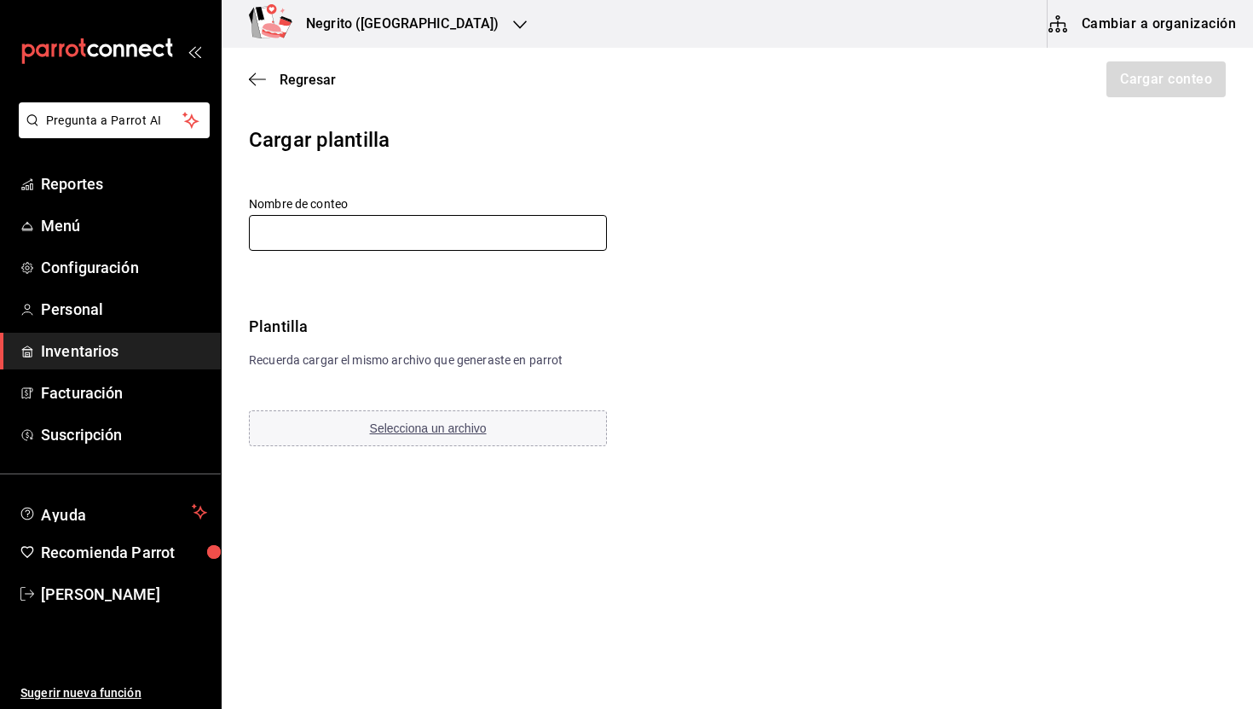
click at [461, 244] on input "text" at bounding box center [428, 233] width 358 height 36
type input "Compras"
click at [560, 393] on div "Nombre de conteo Compras Plantilla Recuerda cargar el mismo archivo que generas…" at bounding box center [464, 322] width 430 height 252
click at [436, 431] on span "Selecciona un archivo" at bounding box center [428, 428] width 117 height 14
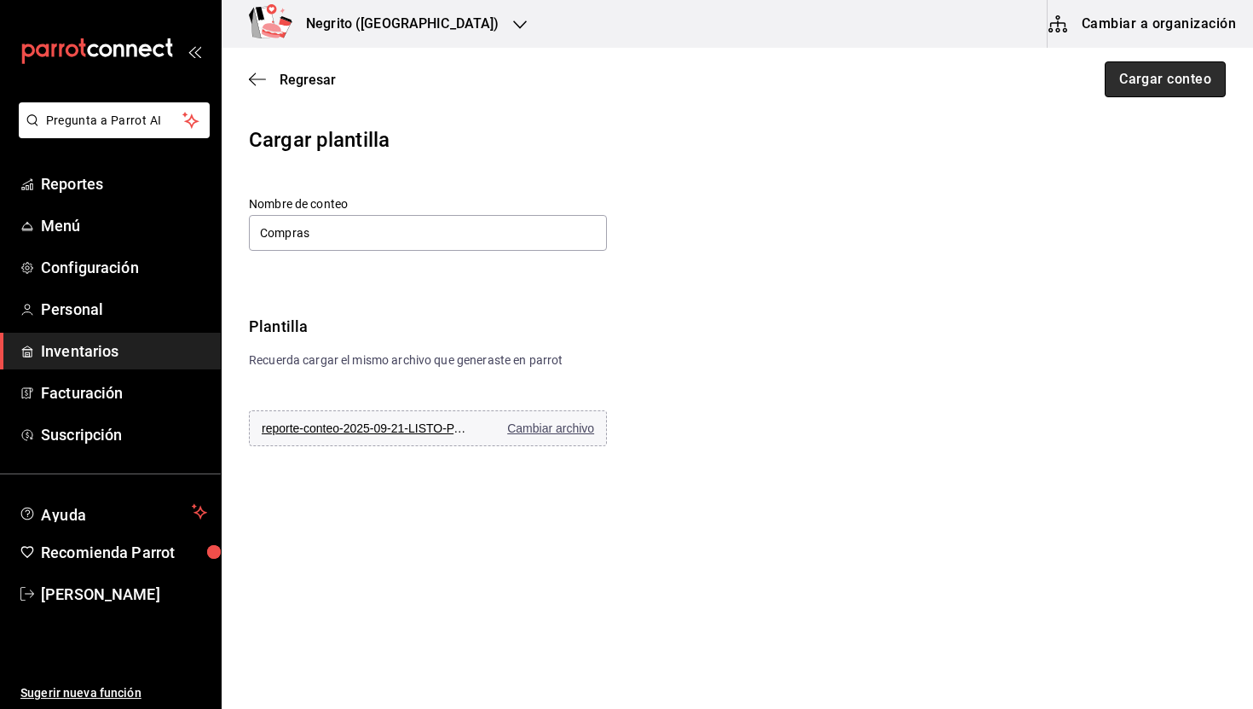
click at [1196, 88] on button "Cargar conteo" at bounding box center [1165, 79] width 121 height 36
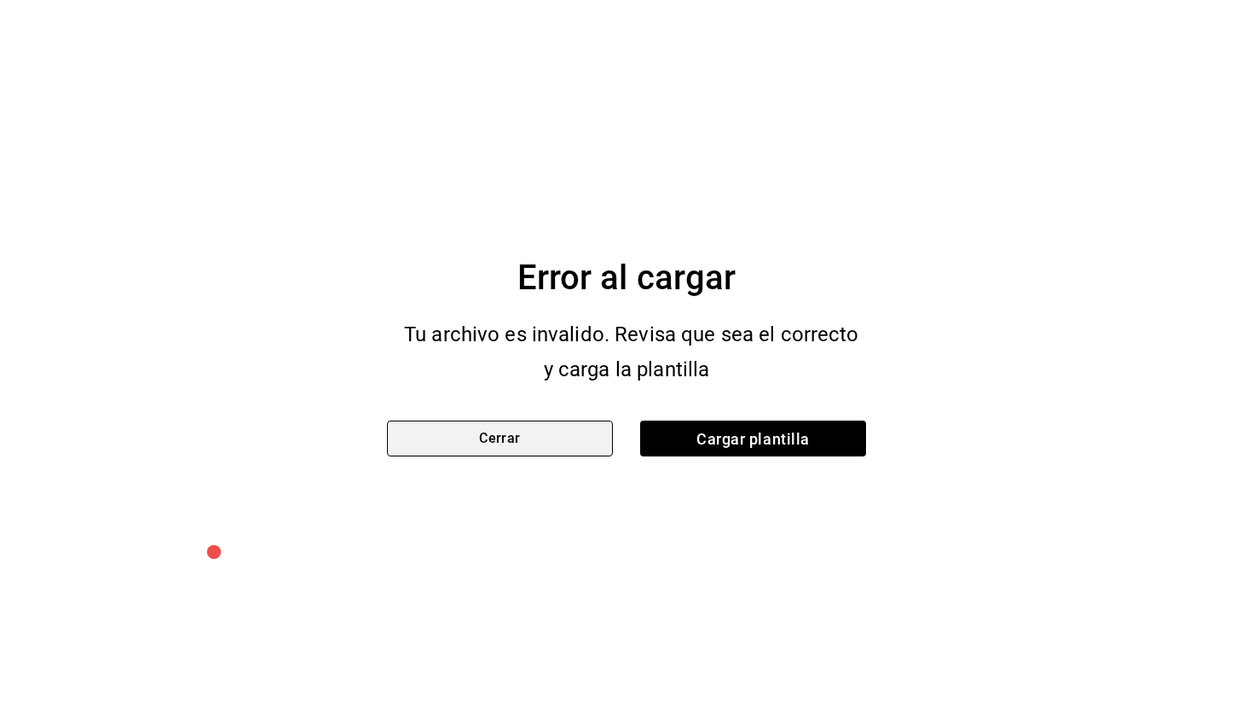
click at [555, 442] on button "Cerrar" at bounding box center [500, 438] width 226 height 36
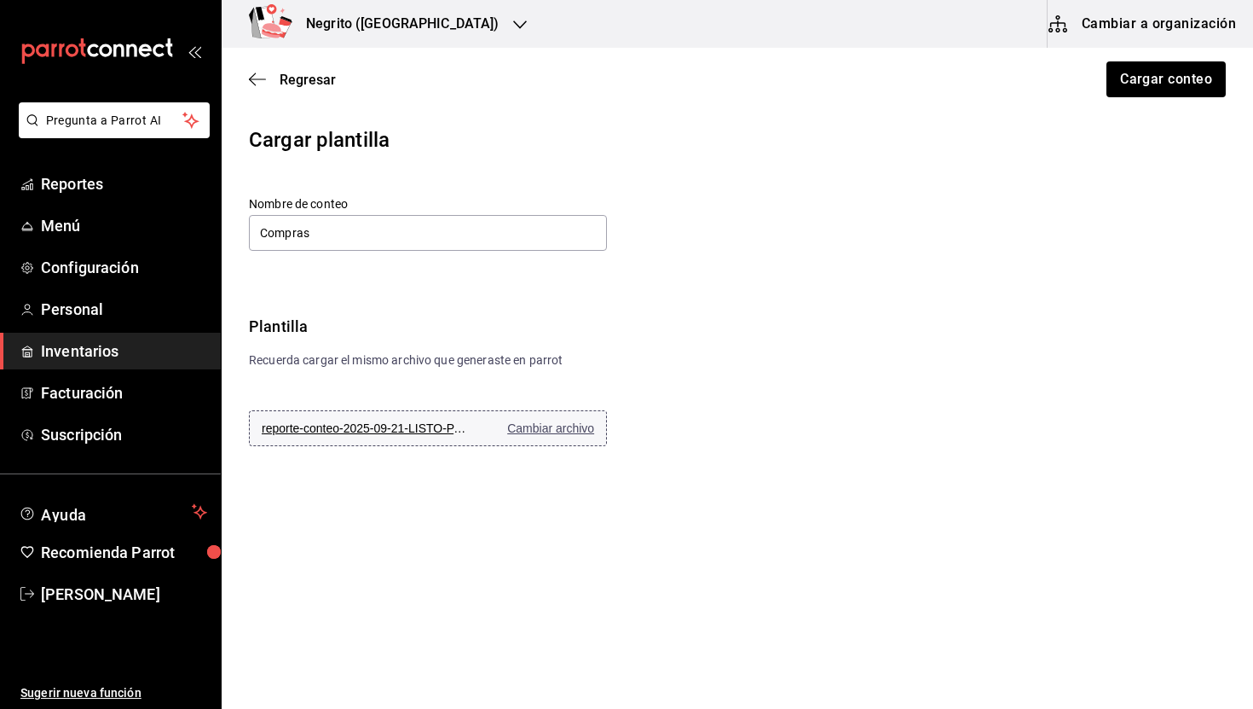
click at [541, 428] on span "Cambiar archivo" at bounding box center [550, 428] width 87 height 14
click at [1194, 77] on button "Cargar conteo" at bounding box center [1165, 79] width 121 height 36
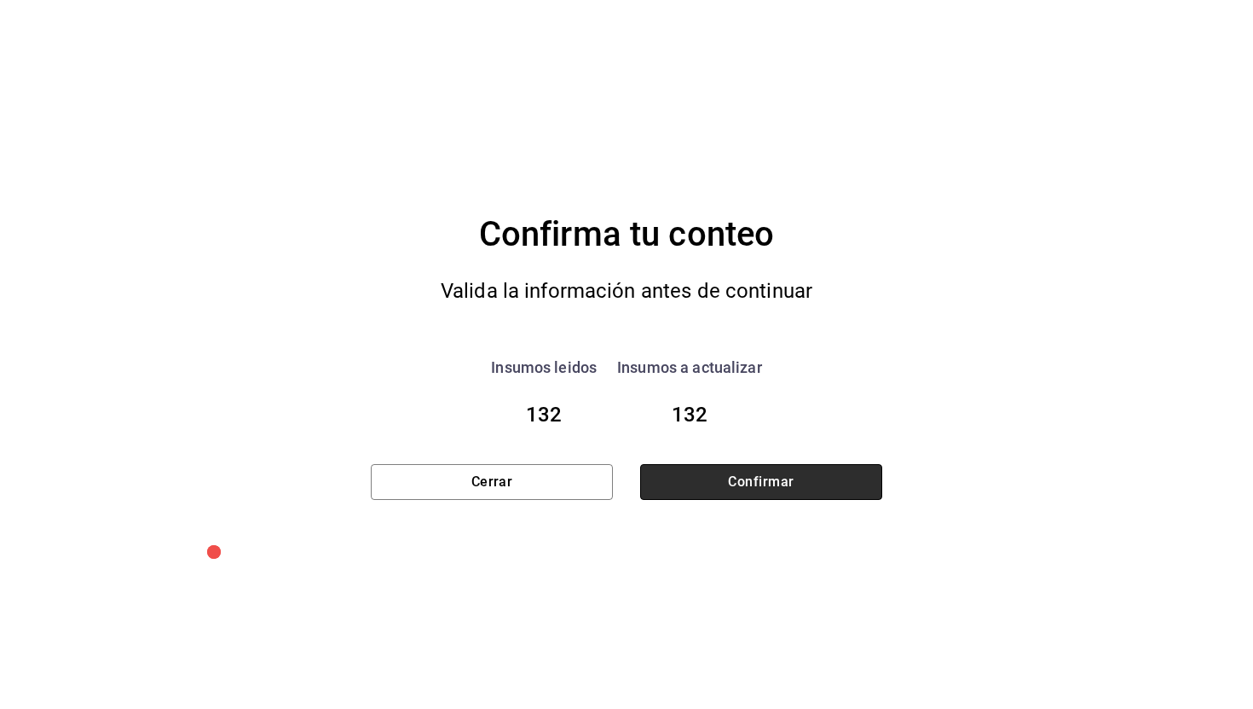
click at [754, 477] on button "Confirmar" at bounding box center [761, 482] width 242 height 36
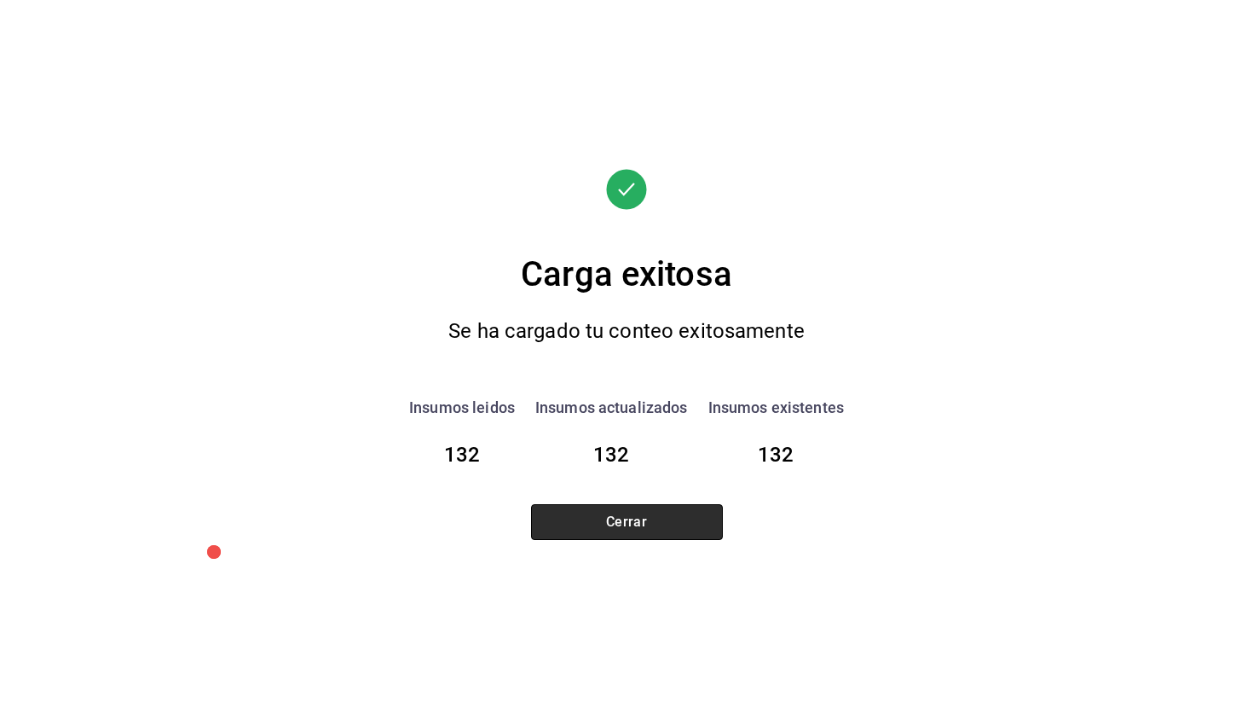
click at [663, 524] on button "Cerrar" at bounding box center [627, 522] width 192 height 36
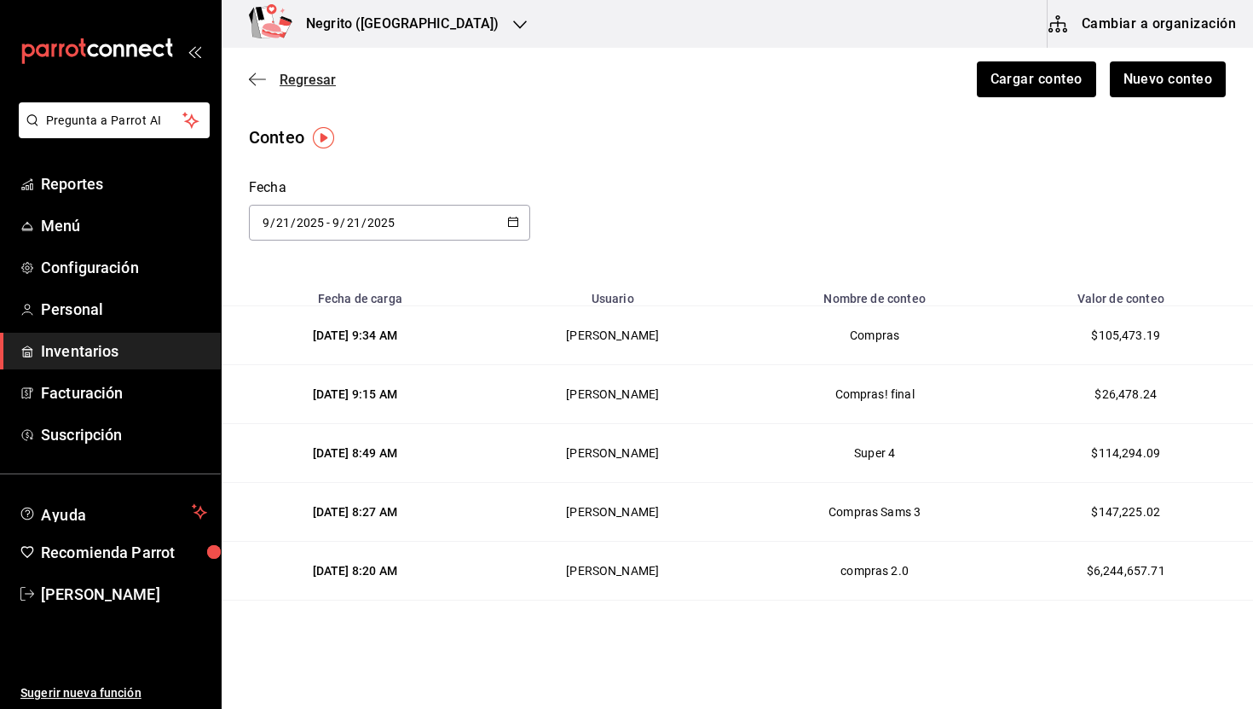
click at [287, 83] on span "Regresar" at bounding box center [308, 80] width 56 height 16
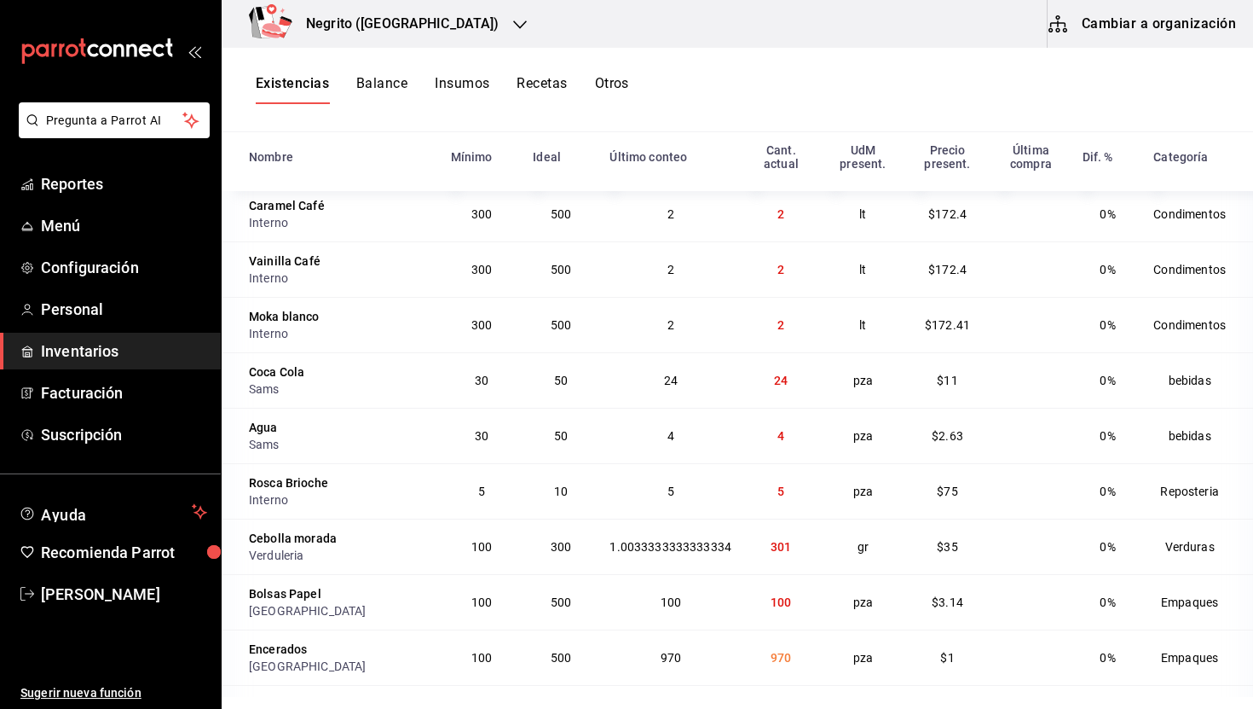
scroll to position [53, 0]
